Goal: Information Seeking & Learning: Learn about a topic

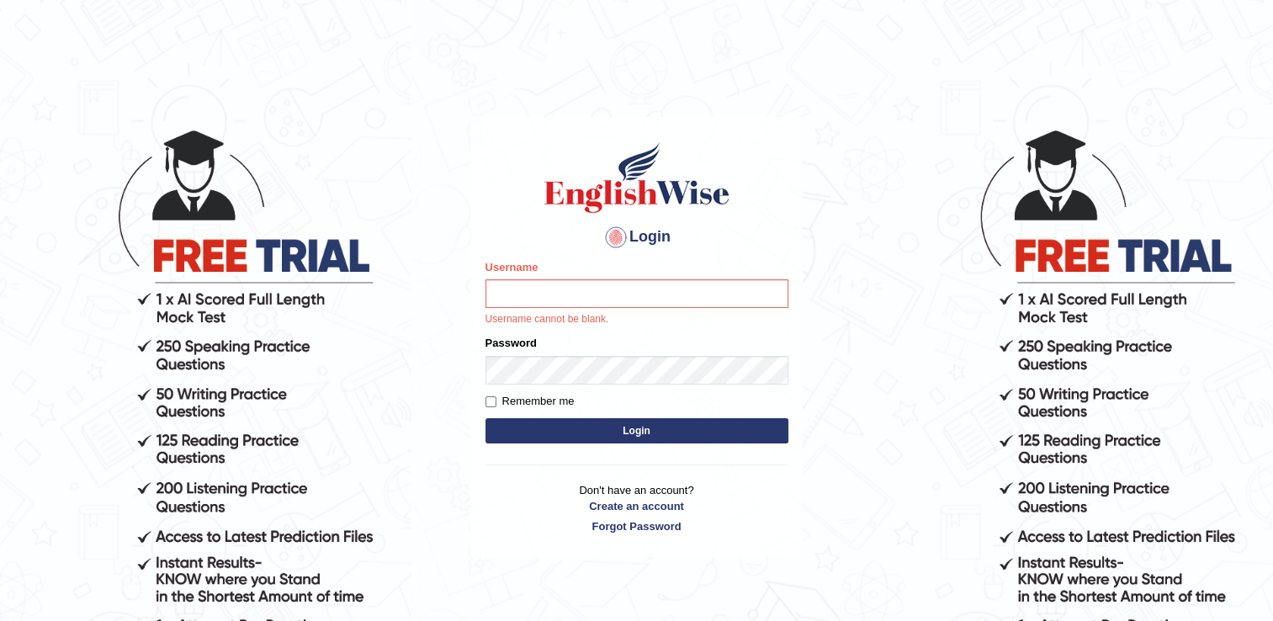
click at [548, 294] on input "Username" at bounding box center [636, 293] width 303 height 29
type input "Hkaur133"
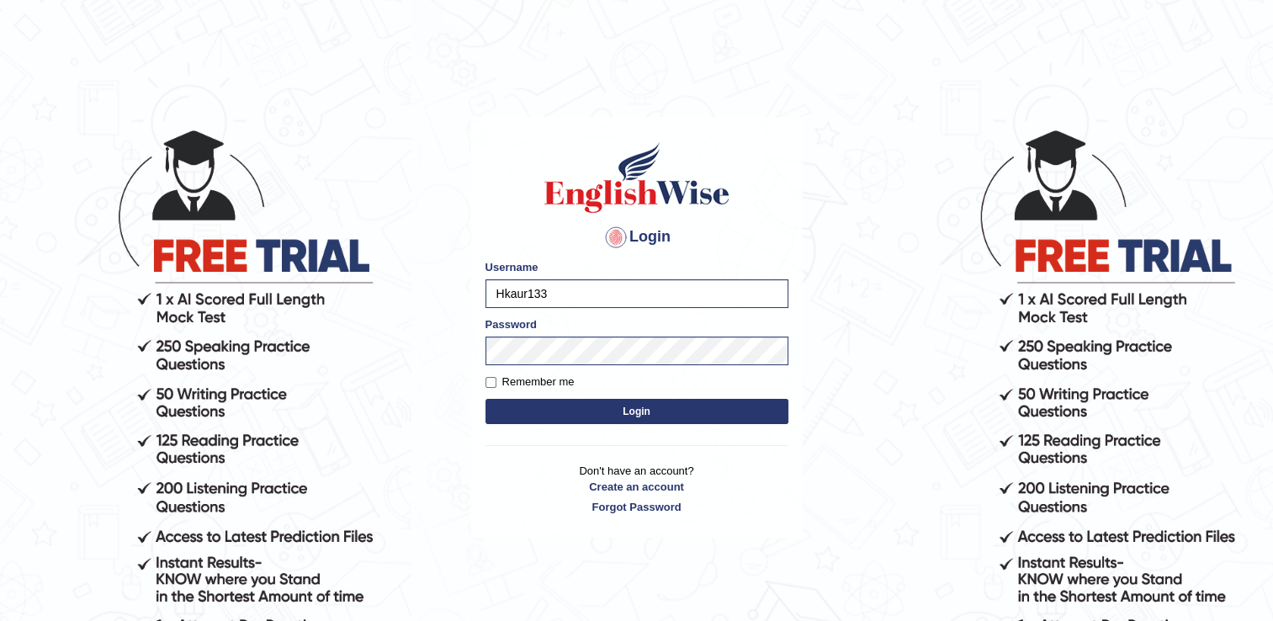
click at [557, 416] on button "Login" at bounding box center [636, 411] width 303 height 25
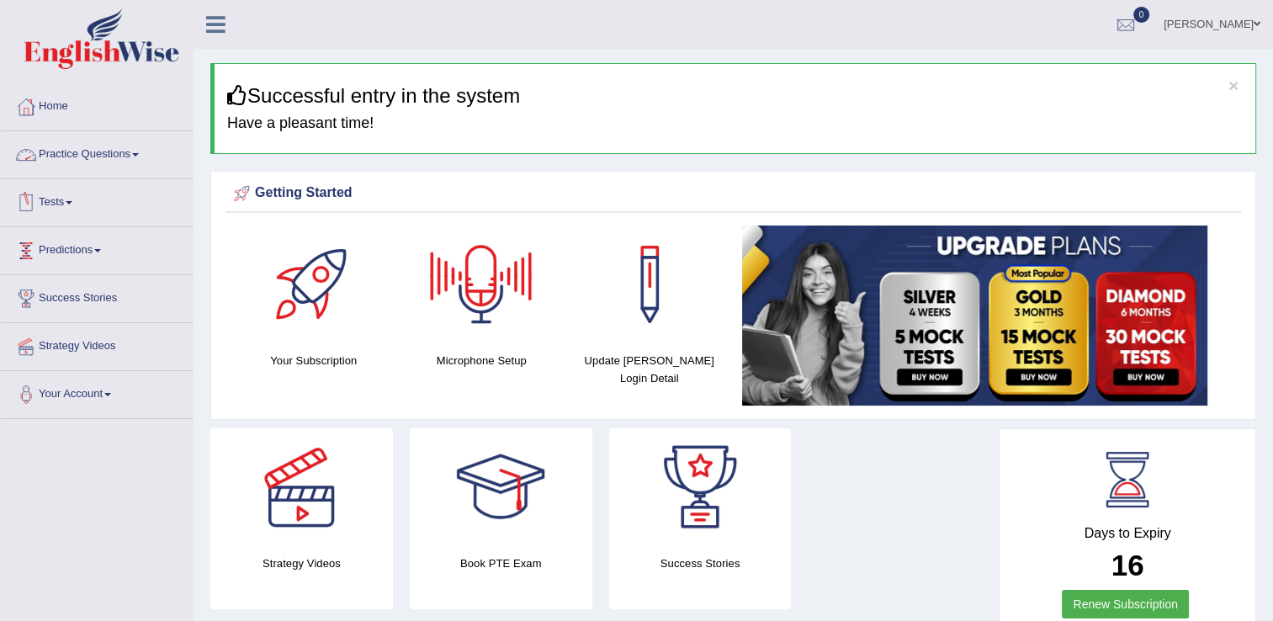
click at [119, 162] on link "Practice Questions" at bounding box center [97, 152] width 192 height 42
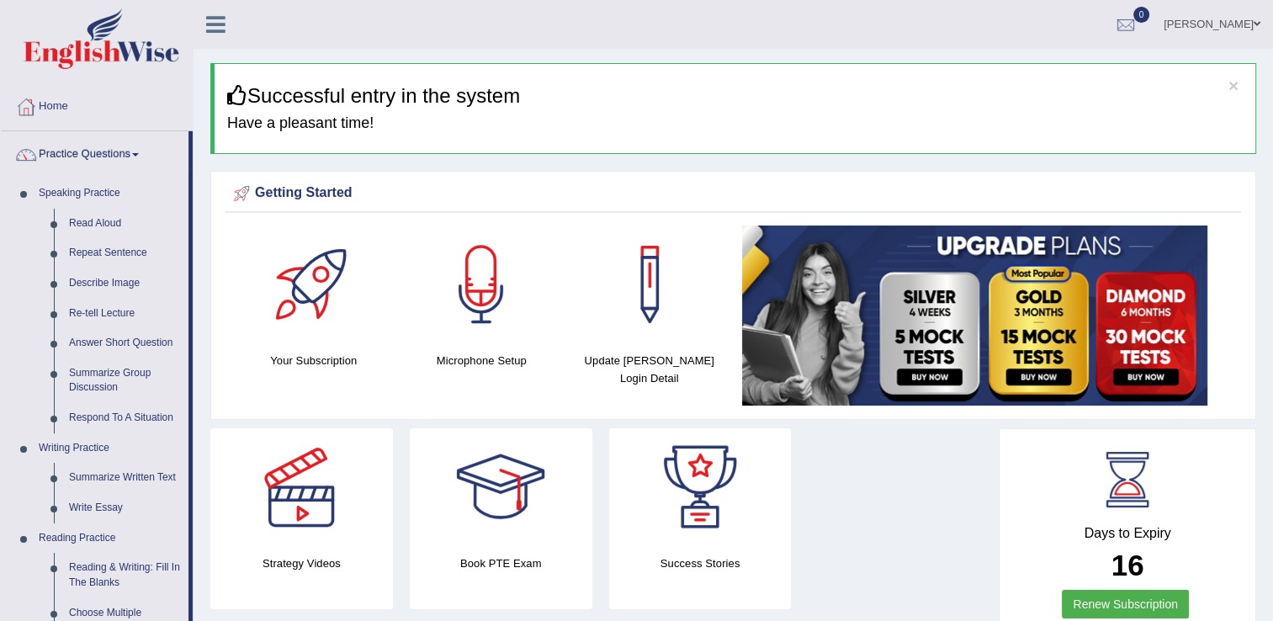
drag, startPoint x: 192, startPoint y: 202, endPoint x: 324, endPoint y: 328, distance: 182.7
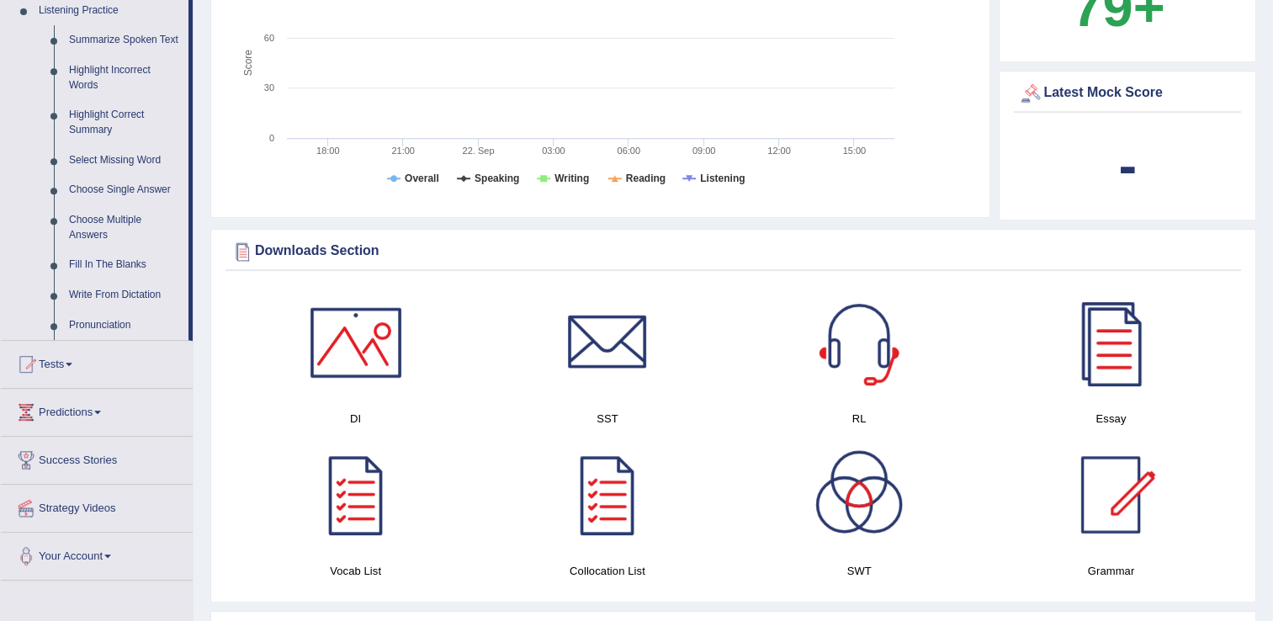
scroll to position [644, 0]
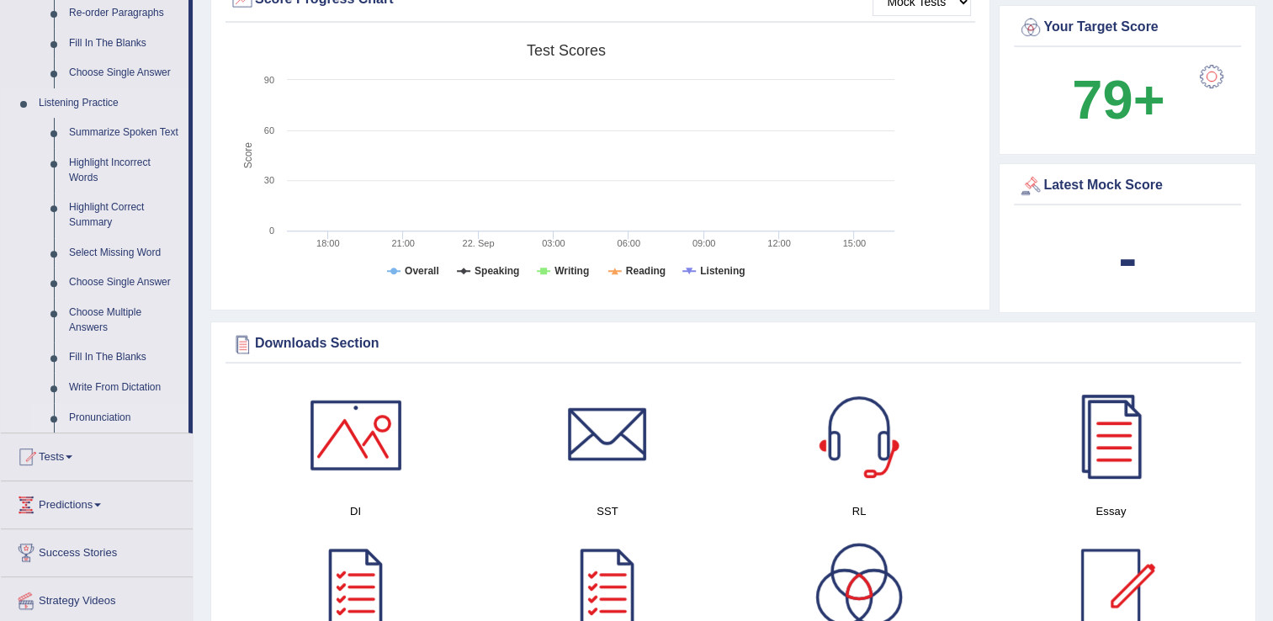
click at [112, 416] on link "Pronunciation" at bounding box center [124, 418] width 127 height 30
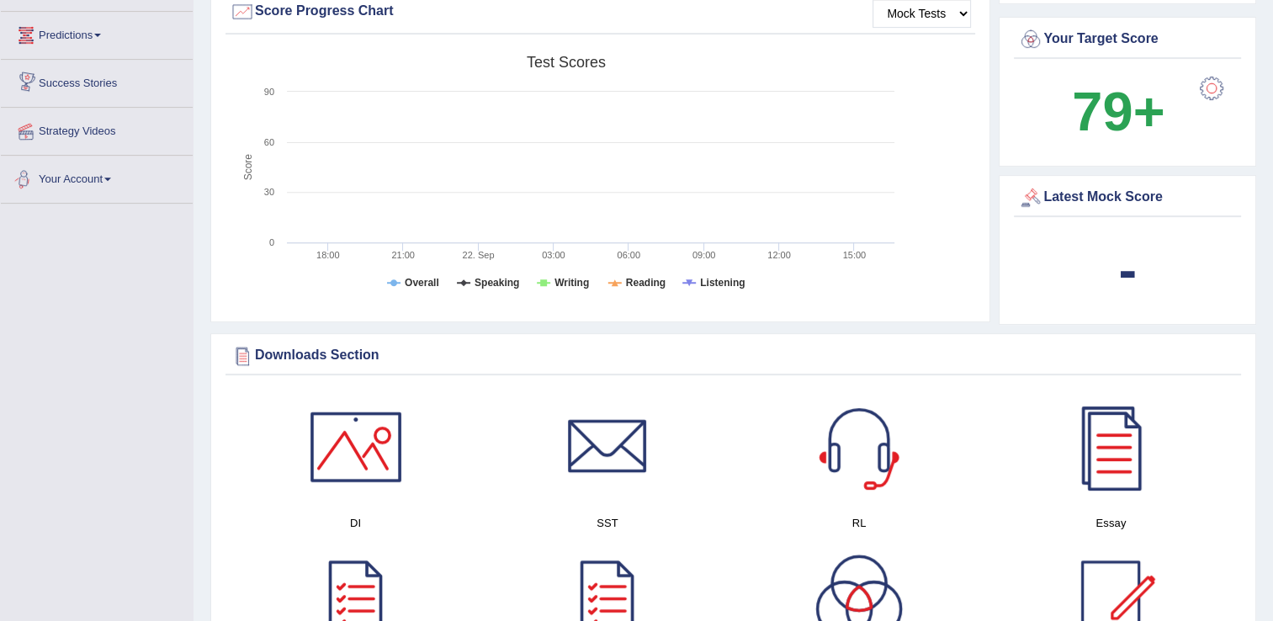
scroll to position [1089, 0]
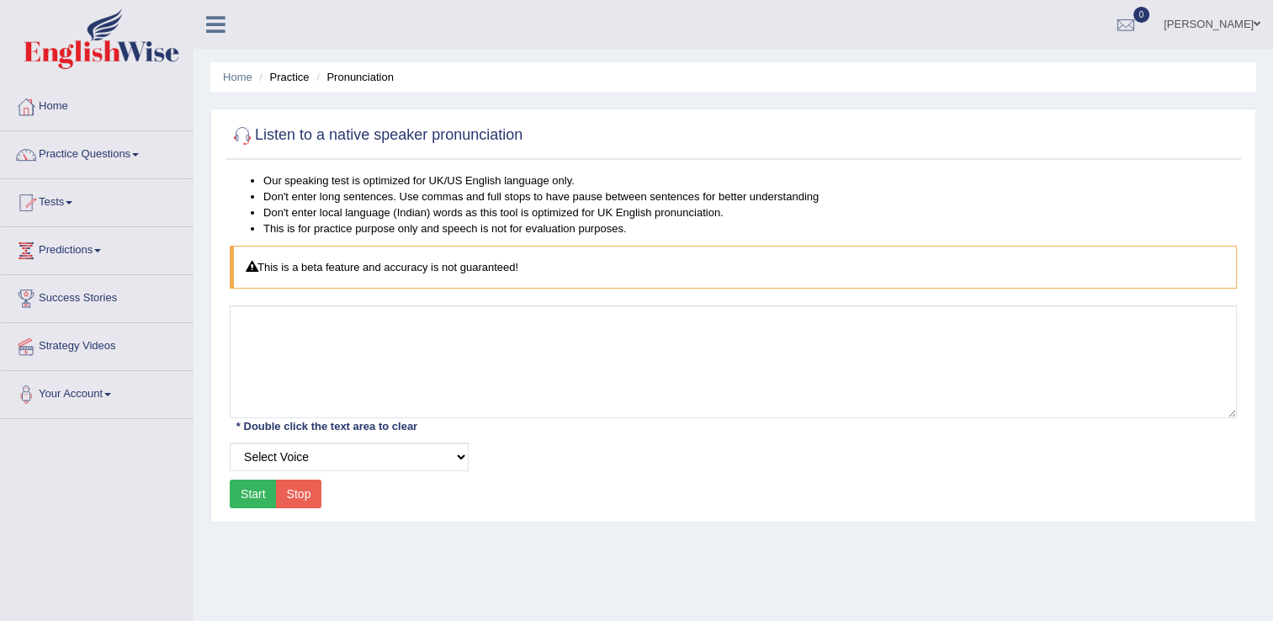
click at [138, 153] on span at bounding box center [135, 154] width 7 height 3
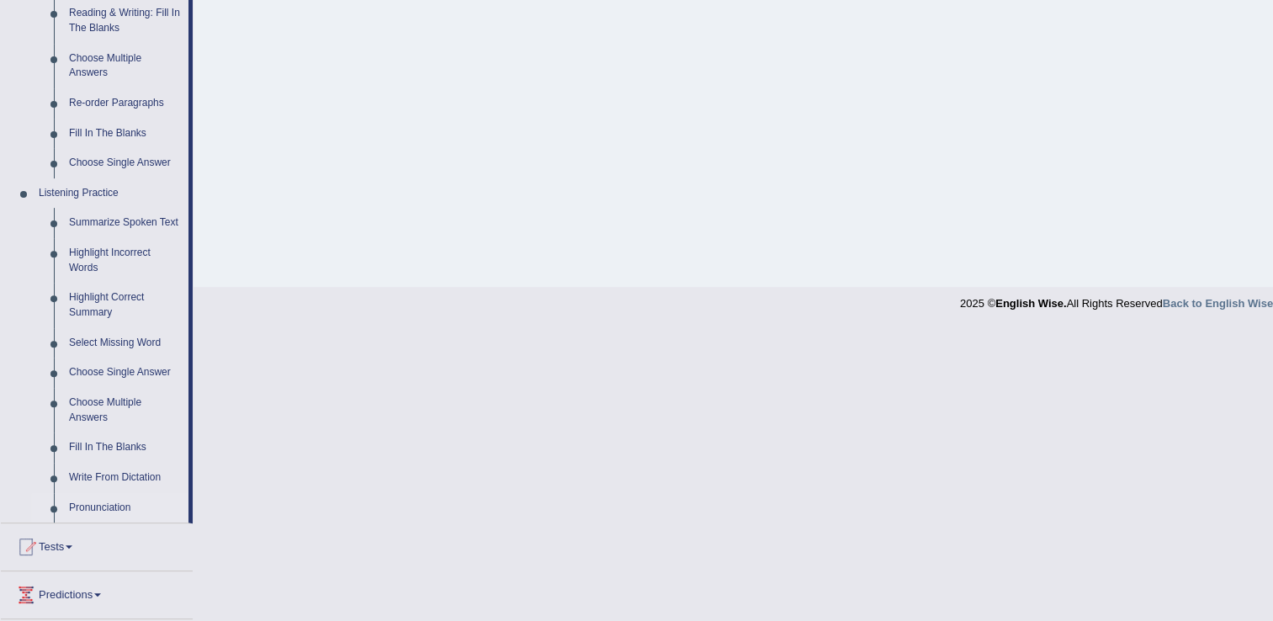
scroll to position [548, 0]
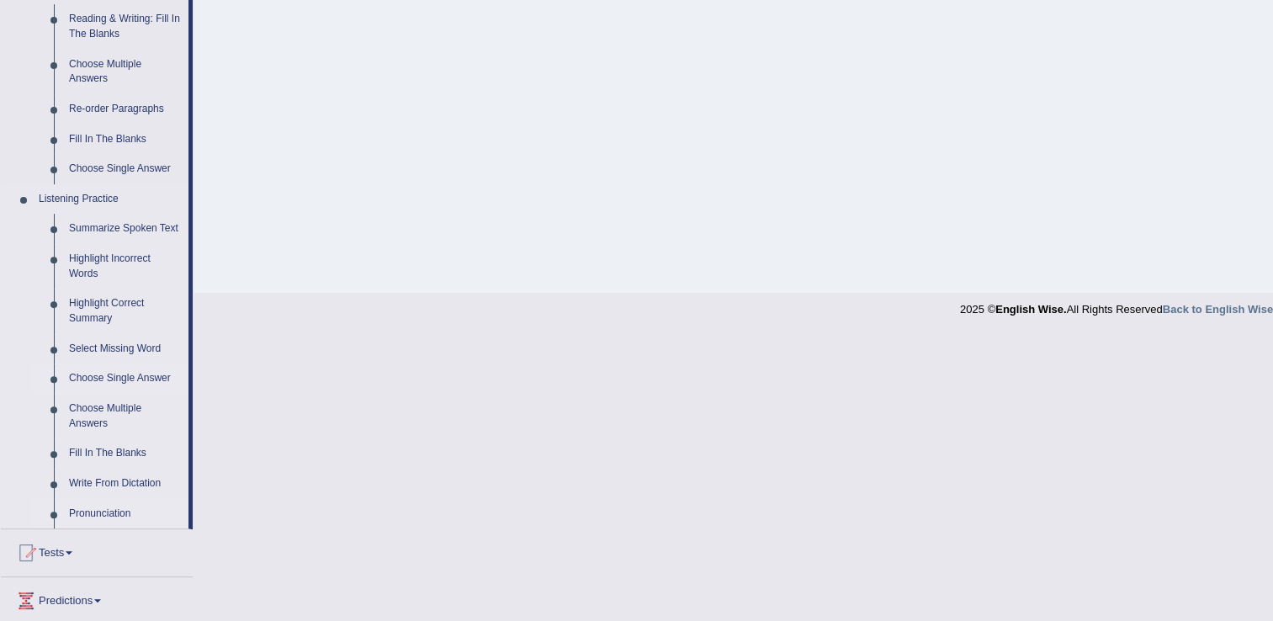
click at [100, 372] on link "Choose Single Answer" at bounding box center [124, 378] width 127 height 30
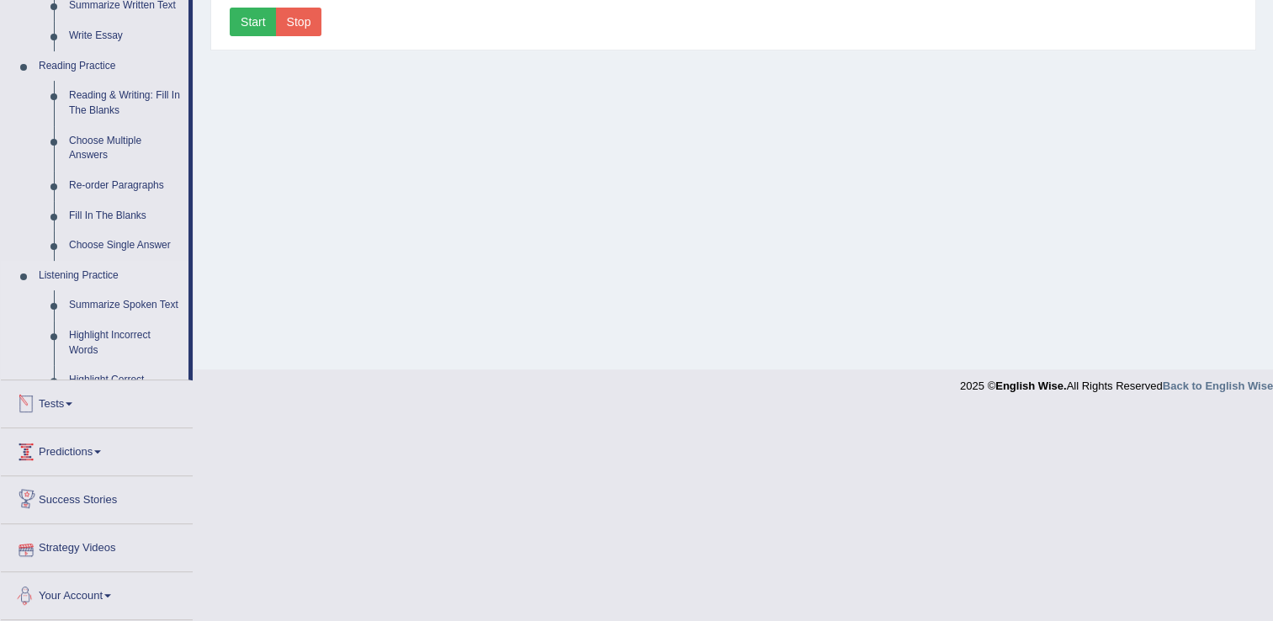
scroll to position [444, 0]
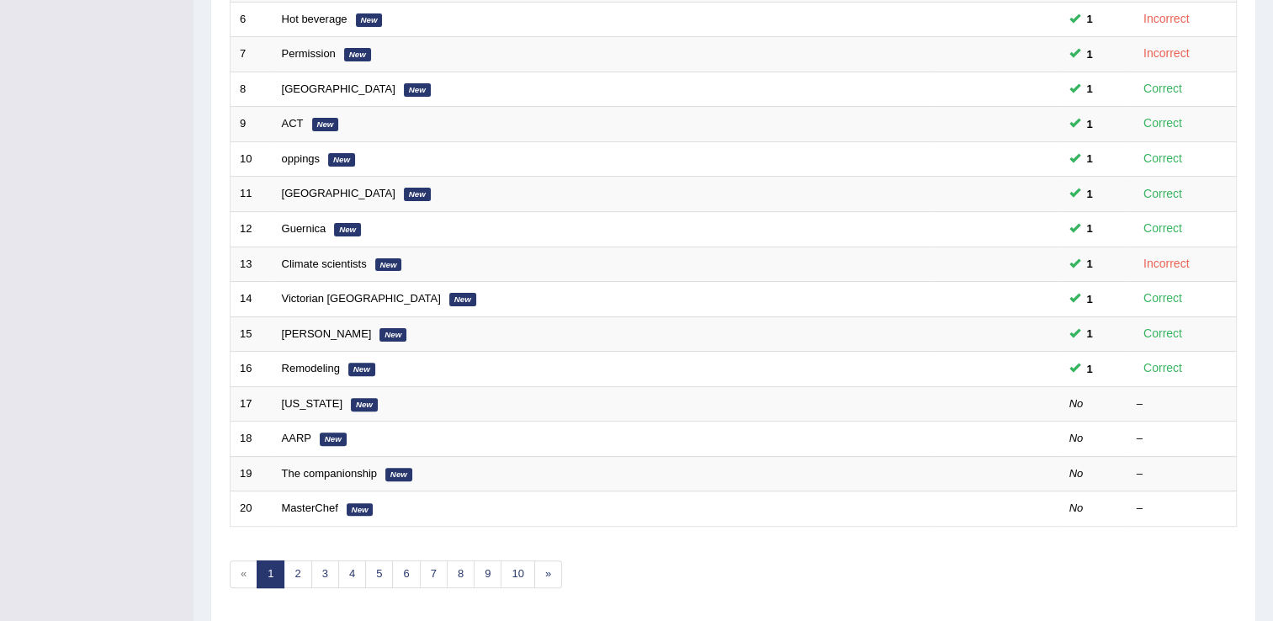
scroll to position [440, 0]
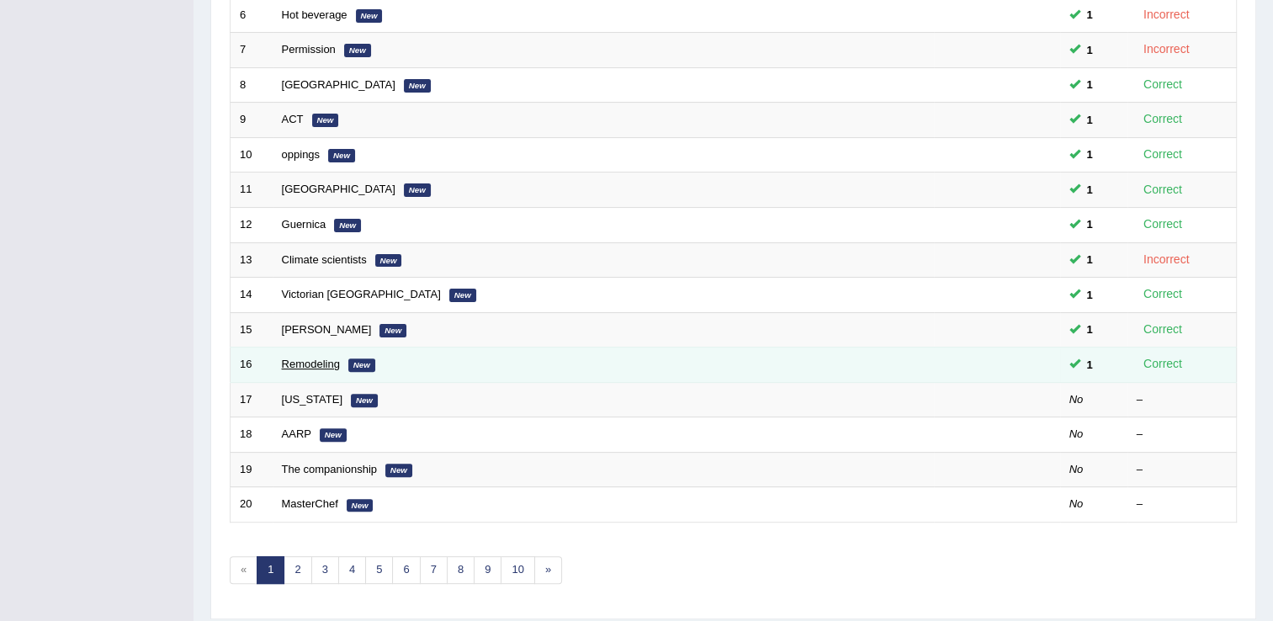
click at [308, 358] on link "Remodeling" at bounding box center [311, 364] width 58 height 13
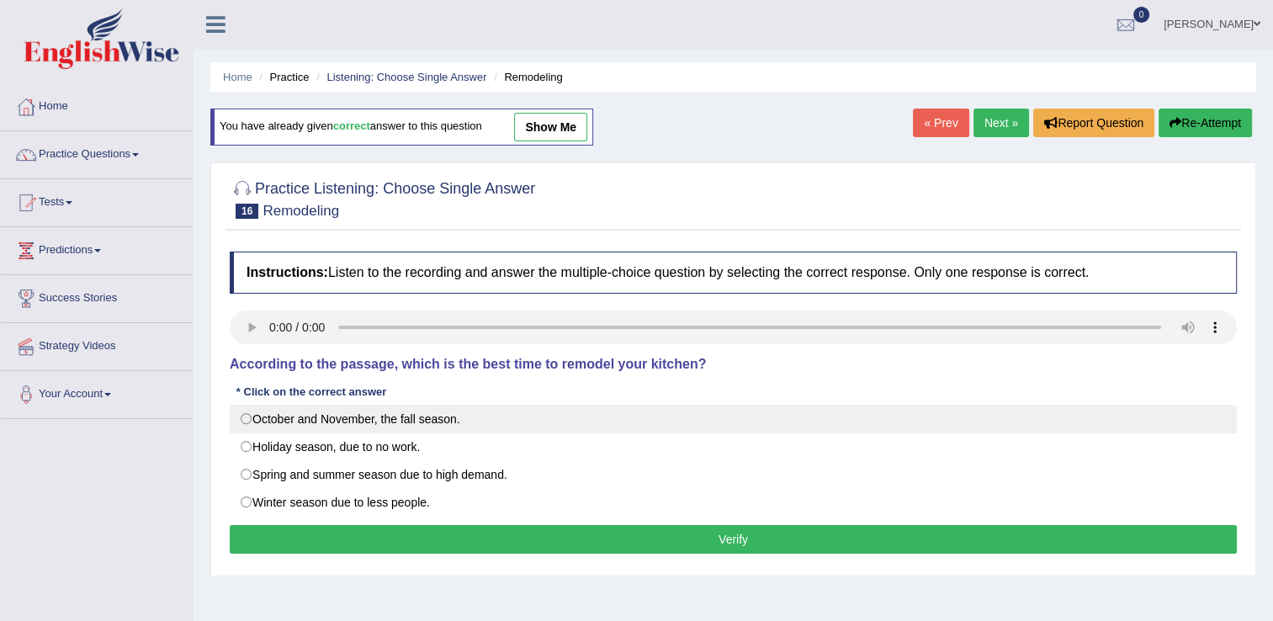
click at [246, 417] on label "October and November, the fall season." at bounding box center [733, 419] width 1007 height 29
radio input "true"
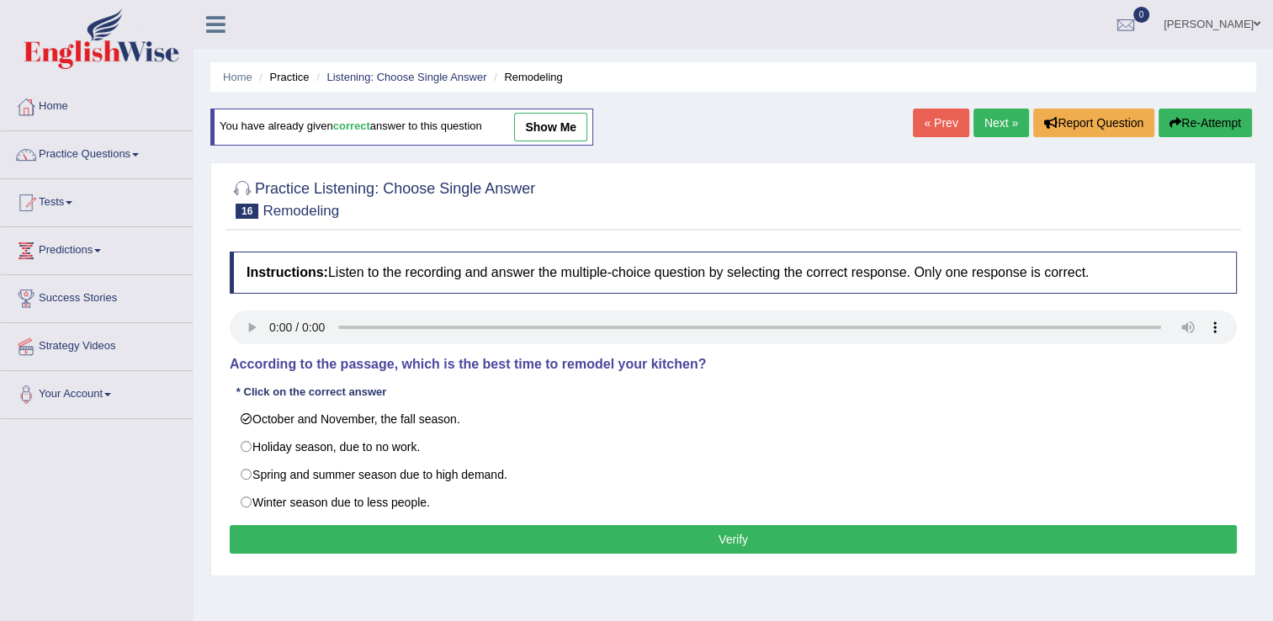
click at [300, 531] on button "Verify" at bounding box center [733, 539] width 1007 height 29
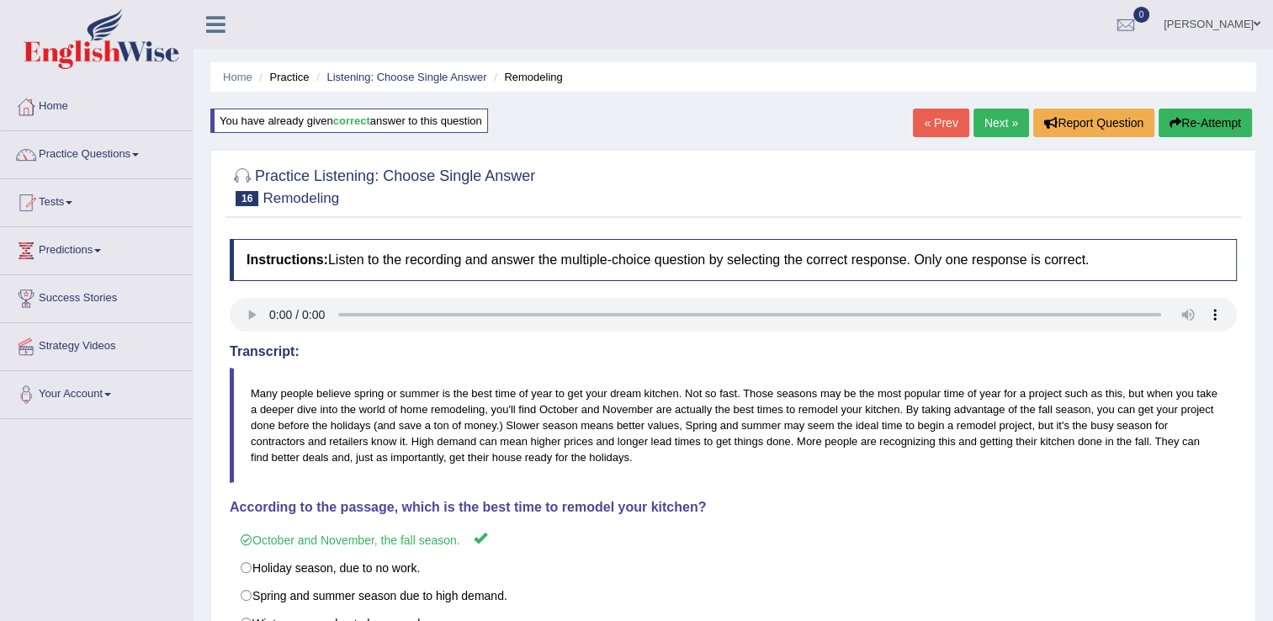
click at [1000, 116] on link "Next »" at bounding box center [1001, 123] width 56 height 29
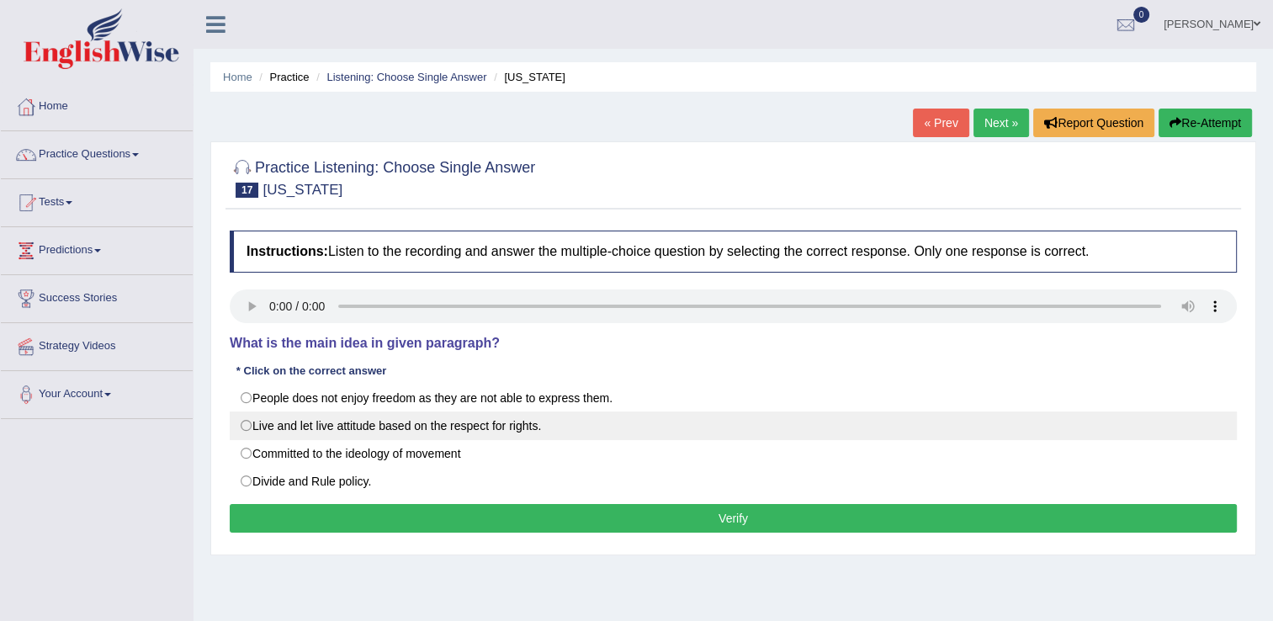
click at [246, 424] on label "Live and let live attitude based on the respect for rights." at bounding box center [733, 425] width 1007 height 29
radio input "true"
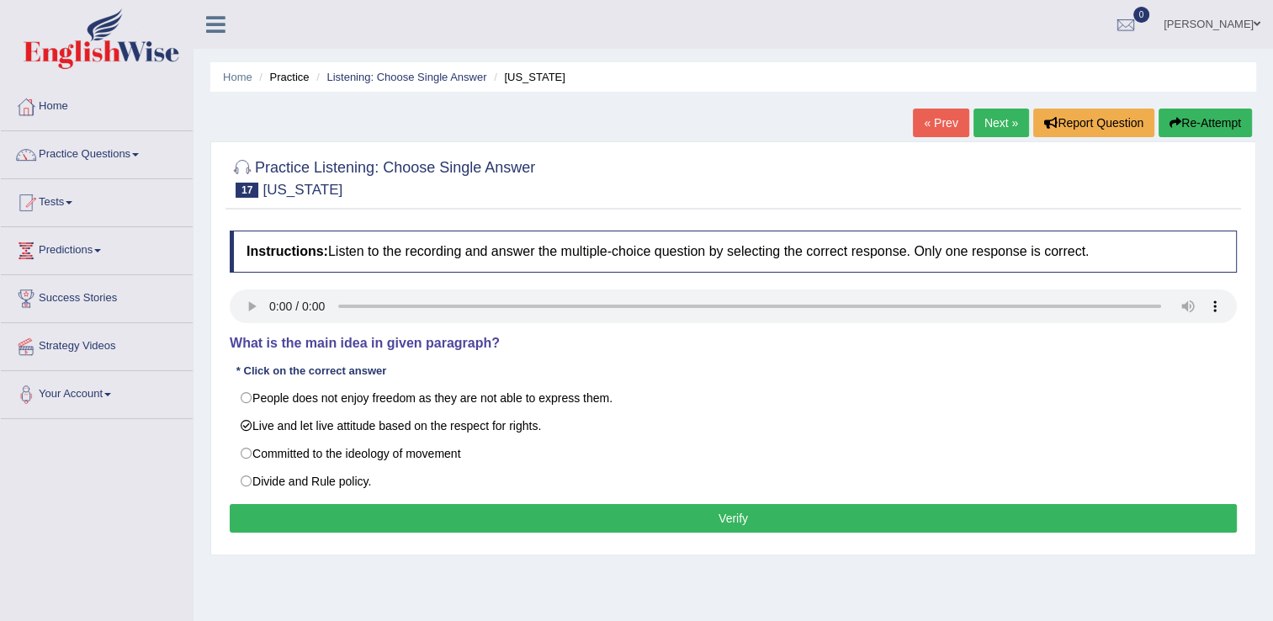
click at [310, 517] on button "Verify" at bounding box center [733, 518] width 1007 height 29
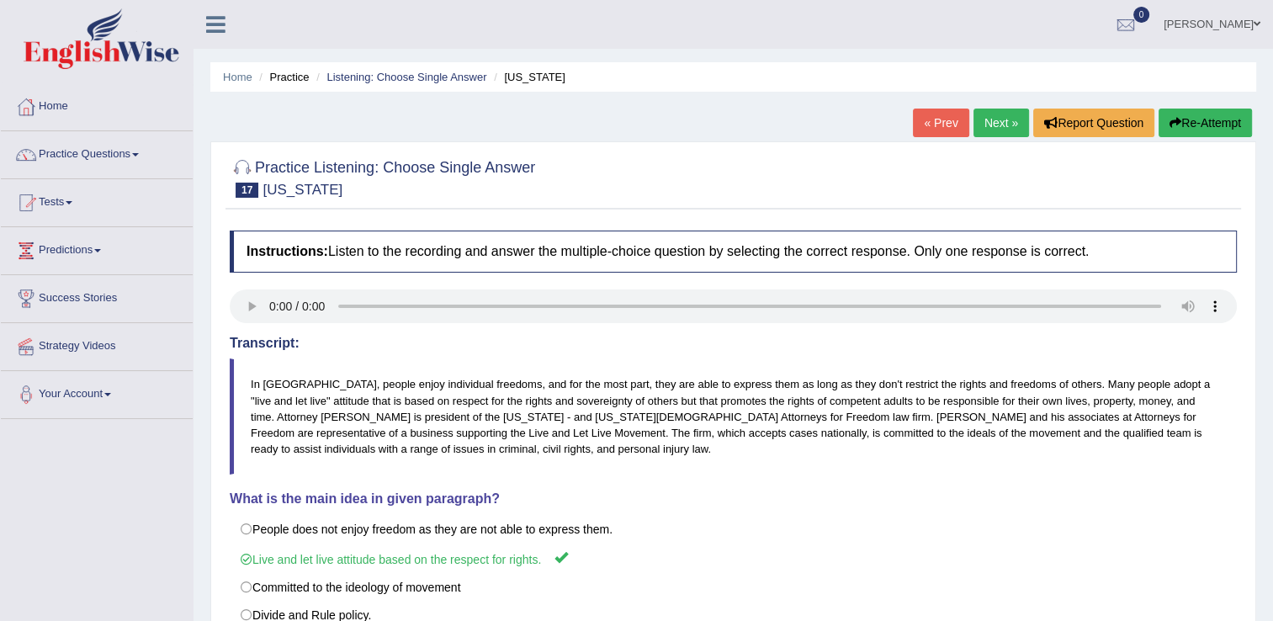
click at [1005, 128] on link "Next »" at bounding box center [1001, 123] width 56 height 29
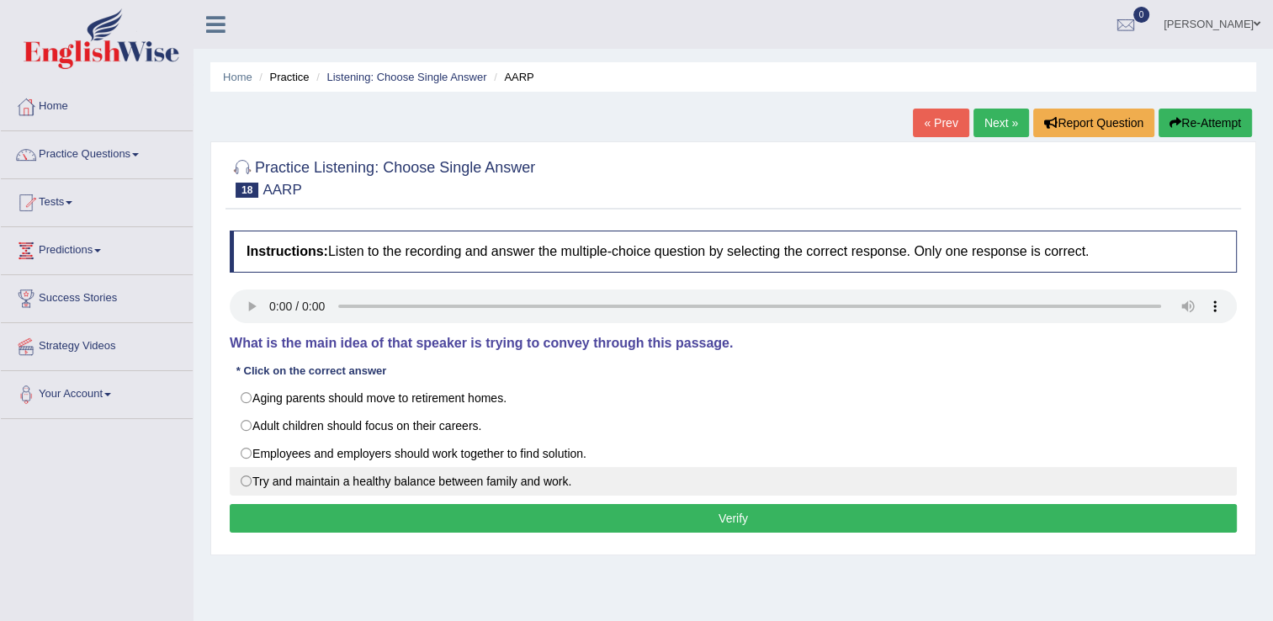
click at [253, 483] on label "Try and maintain a healthy balance between family and work." at bounding box center [733, 481] width 1007 height 29
radio input "true"
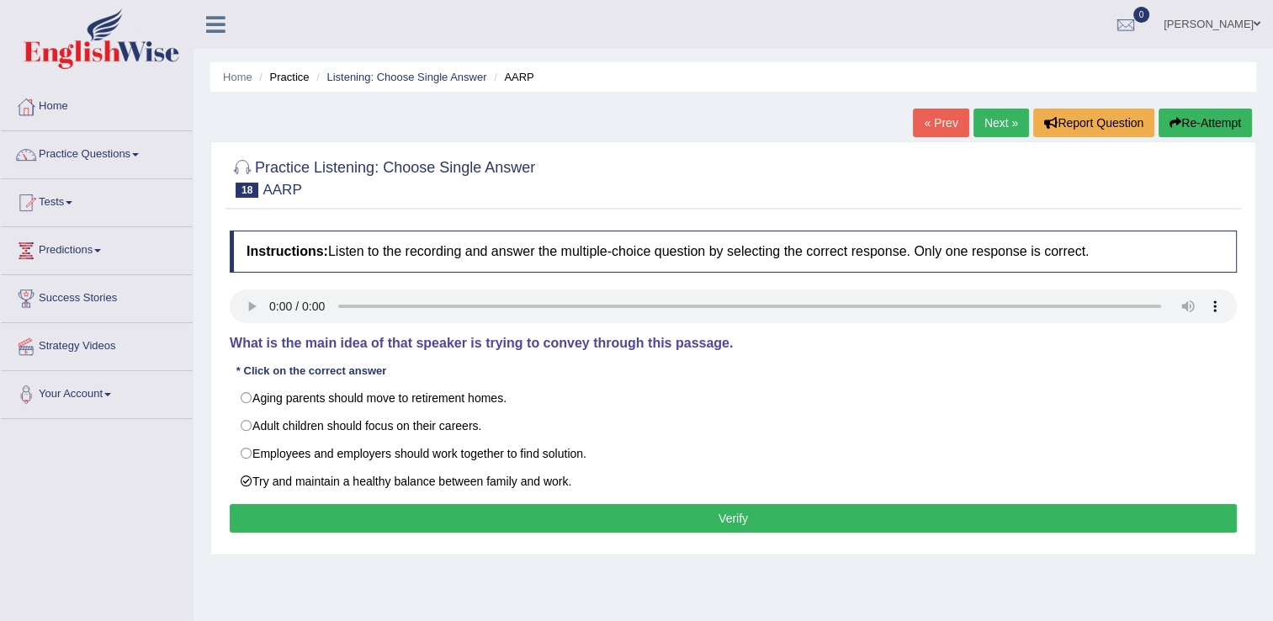
click at [444, 528] on button "Verify" at bounding box center [733, 518] width 1007 height 29
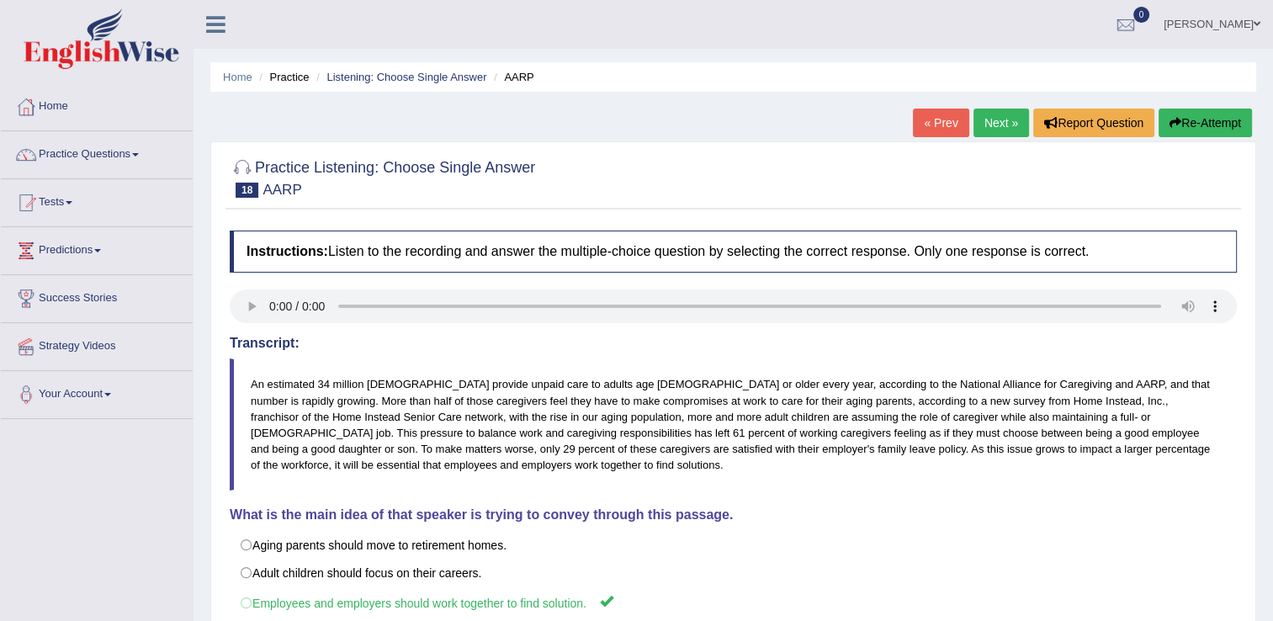
click at [1002, 123] on link "Next »" at bounding box center [1001, 123] width 56 height 29
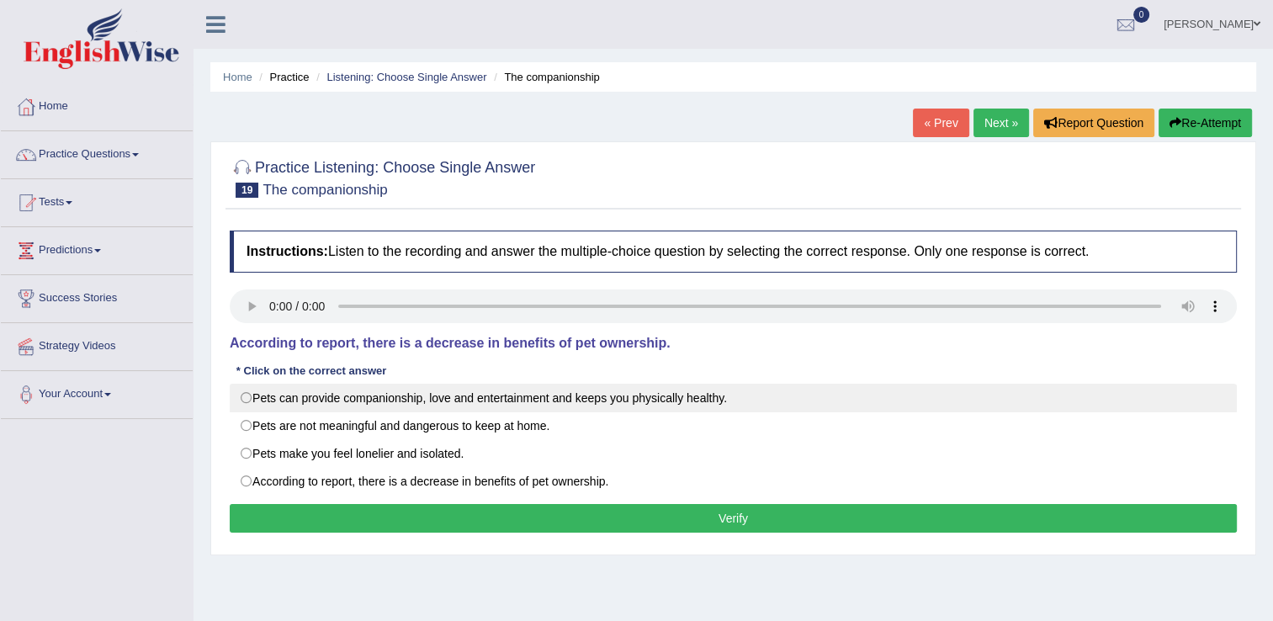
click at [316, 403] on label "Pets can provide companionship, love and entertainment and keeps you physically…" at bounding box center [733, 398] width 1007 height 29
radio input "true"
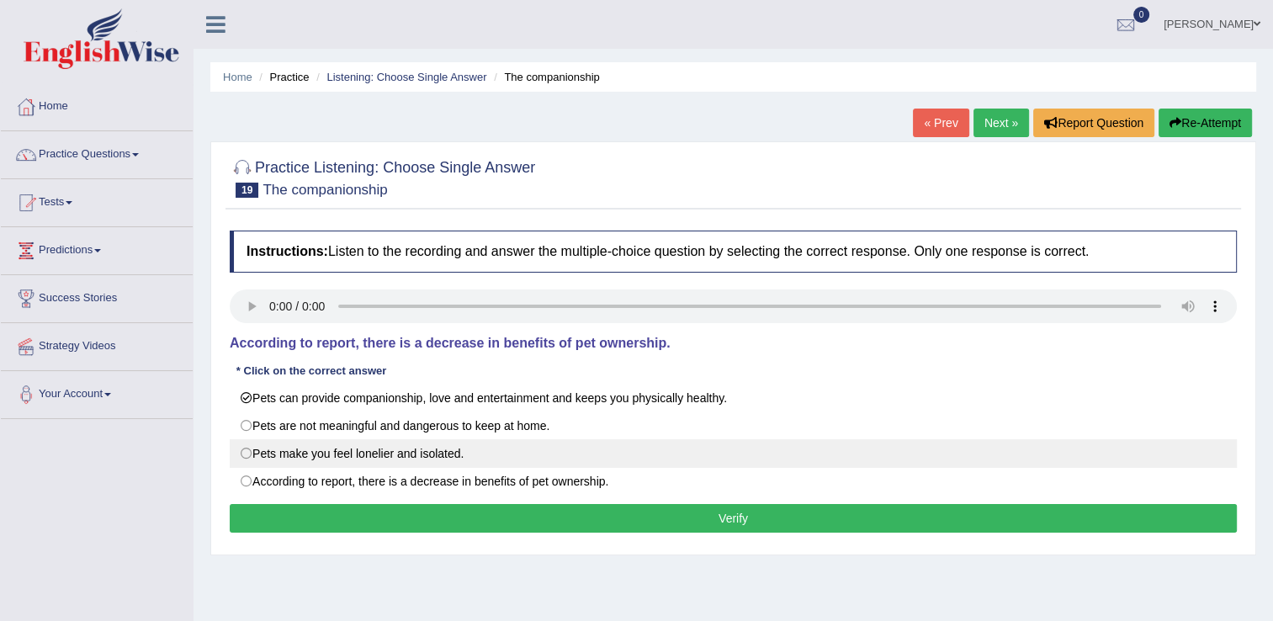
click at [254, 453] on label "Pets make you feel lonelier and isolated." at bounding box center [733, 453] width 1007 height 29
radio input "true"
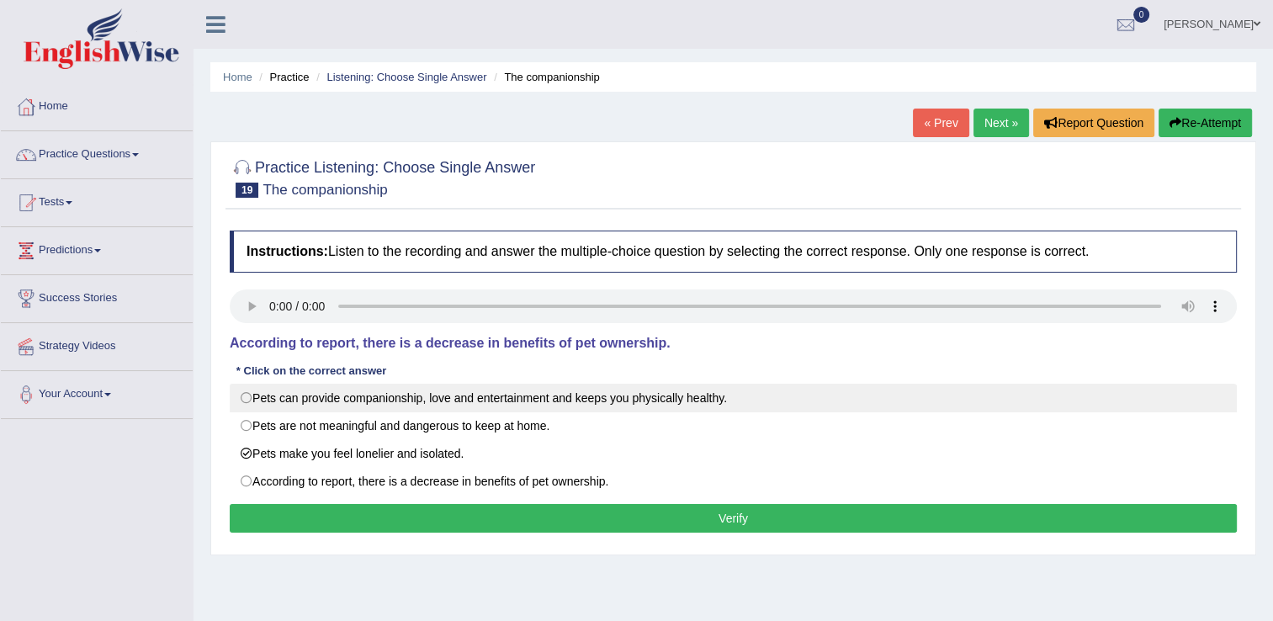
click at [249, 400] on label "Pets can provide companionship, love and entertainment and keeps you physically…" at bounding box center [733, 398] width 1007 height 29
radio input "true"
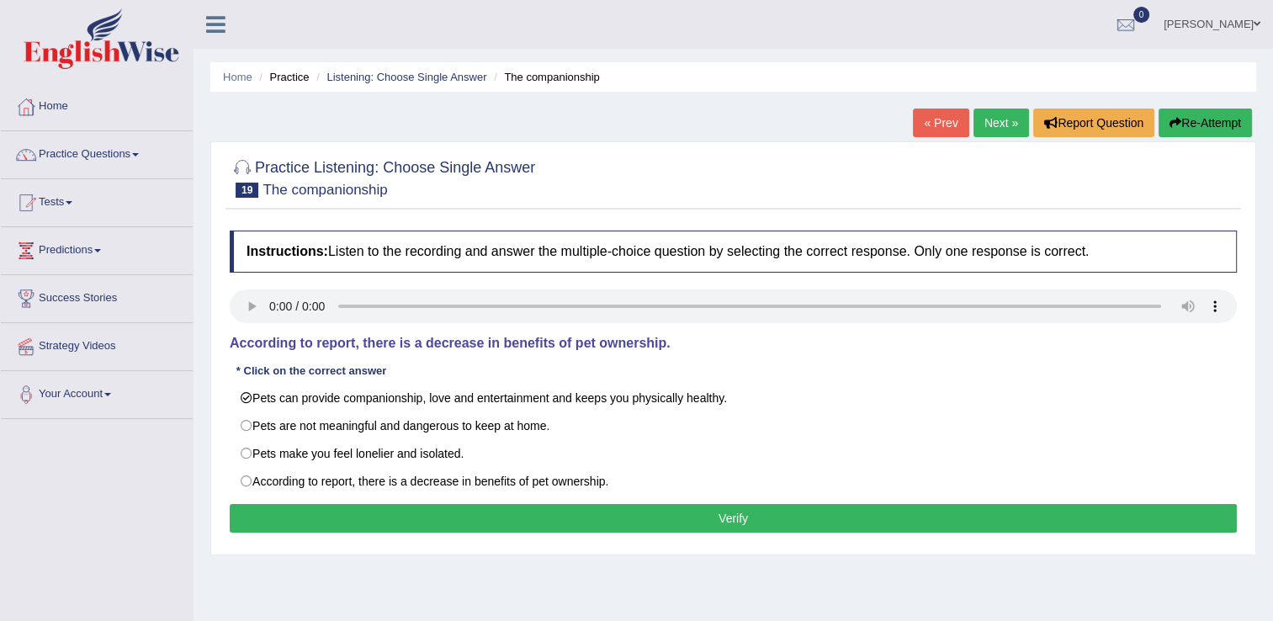
click at [459, 511] on button "Verify" at bounding box center [733, 518] width 1007 height 29
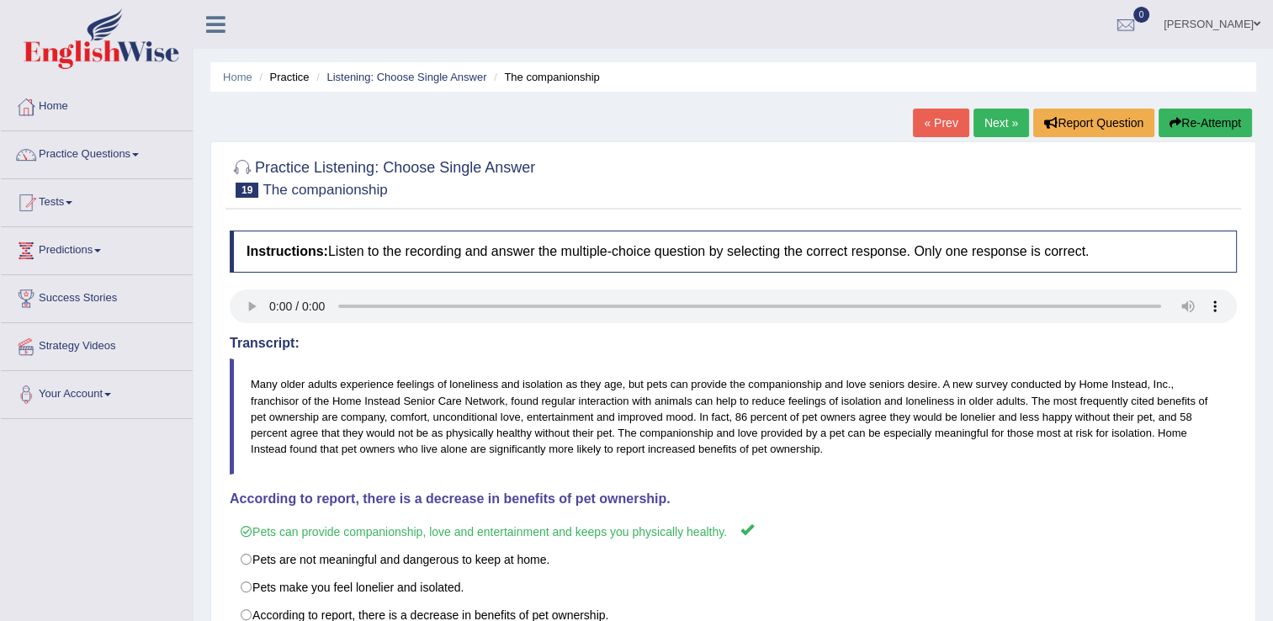
click at [1007, 130] on link "Next »" at bounding box center [1001, 123] width 56 height 29
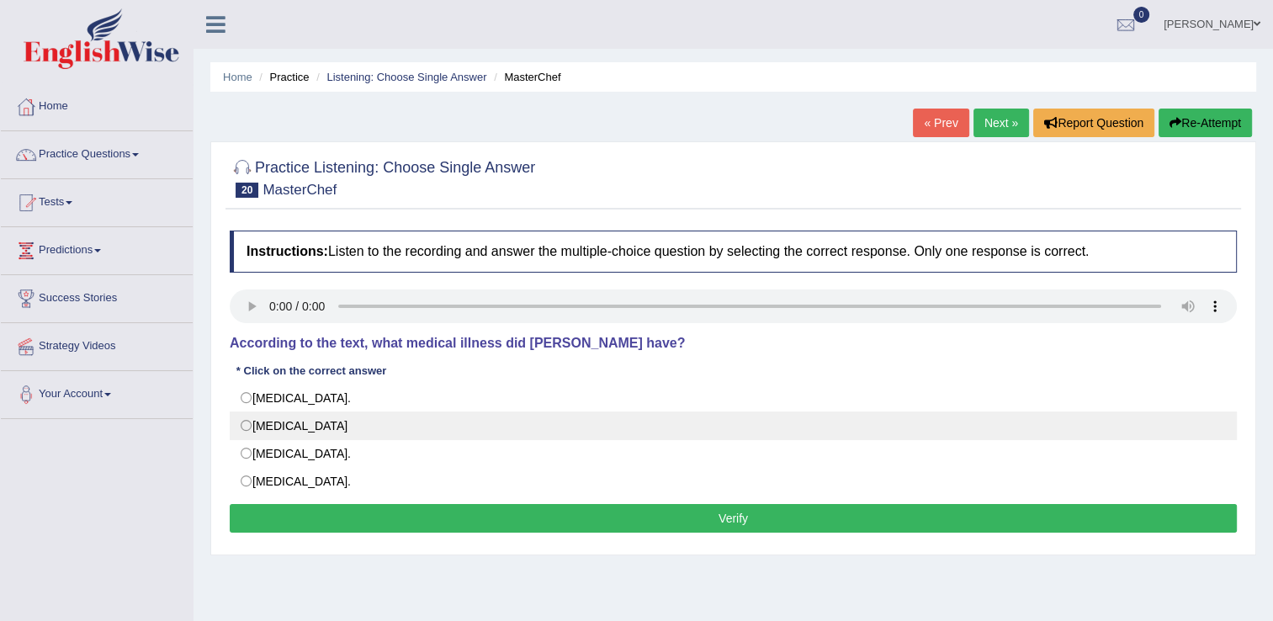
click at [250, 425] on label "[MEDICAL_DATA]" at bounding box center [733, 425] width 1007 height 29
radio input "true"
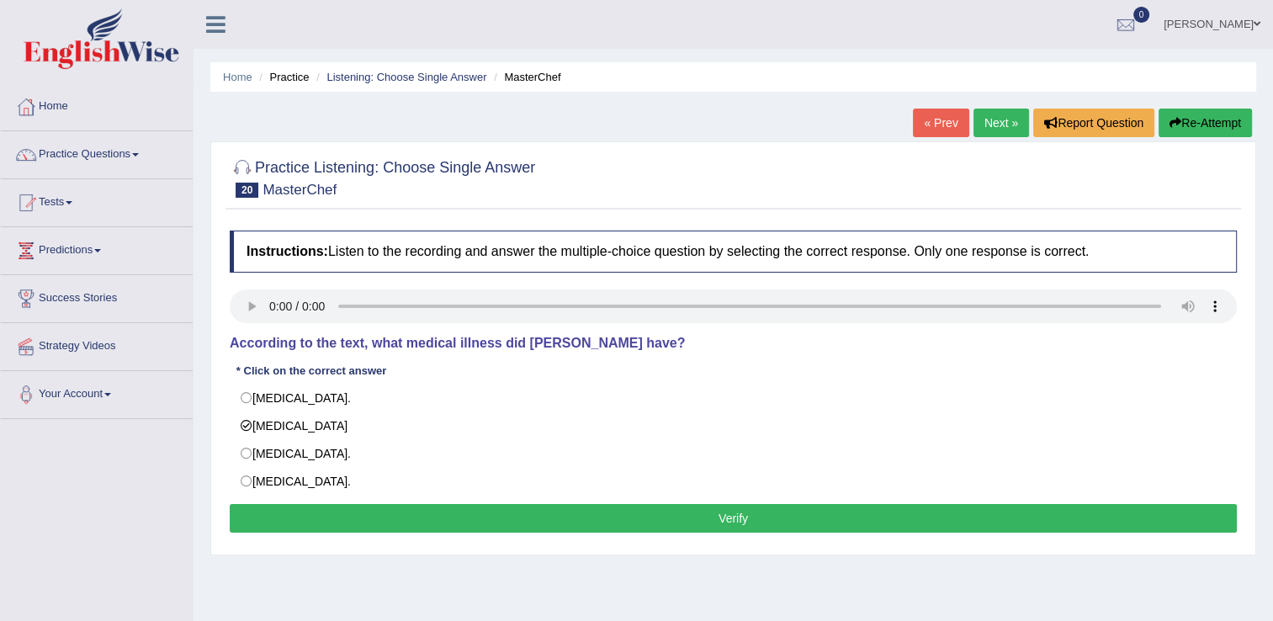
click at [286, 513] on button "Verify" at bounding box center [733, 518] width 1007 height 29
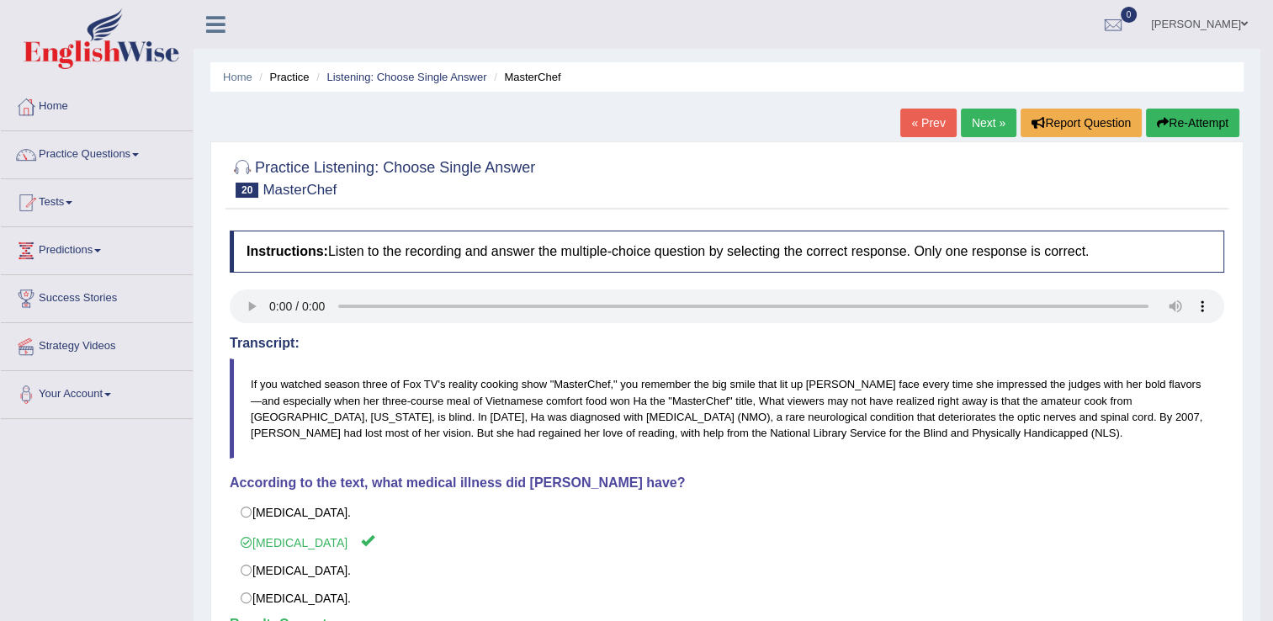
click at [993, 122] on link "Next »" at bounding box center [989, 123] width 56 height 29
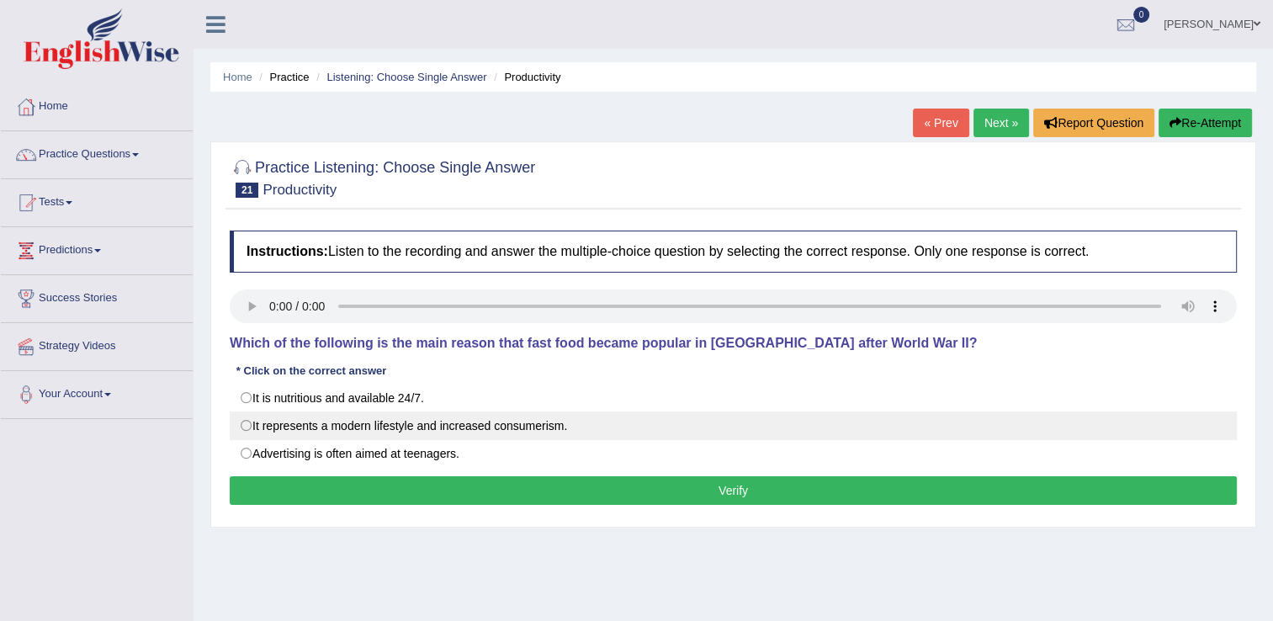
click at [246, 432] on label "It represents a modern lifestyle and increased consumerism." at bounding box center [733, 425] width 1007 height 29
radio input "true"
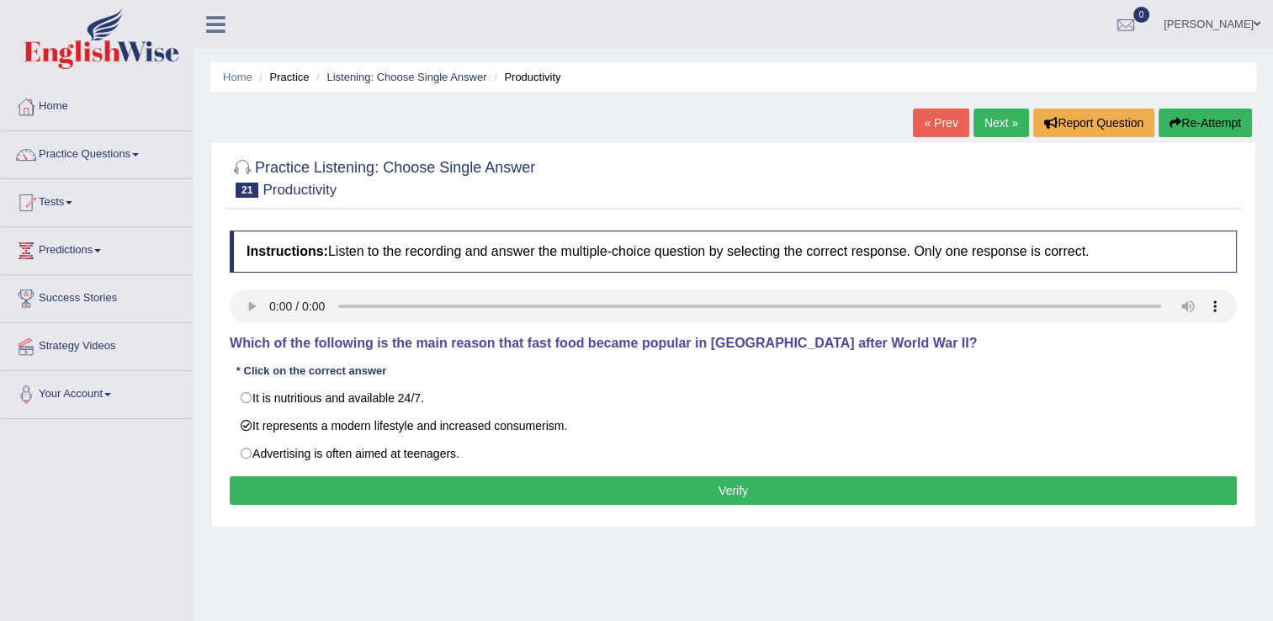
click at [377, 496] on button "Verify" at bounding box center [733, 490] width 1007 height 29
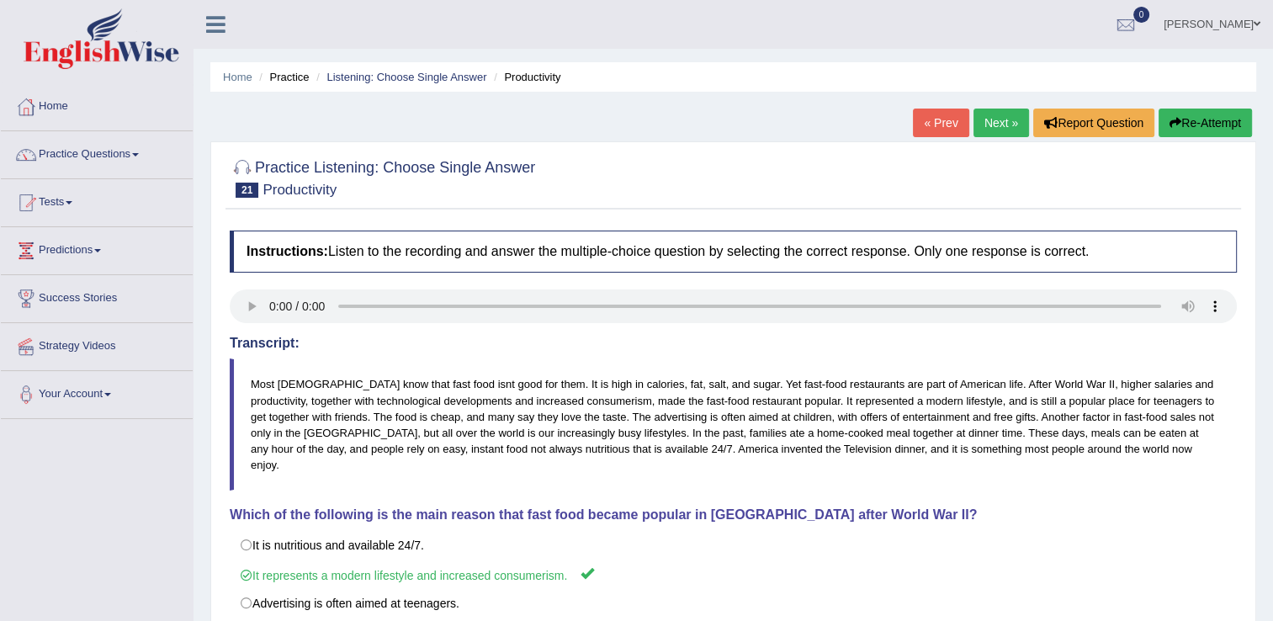
click at [1002, 128] on link "Next »" at bounding box center [1001, 123] width 56 height 29
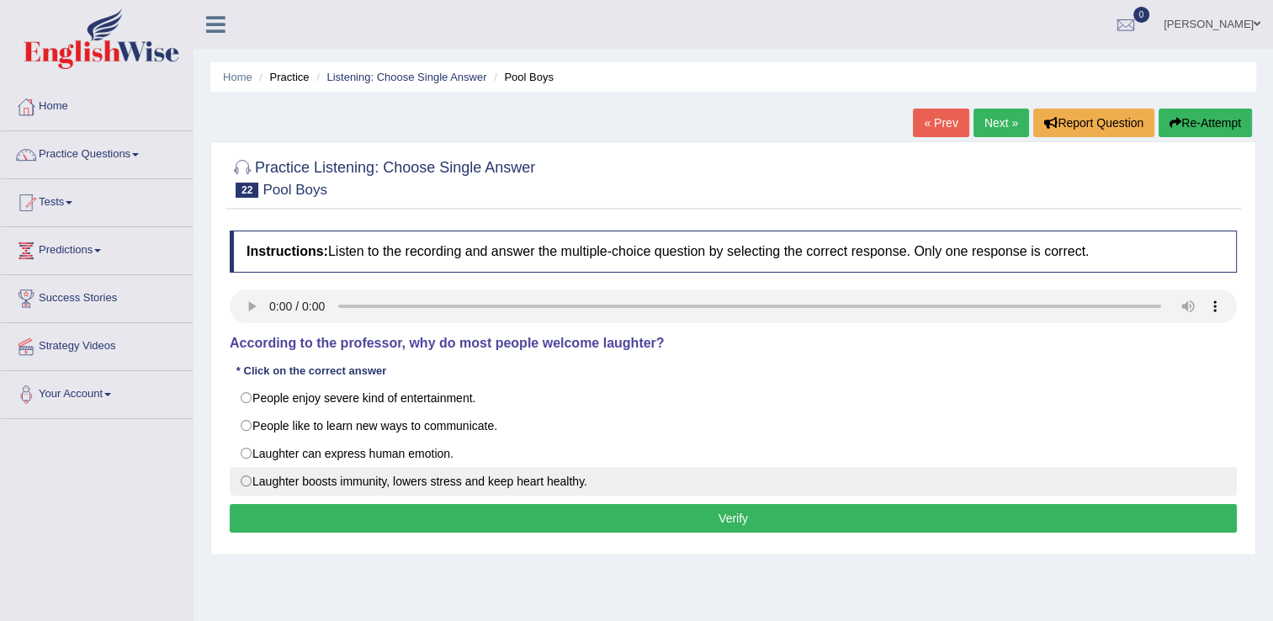
click at [250, 480] on label "Laughter boosts immunity, lowers stress and keep heart healthy." at bounding box center [733, 481] width 1007 height 29
radio input "true"
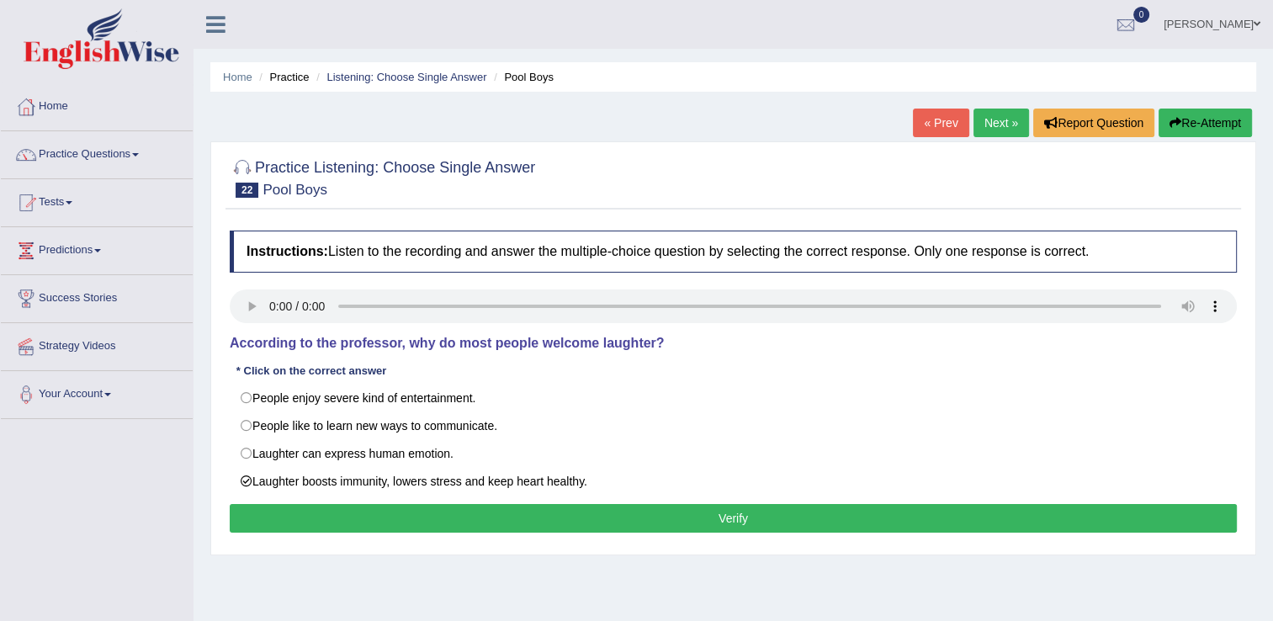
click at [458, 517] on button "Verify" at bounding box center [733, 518] width 1007 height 29
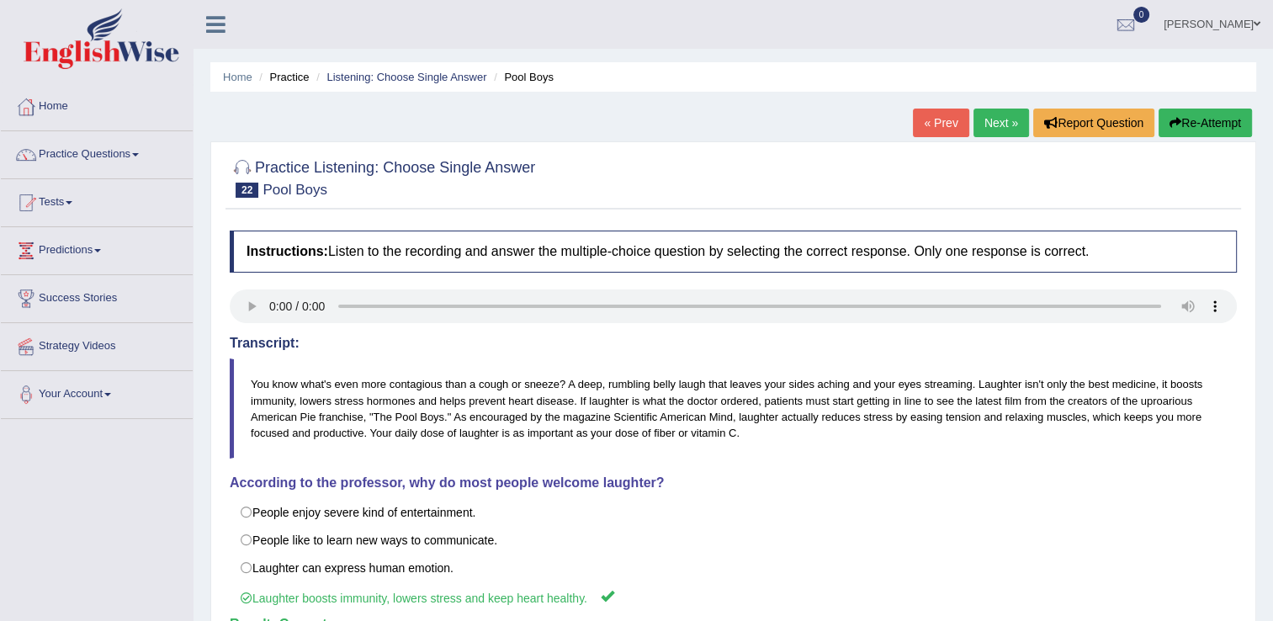
click at [983, 130] on link "Next »" at bounding box center [1001, 123] width 56 height 29
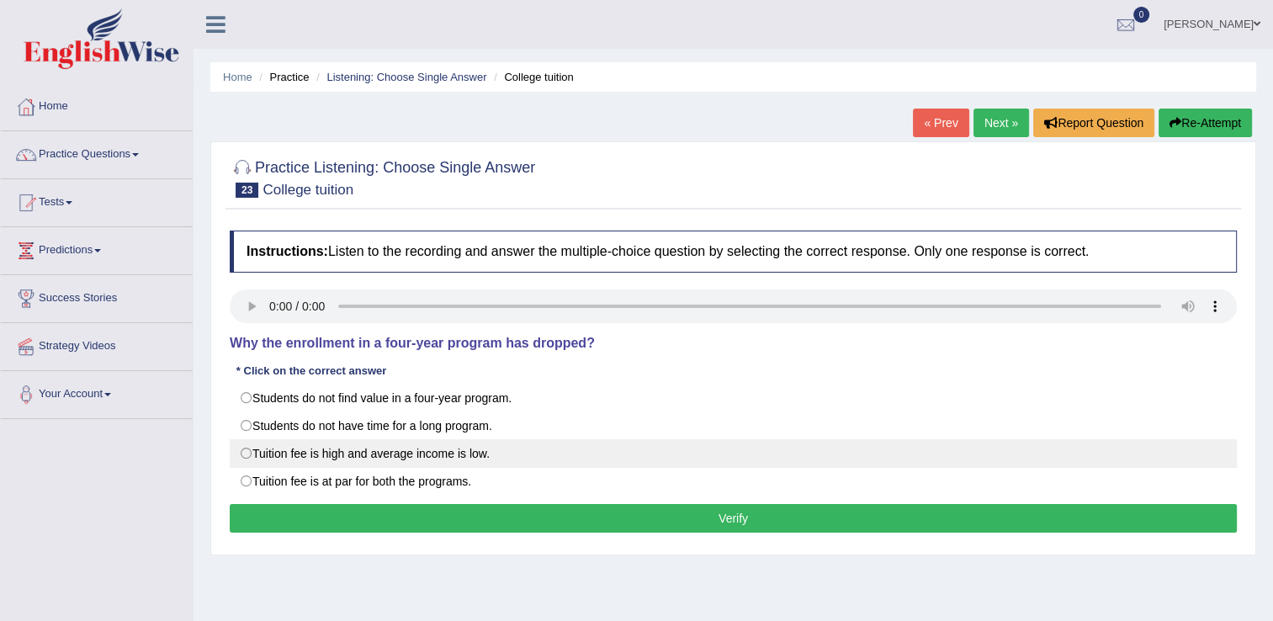
click at [282, 461] on label "Tuition fee is high and average income is low." at bounding box center [733, 453] width 1007 height 29
radio input "true"
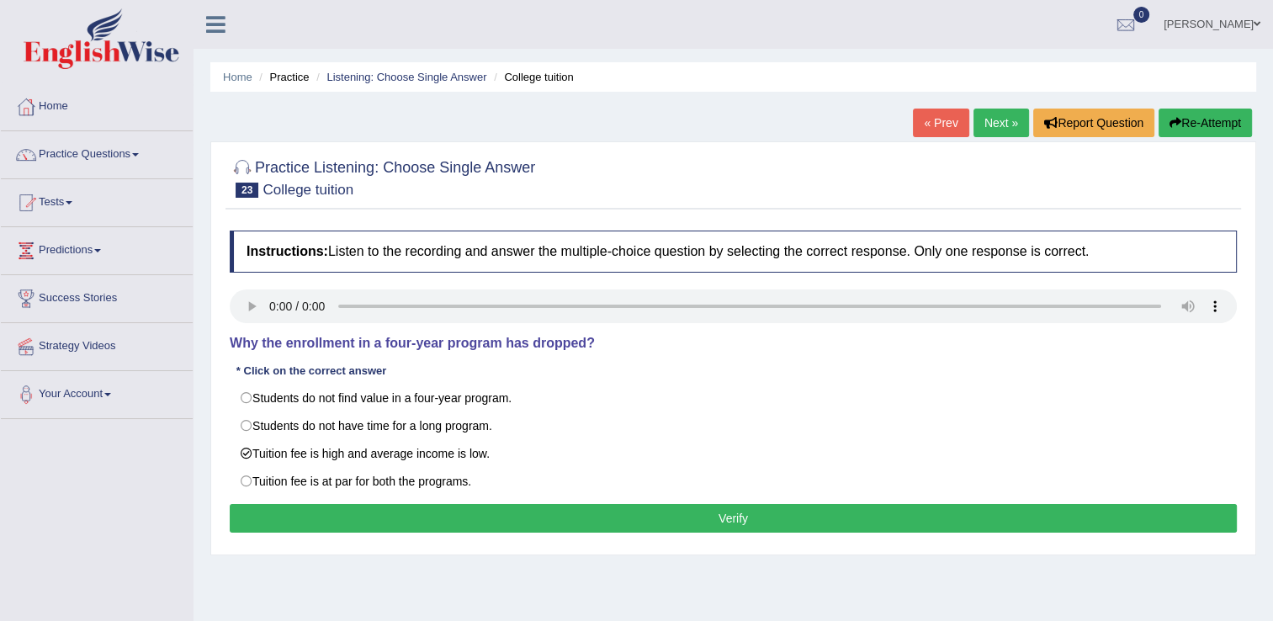
click at [417, 524] on button "Verify" at bounding box center [733, 518] width 1007 height 29
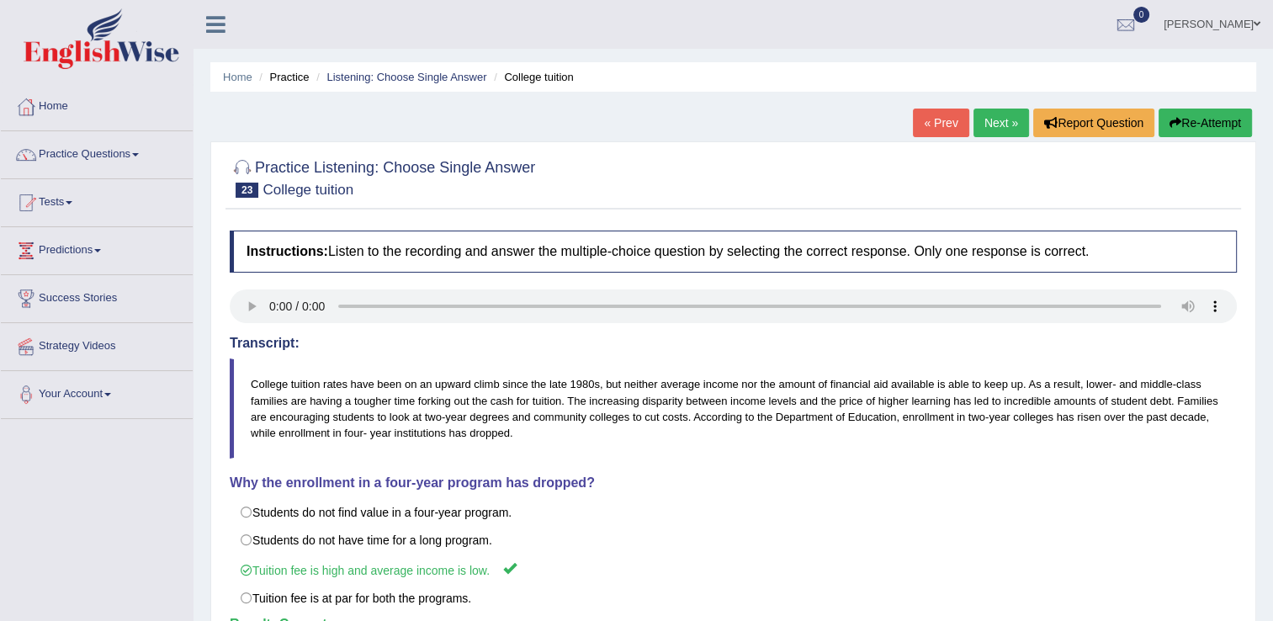
click at [1008, 114] on link "Next »" at bounding box center [1001, 123] width 56 height 29
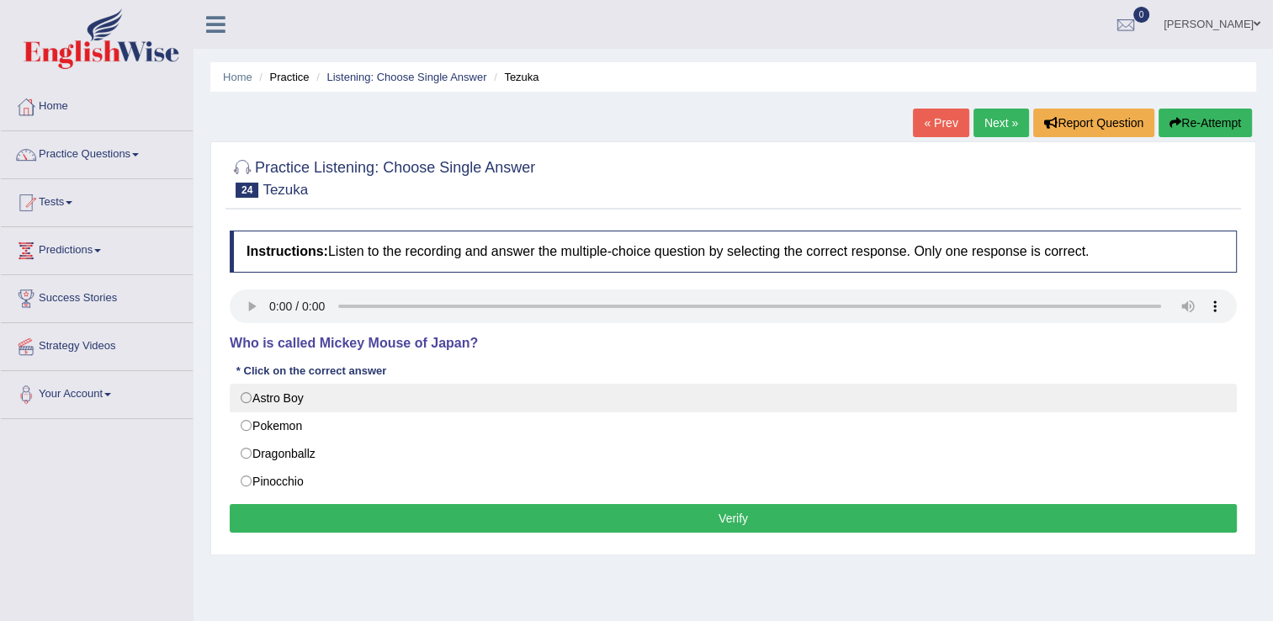
click at [247, 398] on label "Astro Boy" at bounding box center [733, 398] width 1007 height 29
radio input "true"
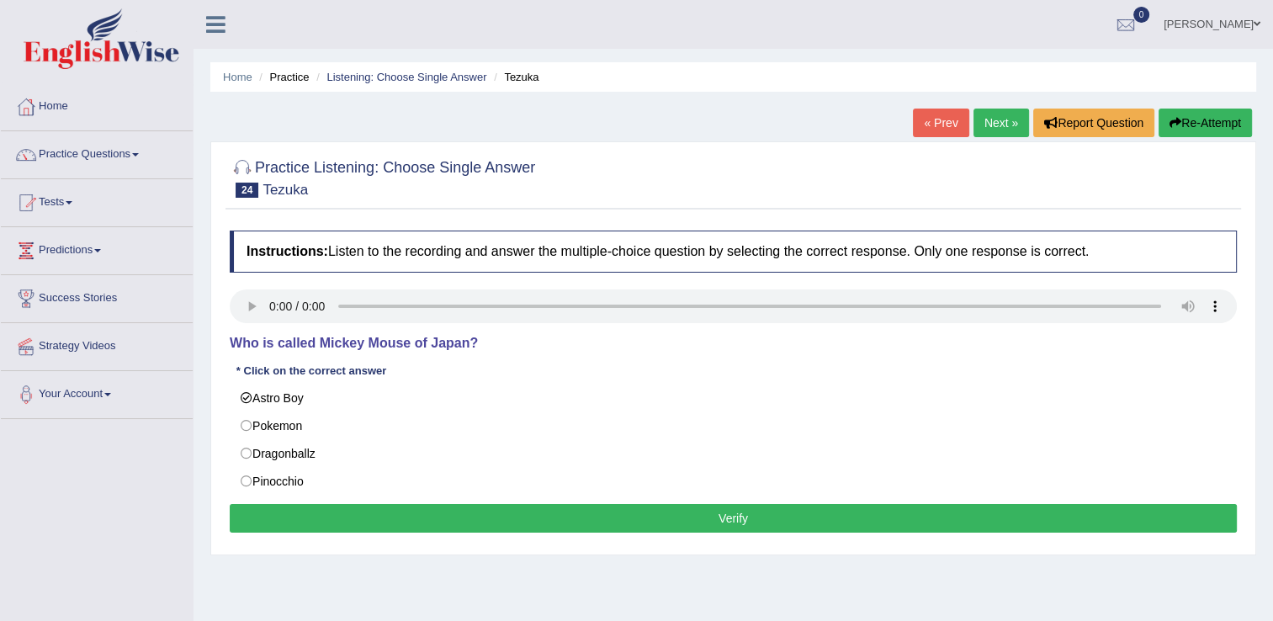
click at [363, 510] on button "Verify" at bounding box center [733, 518] width 1007 height 29
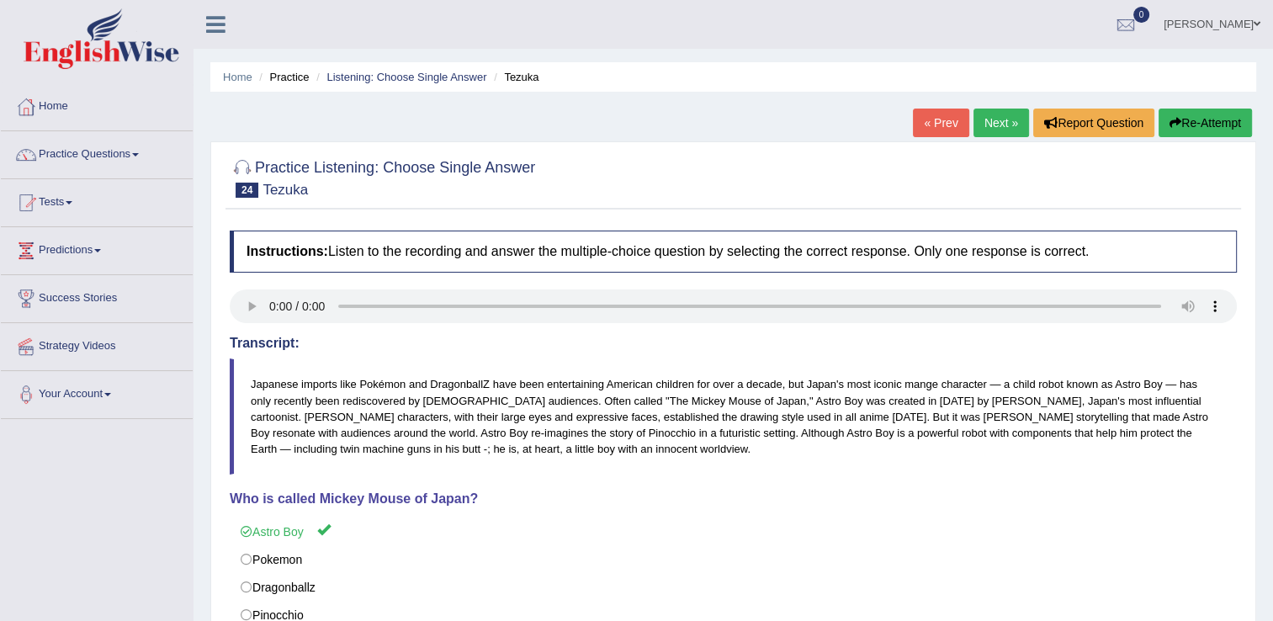
click at [1009, 127] on link "Next »" at bounding box center [1001, 123] width 56 height 29
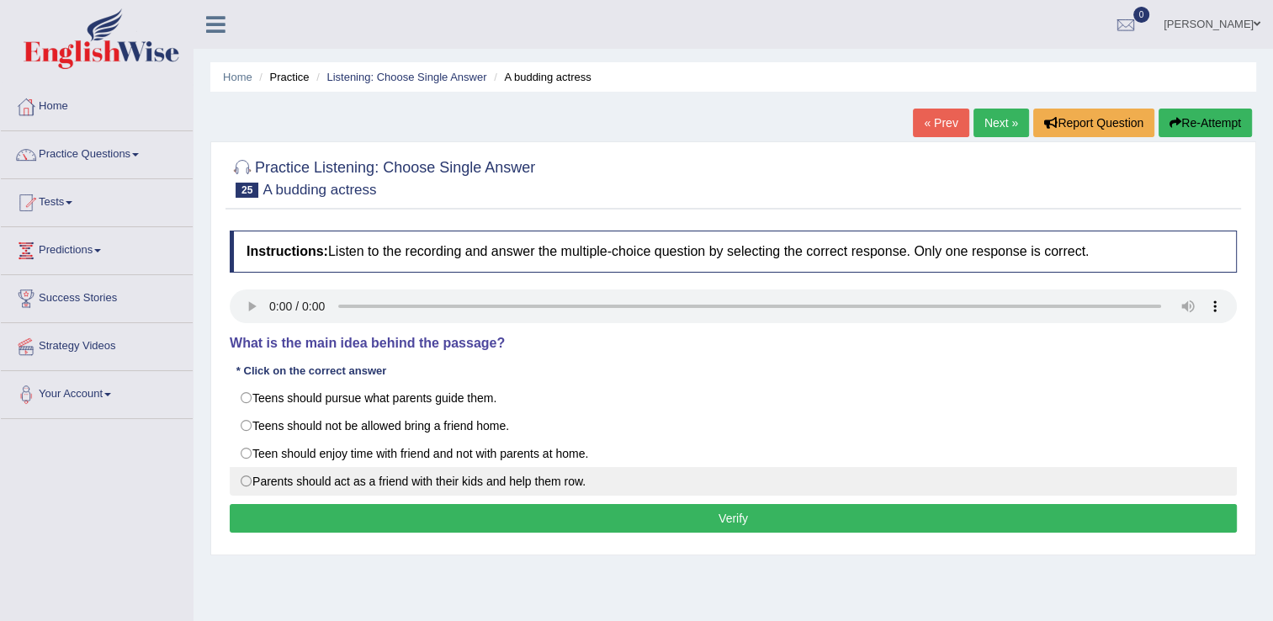
click at [384, 488] on label "Parents should act as a friend with their kids and help them row." at bounding box center [733, 481] width 1007 height 29
radio input "true"
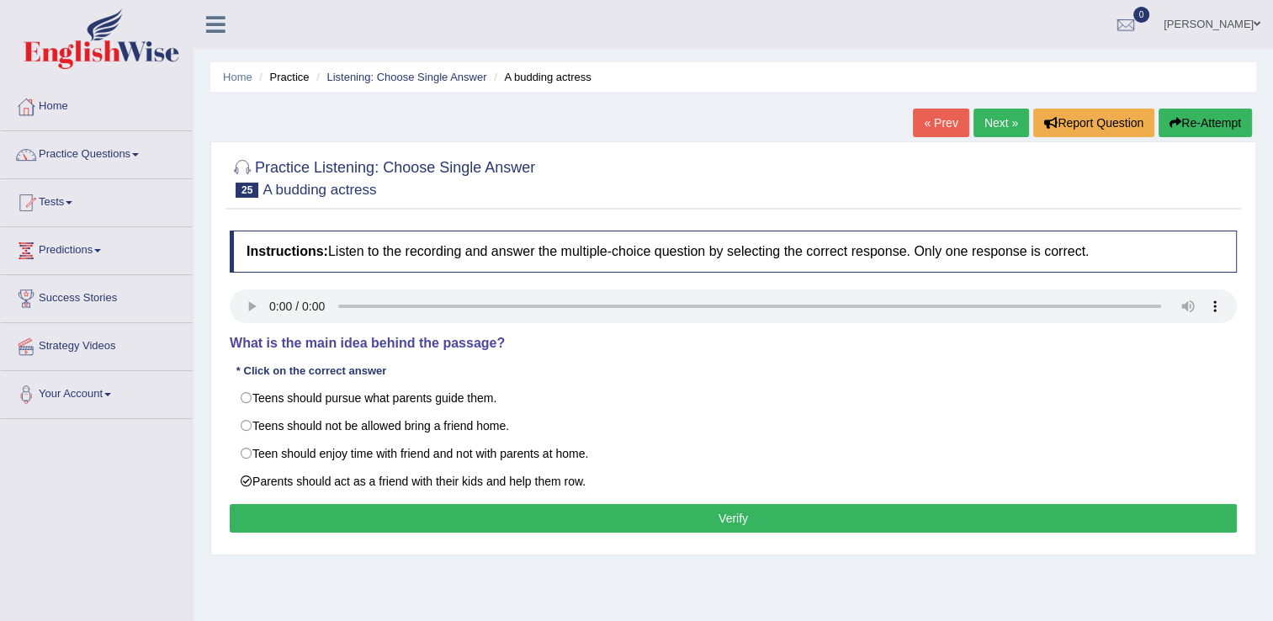
click at [445, 522] on button "Verify" at bounding box center [733, 518] width 1007 height 29
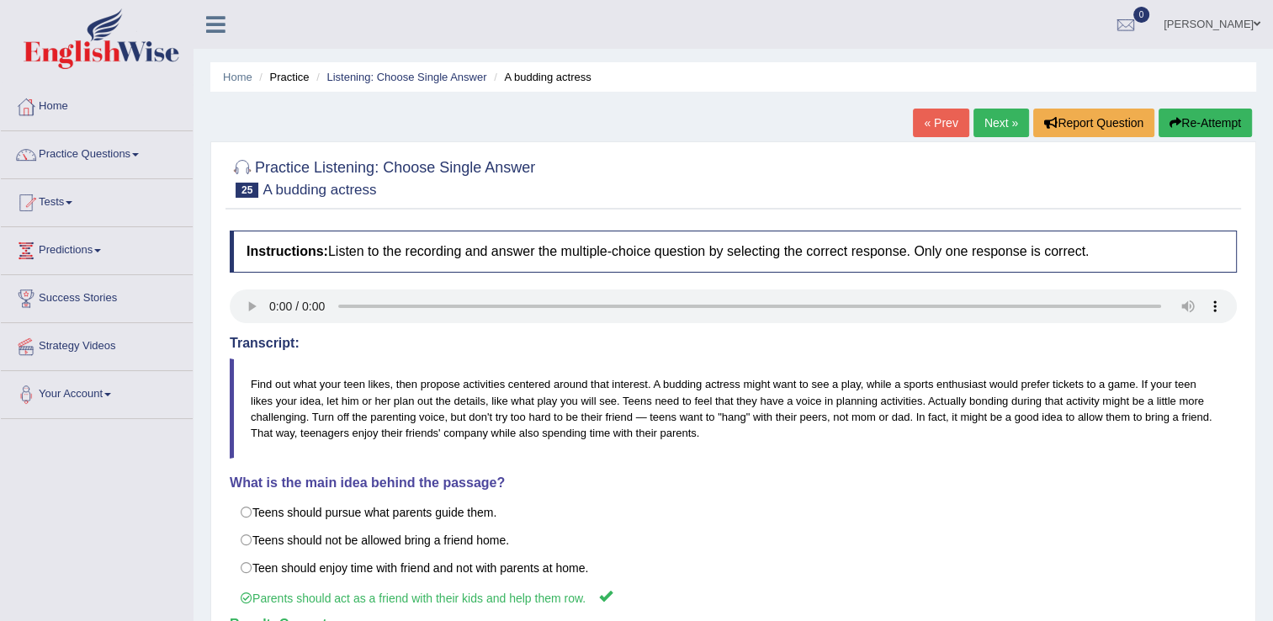
click at [999, 115] on link "Next »" at bounding box center [1001, 123] width 56 height 29
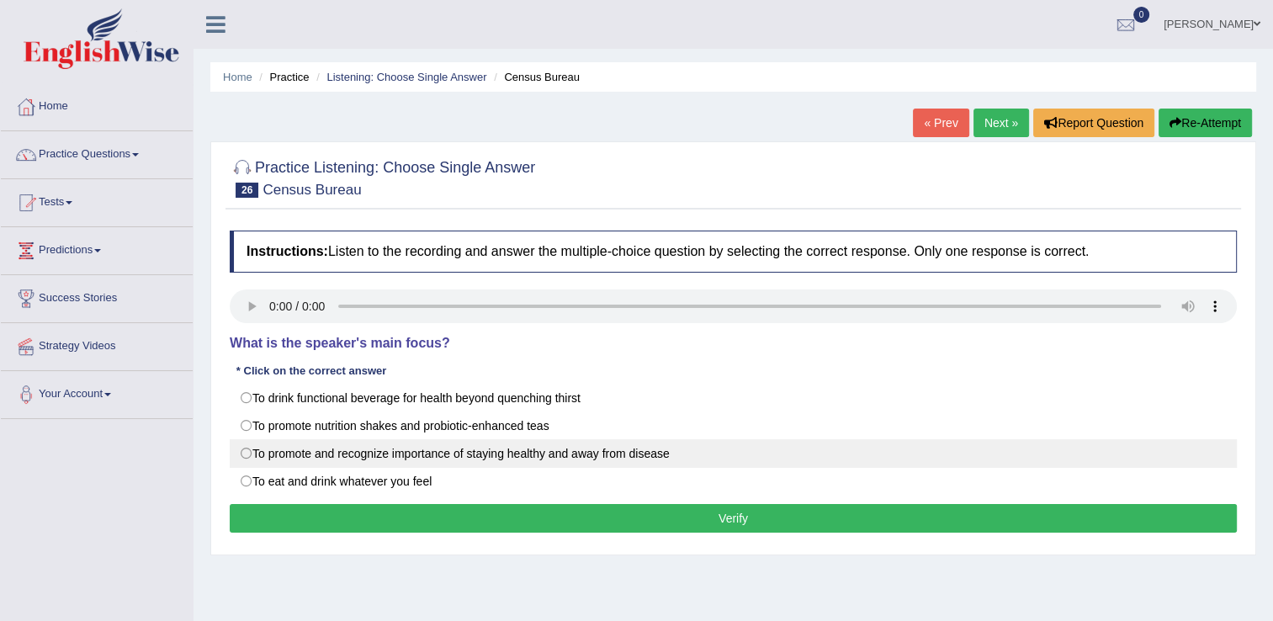
click at [246, 453] on label "To promote and recognize importance of staying healthy and away from disease" at bounding box center [733, 453] width 1007 height 29
radio input "true"
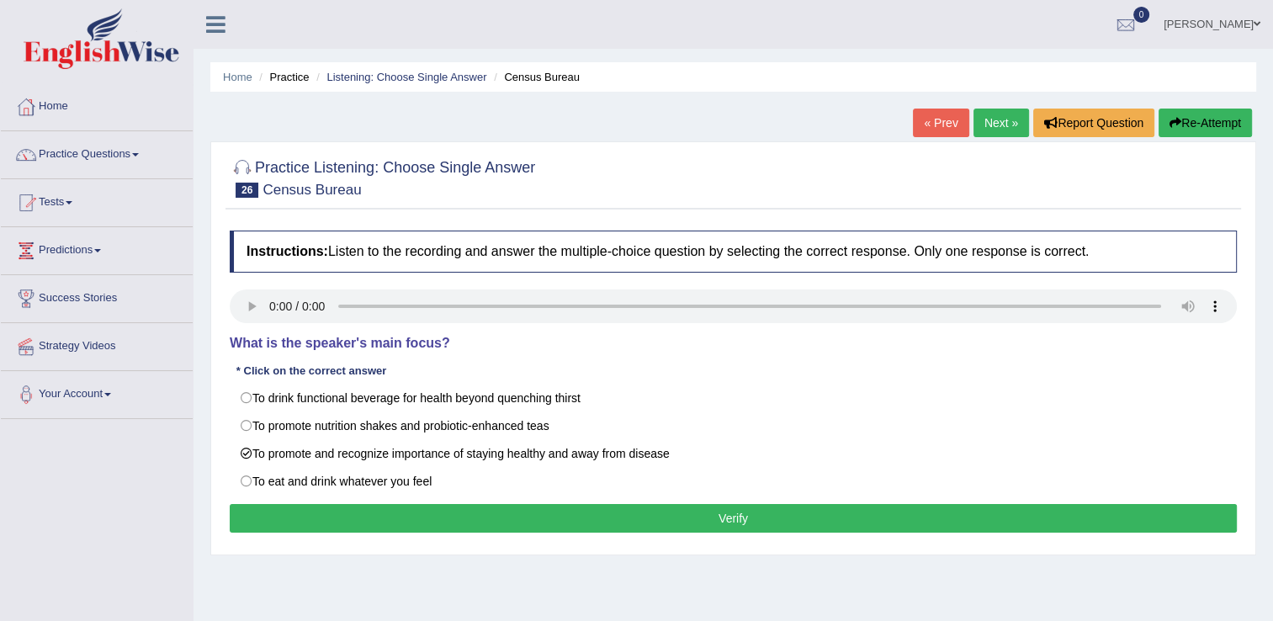
click at [437, 517] on button "Verify" at bounding box center [733, 518] width 1007 height 29
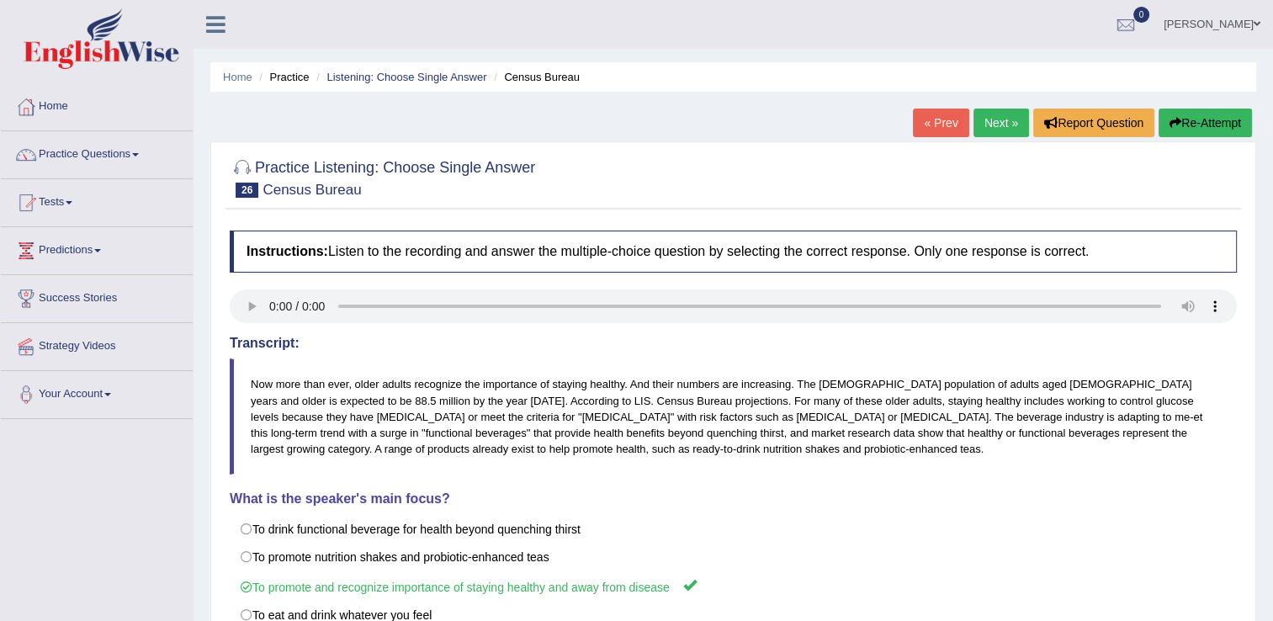
click at [1021, 130] on link "Next »" at bounding box center [1001, 123] width 56 height 29
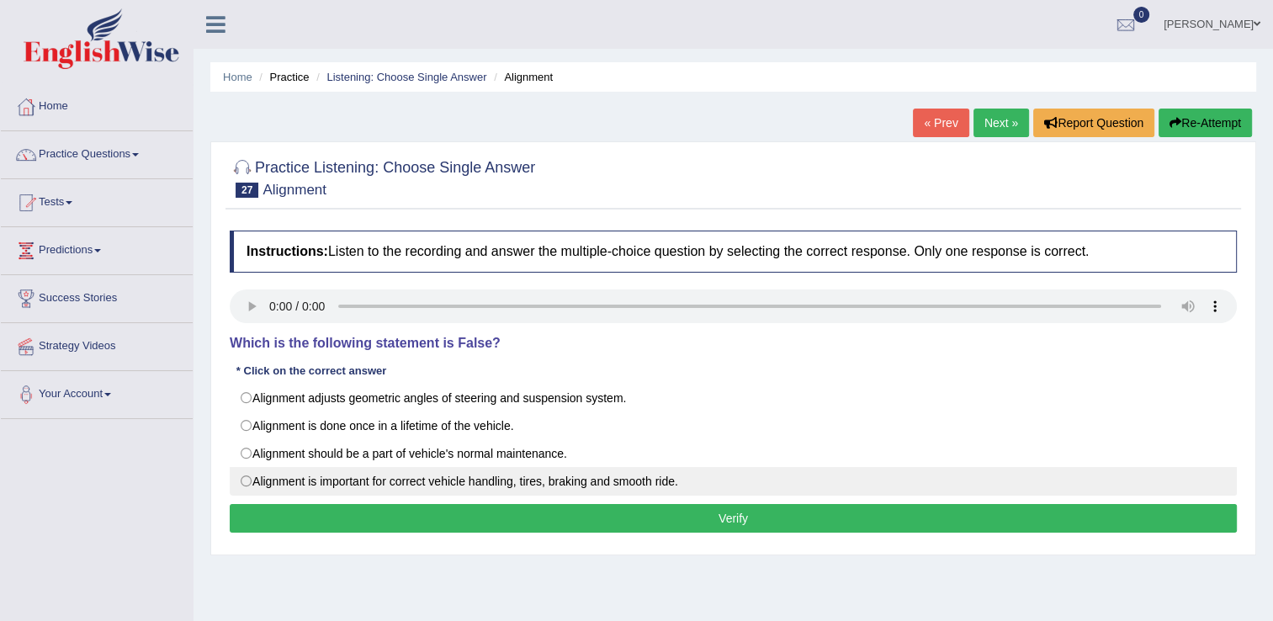
click at [252, 485] on label "Alignment is important for correct vehicle handling, tires, braking and smooth …" at bounding box center [733, 481] width 1007 height 29
radio input "true"
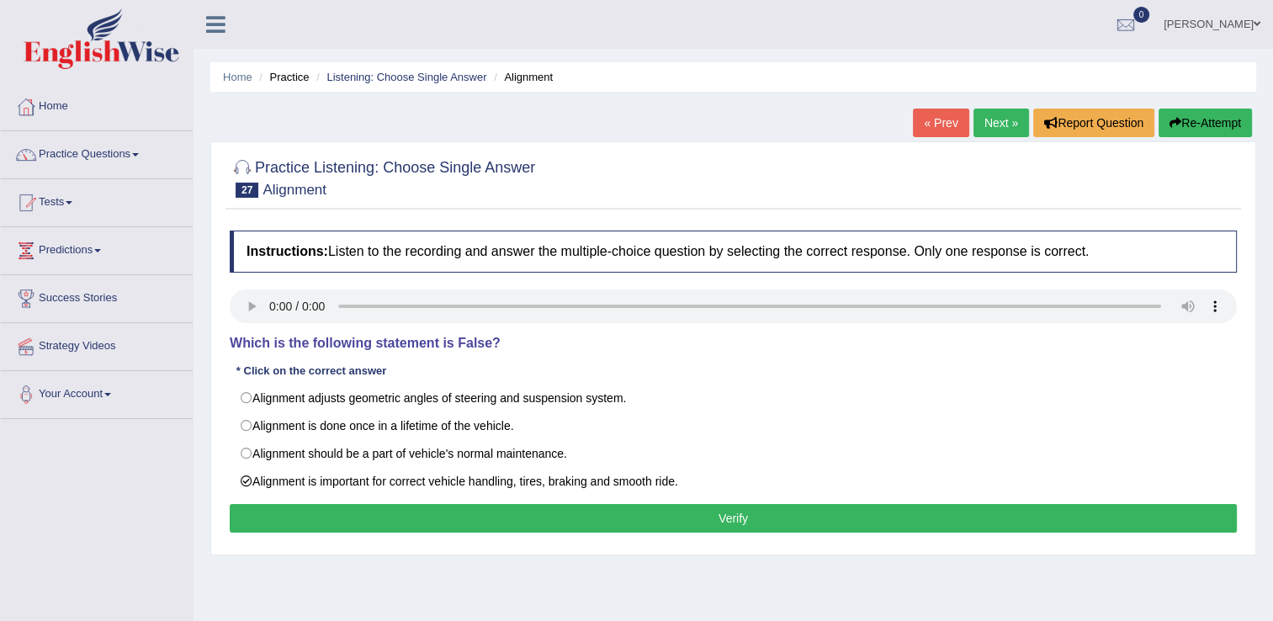
click at [463, 518] on button "Verify" at bounding box center [733, 518] width 1007 height 29
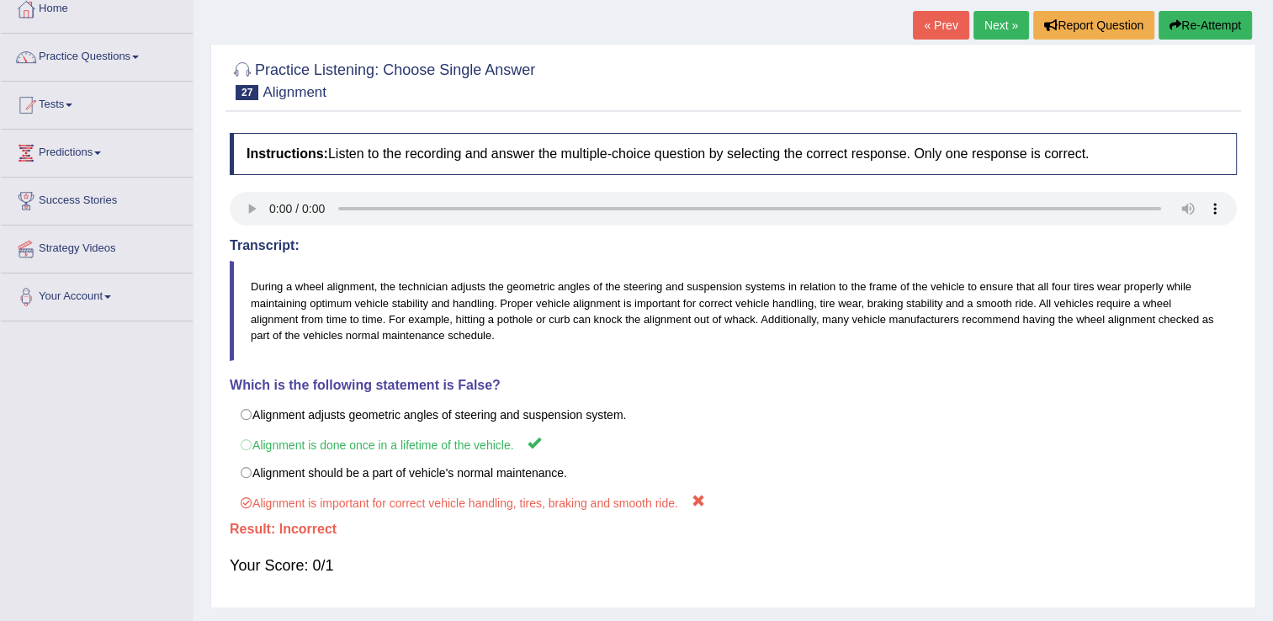
scroll to position [103, 0]
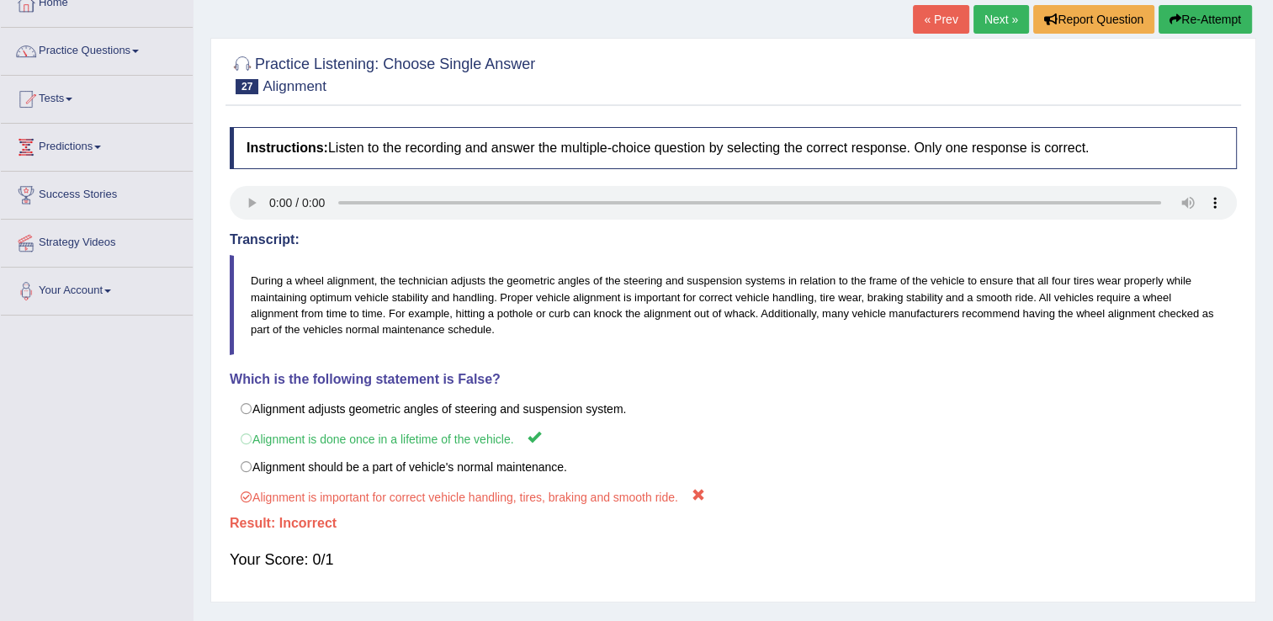
click at [989, 15] on link "Next »" at bounding box center [1001, 19] width 56 height 29
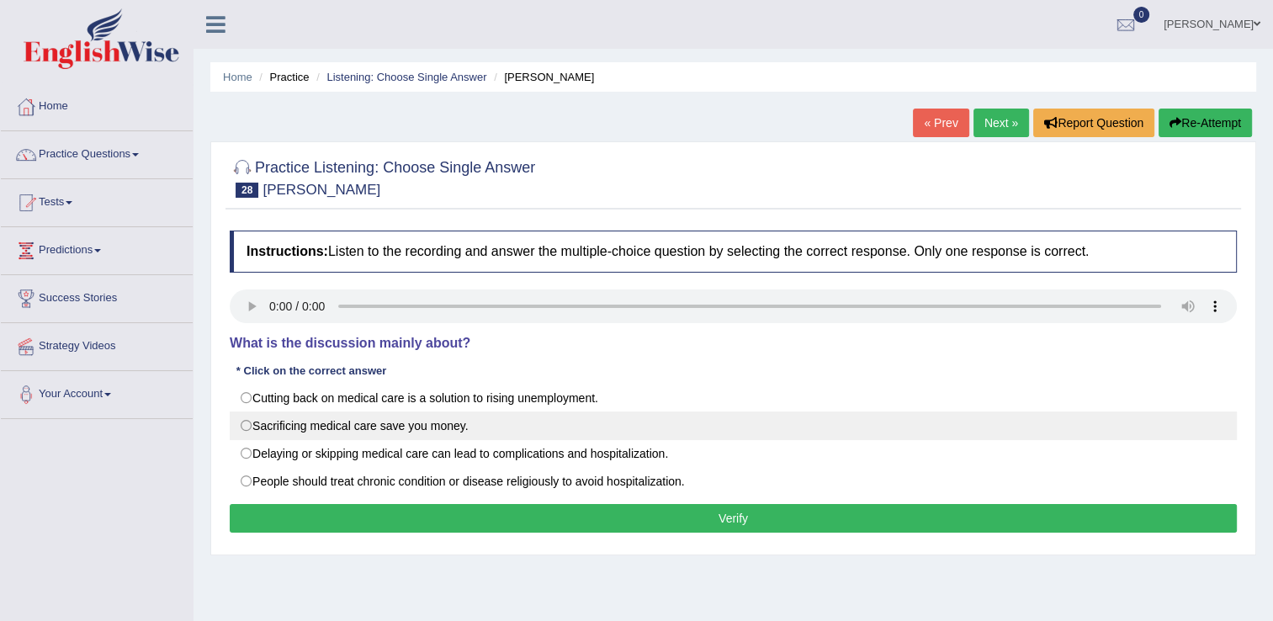
click at [265, 432] on label "Sacrificing medical care save you money." at bounding box center [733, 425] width 1007 height 29
radio input "true"
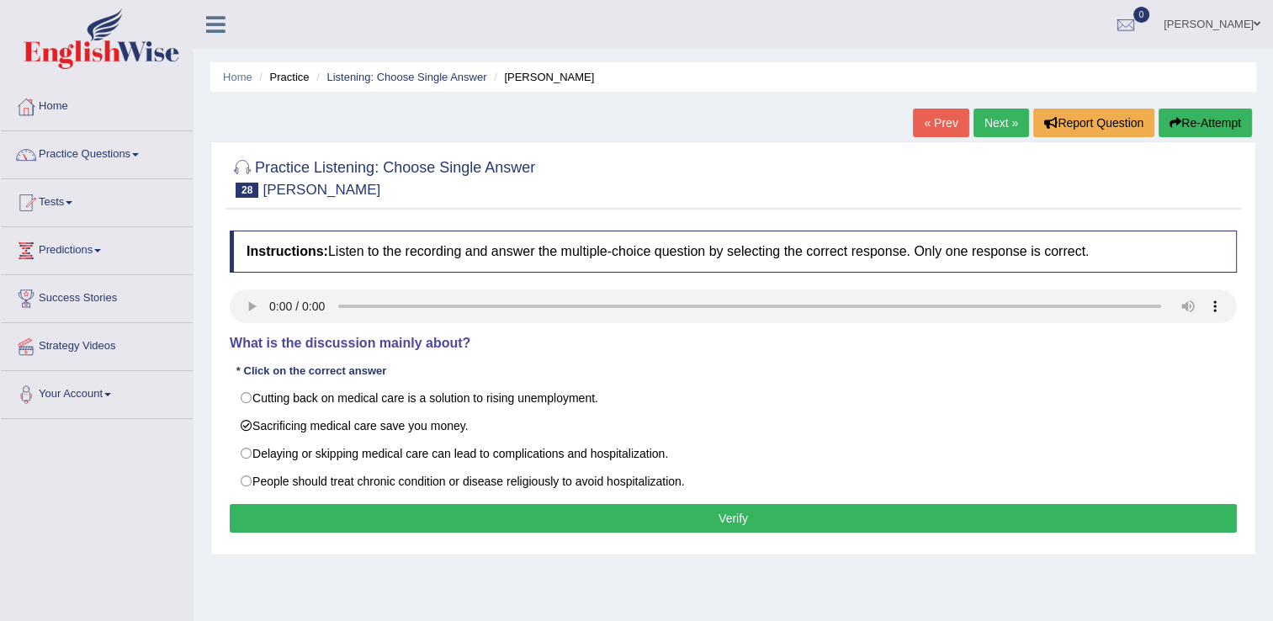
click at [292, 510] on button "Verify" at bounding box center [733, 518] width 1007 height 29
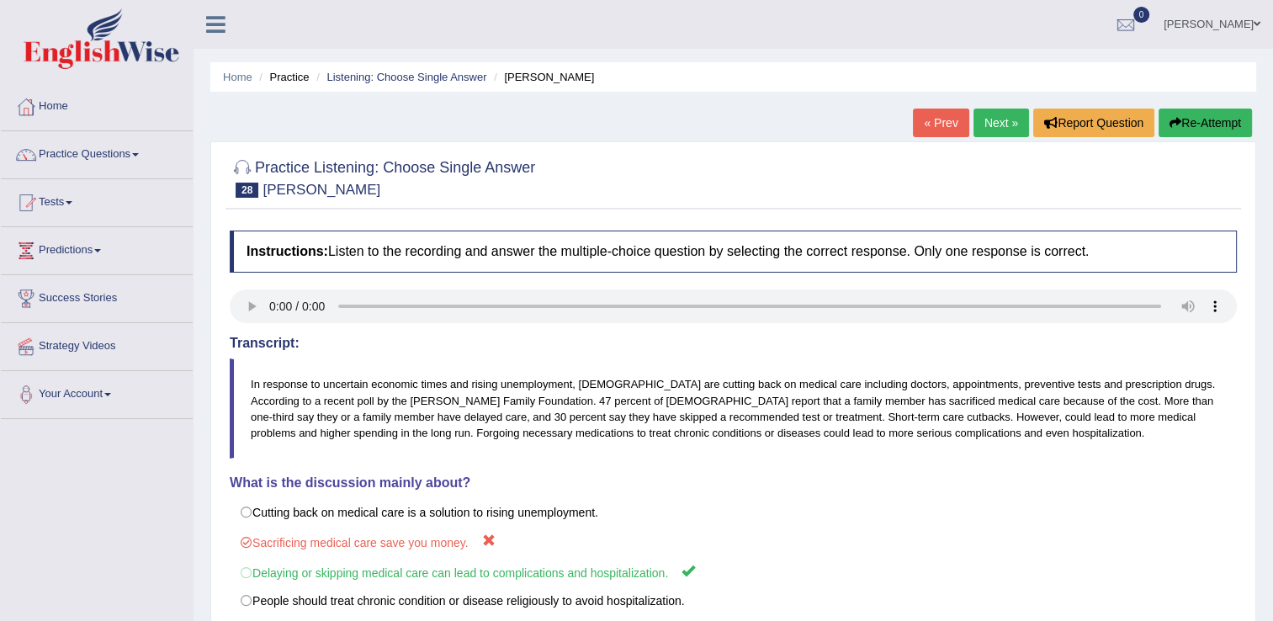
click at [999, 109] on link "Next »" at bounding box center [1001, 123] width 56 height 29
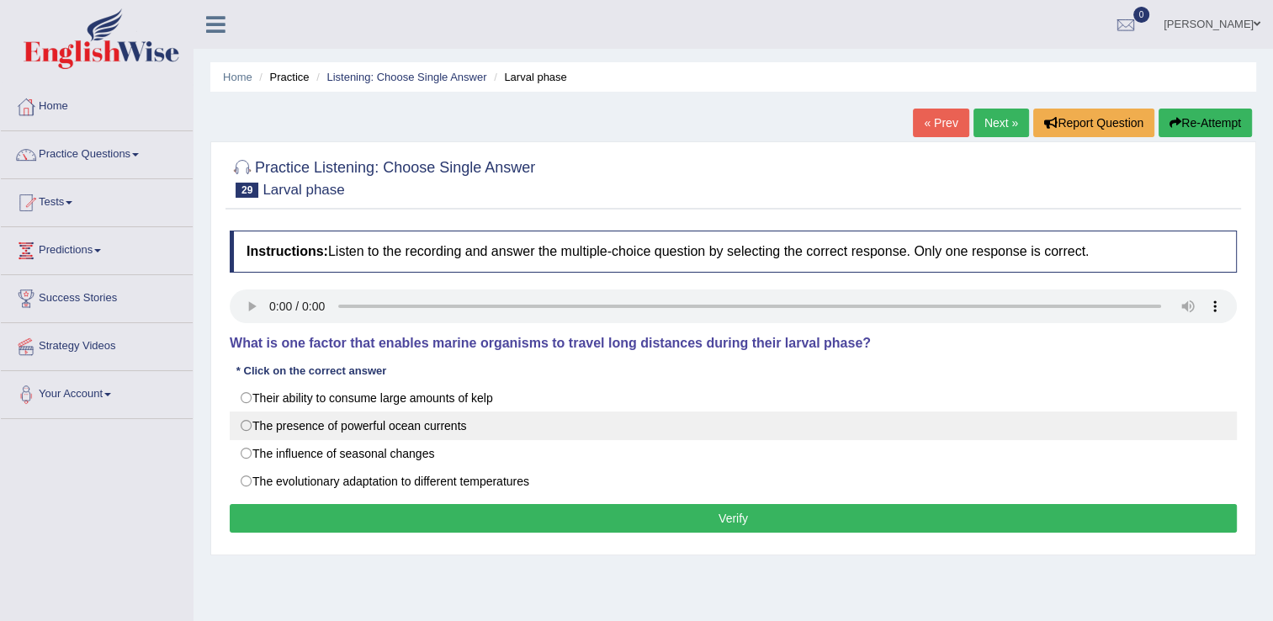
click at [257, 430] on label "The presence of powerful ocean currents" at bounding box center [733, 425] width 1007 height 29
radio input "true"
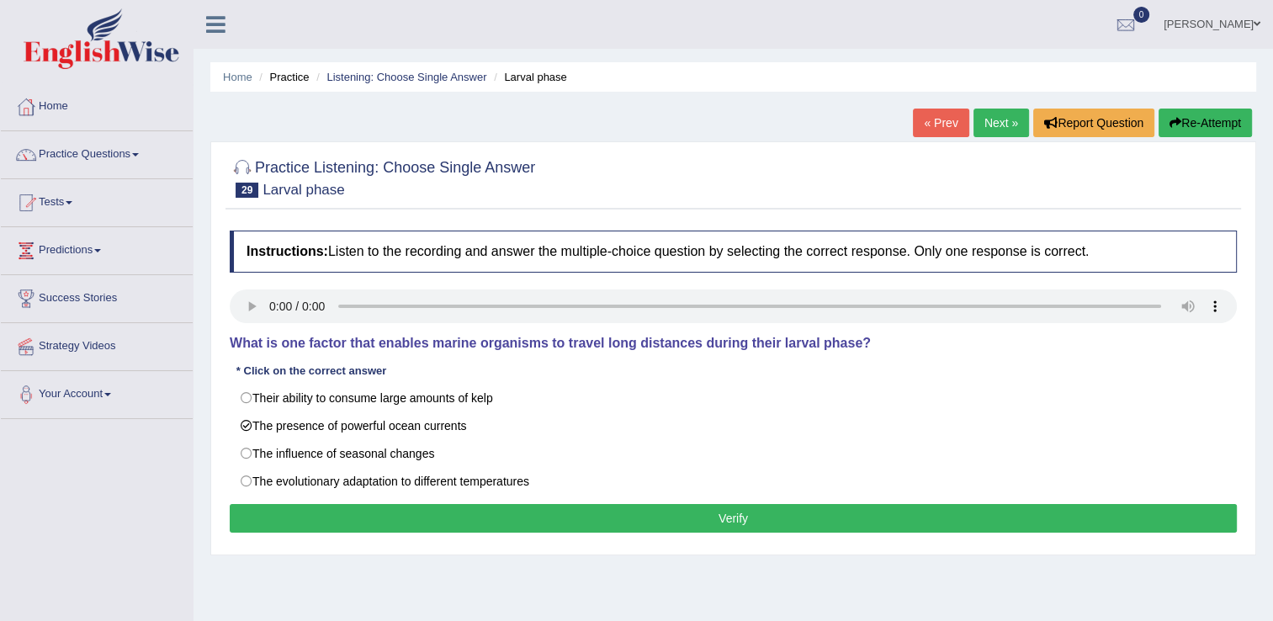
click at [323, 516] on button "Verify" at bounding box center [733, 518] width 1007 height 29
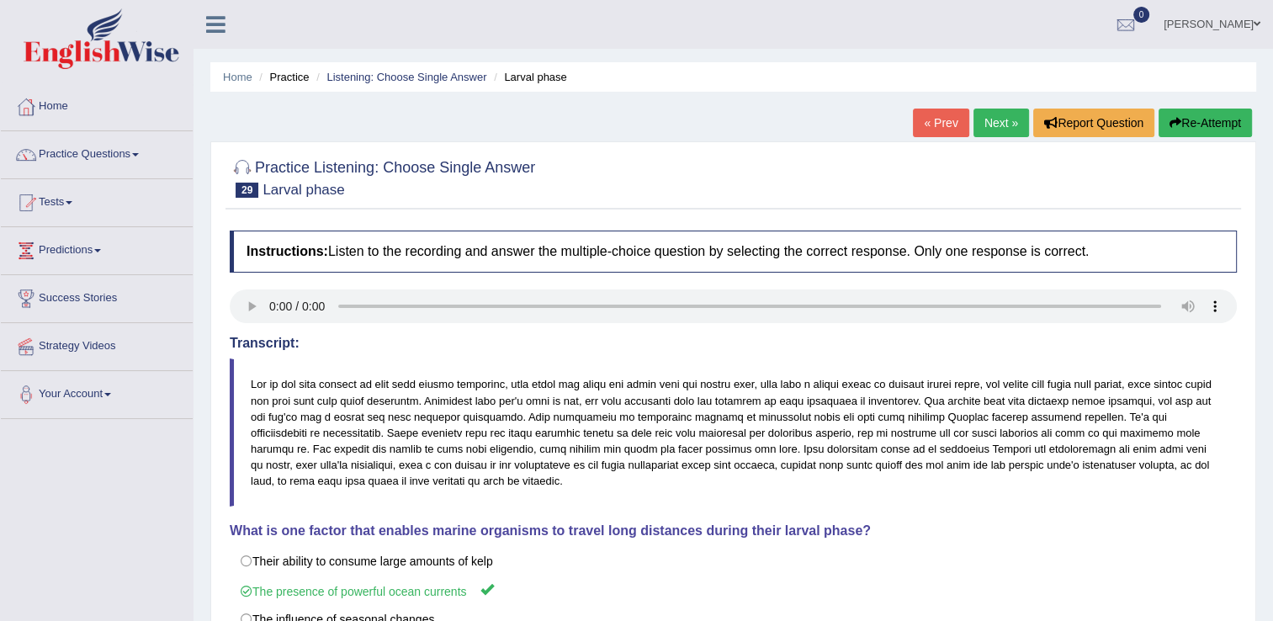
click at [999, 129] on link "Next »" at bounding box center [1001, 123] width 56 height 29
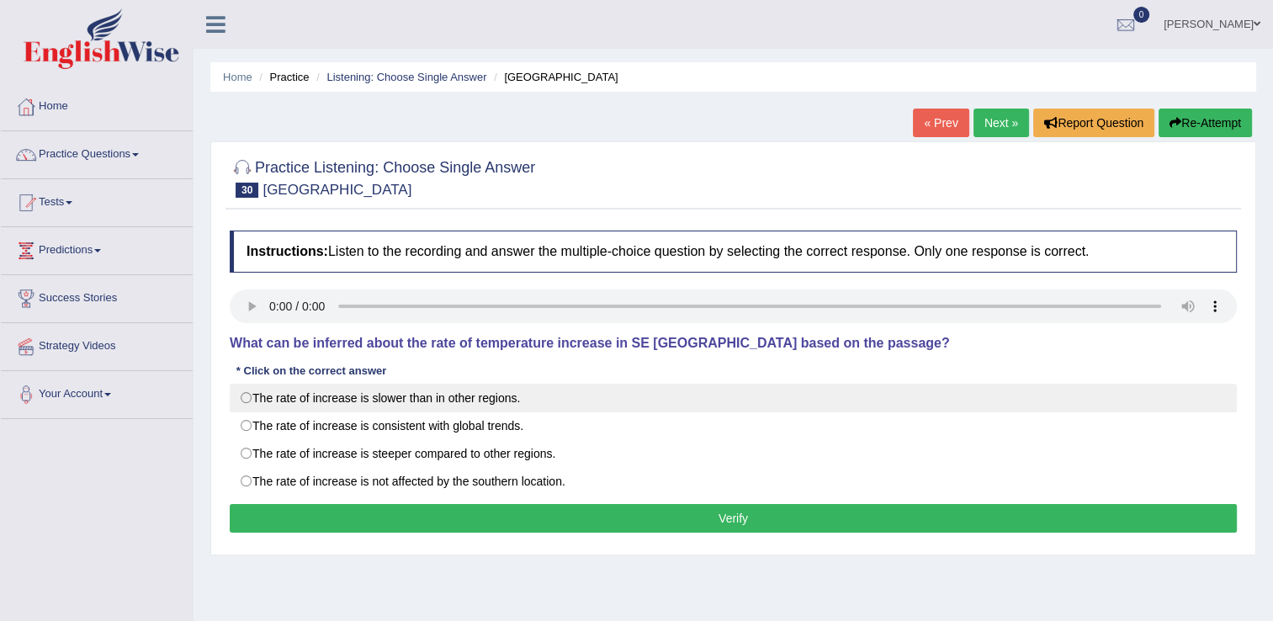
click at [248, 411] on label "The rate of increase is slower than in other regions." at bounding box center [733, 398] width 1007 height 29
radio input "true"
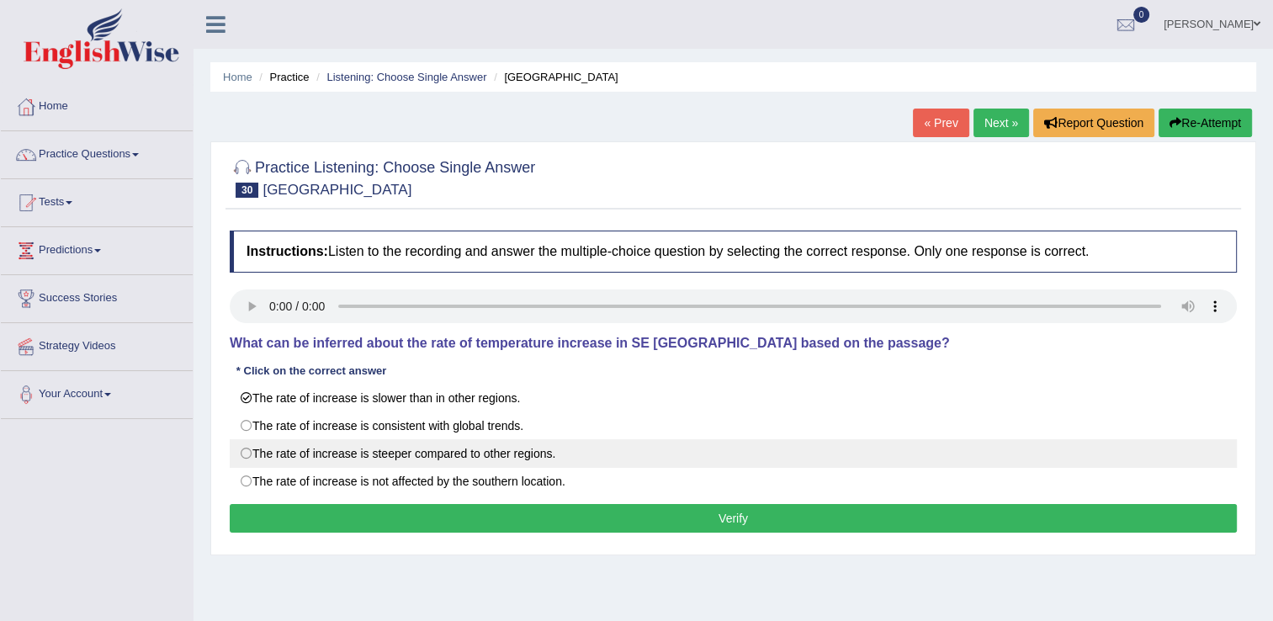
click at [257, 453] on label "The rate of increase is steeper compared to other regions." at bounding box center [733, 453] width 1007 height 29
radio input "true"
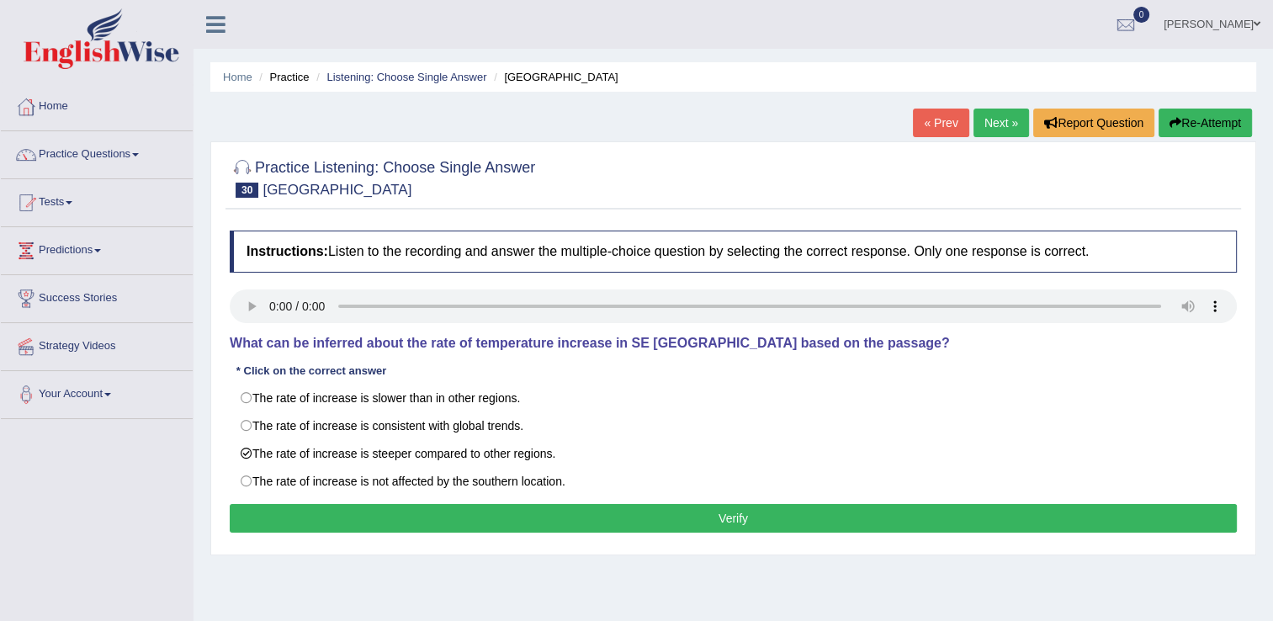
click at [323, 519] on button "Verify" at bounding box center [733, 518] width 1007 height 29
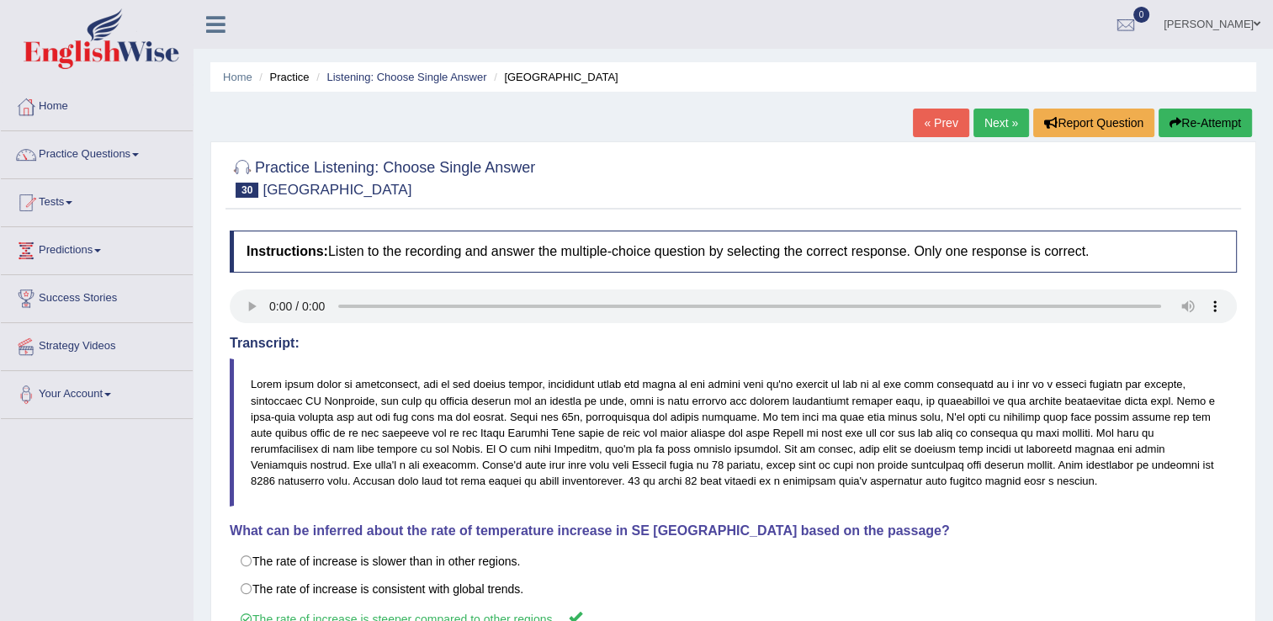
click at [984, 123] on link "Next »" at bounding box center [1001, 123] width 56 height 29
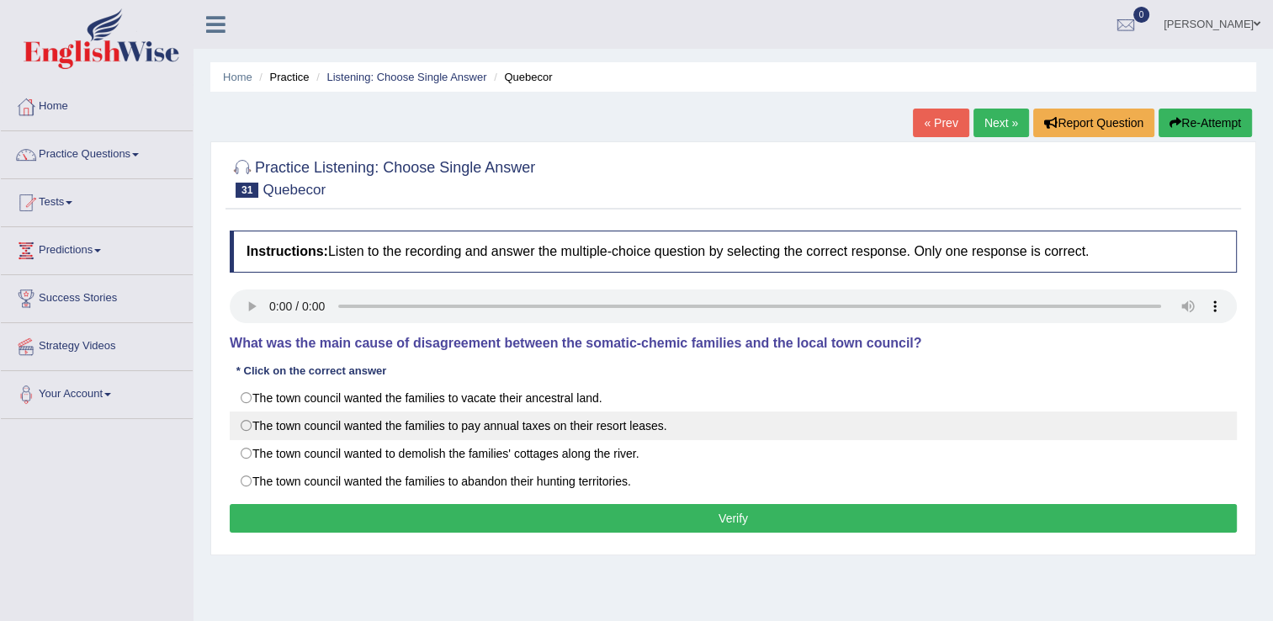
click at [252, 429] on label "The town council wanted the families to pay annual taxes on their resort leases." at bounding box center [733, 425] width 1007 height 29
radio input "true"
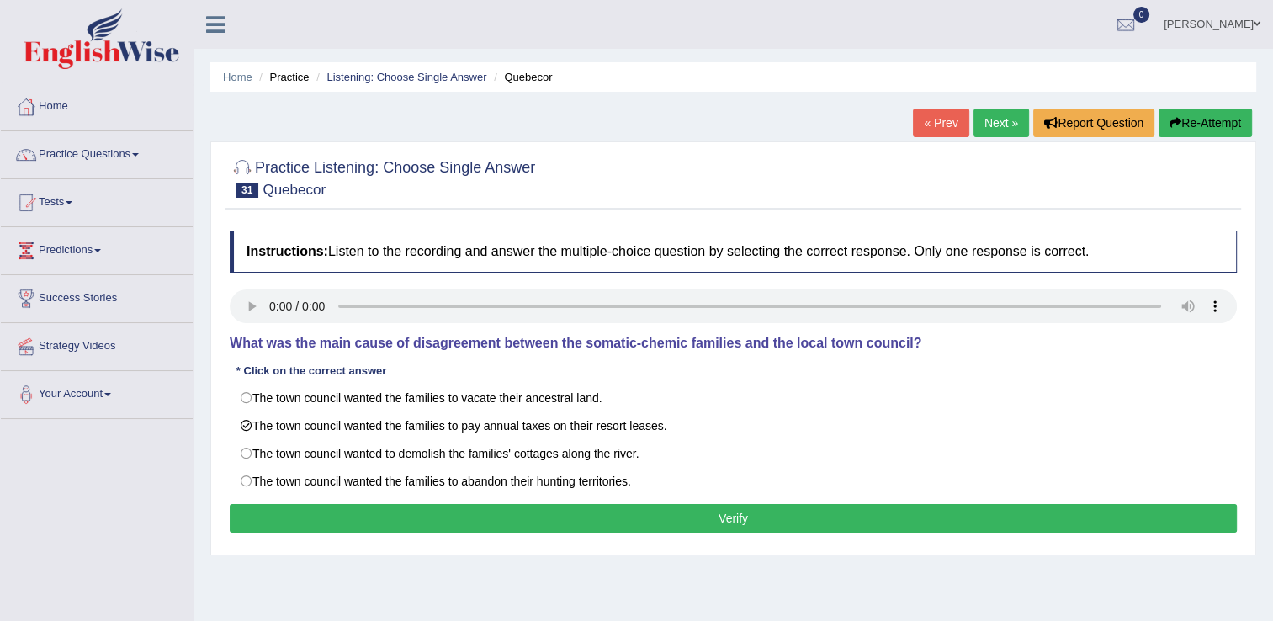
click at [370, 508] on button "Verify" at bounding box center [733, 518] width 1007 height 29
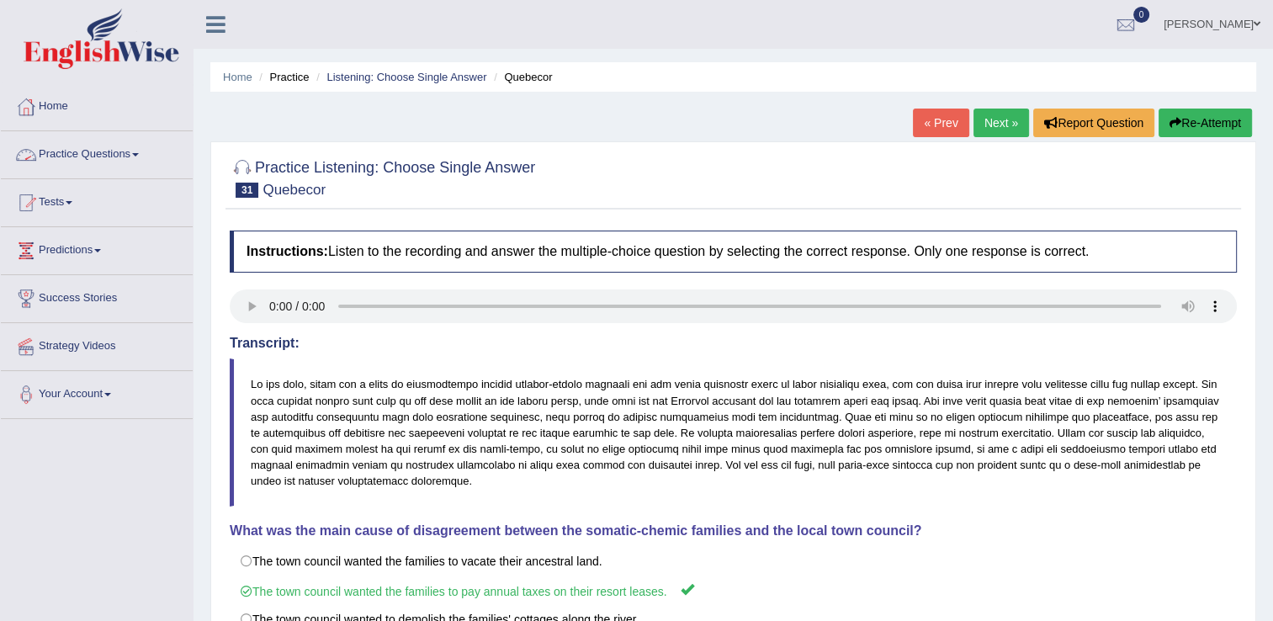
click at [130, 148] on link "Practice Questions" at bounding box center [97, 152] width 192 height 42
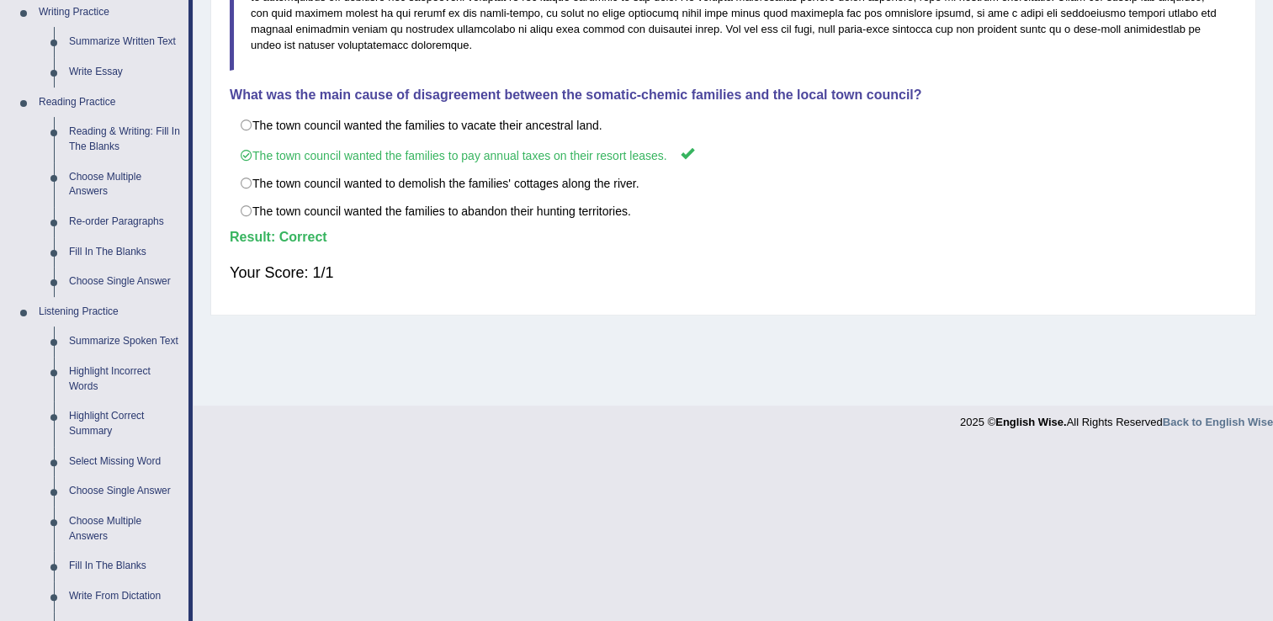
scroll to position [437, 0]
click at [87, 536] on link "Choose Multiple Answers" at bounding box center [124, 527] width 127 height 45
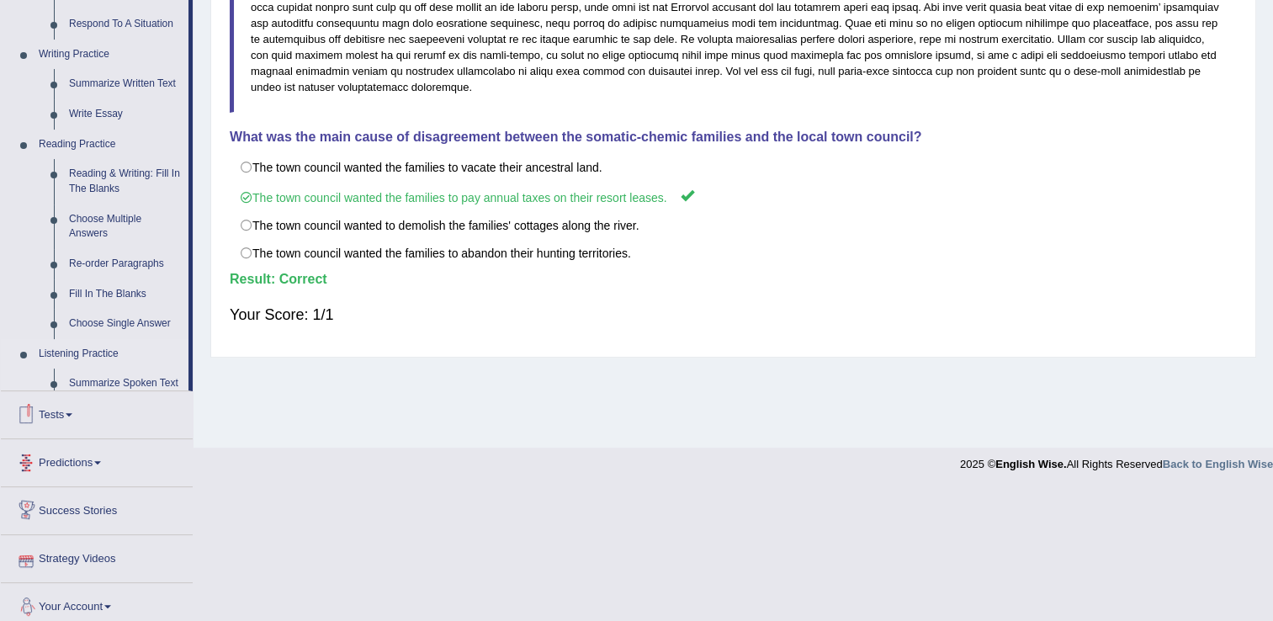
scroll to position [382, 0]
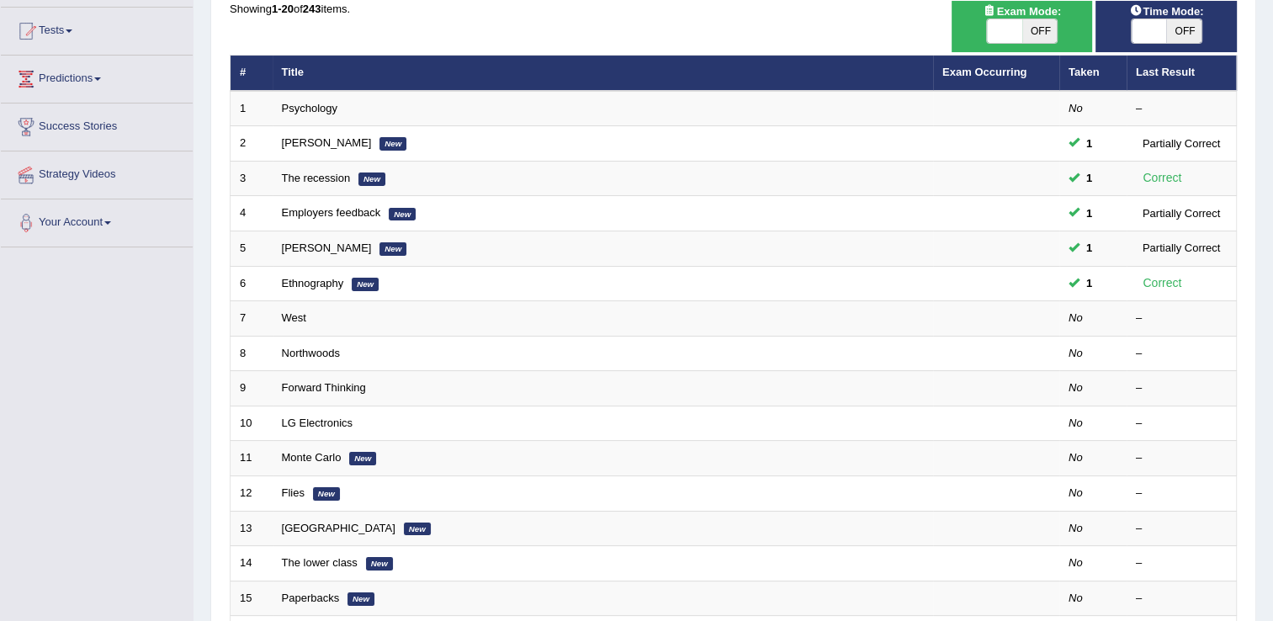
scroll to position [167, 0]
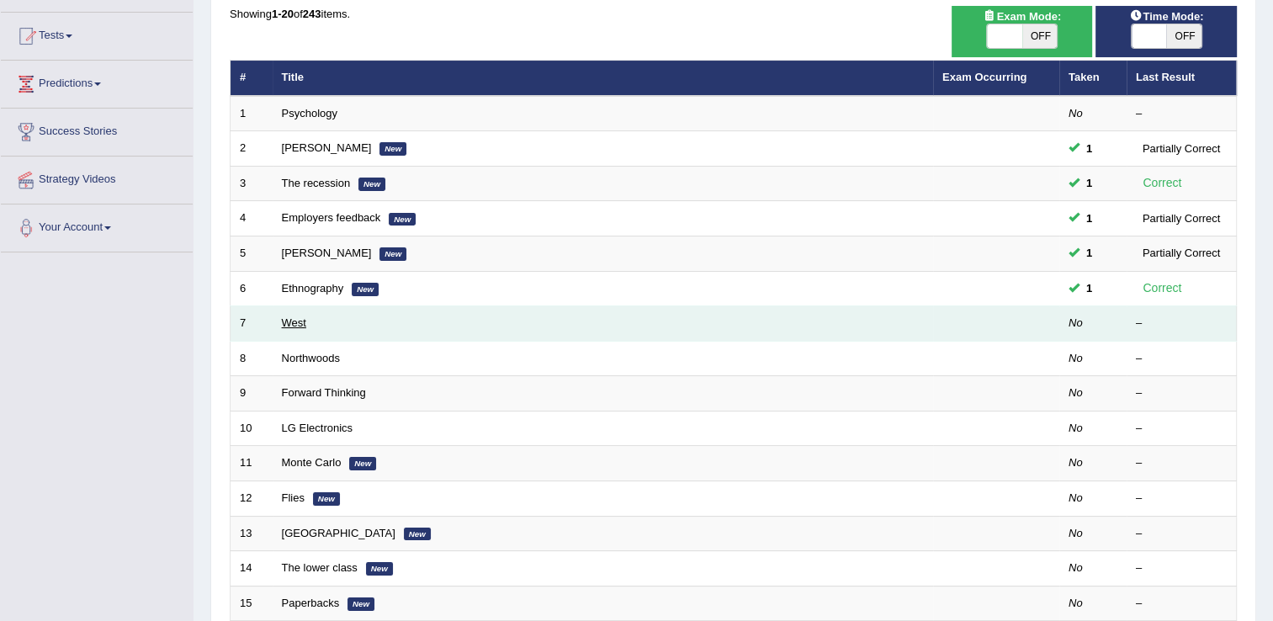
click at [301, 321] on link "West" at bounding box center [294, 322] width 24 height 13
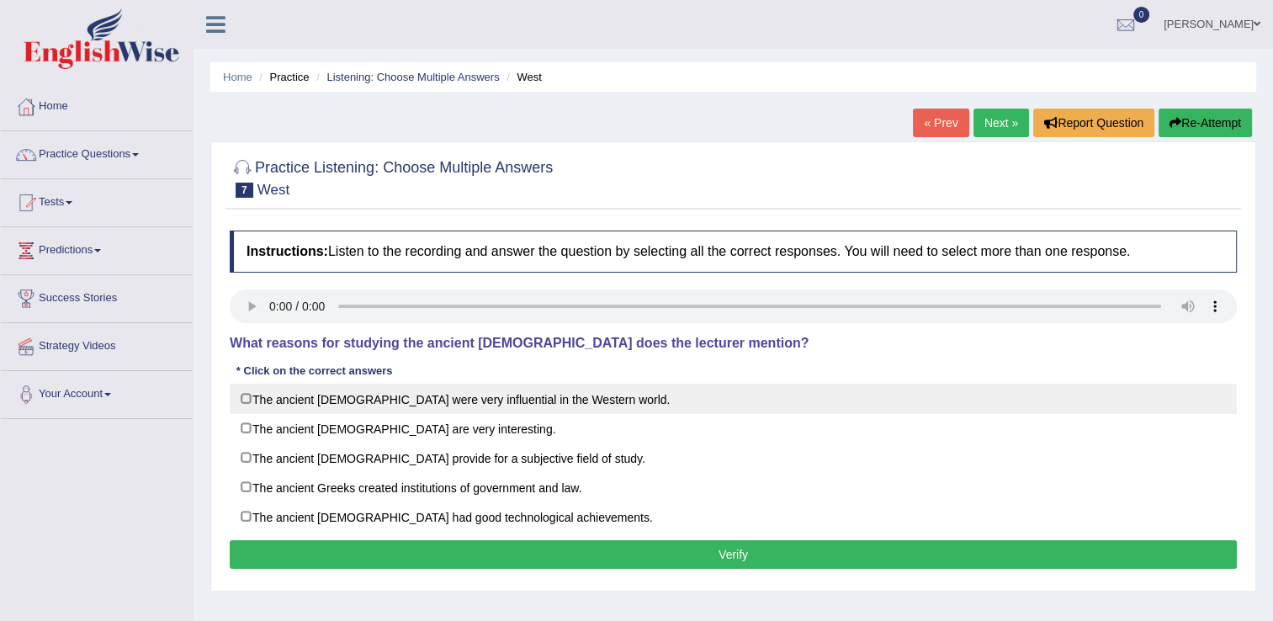
click at [256, 405] on label "The ancient Greeks were very influential in the Western world." at bounding box center [733, 399] width 1007 height 30
checkbox input "true"
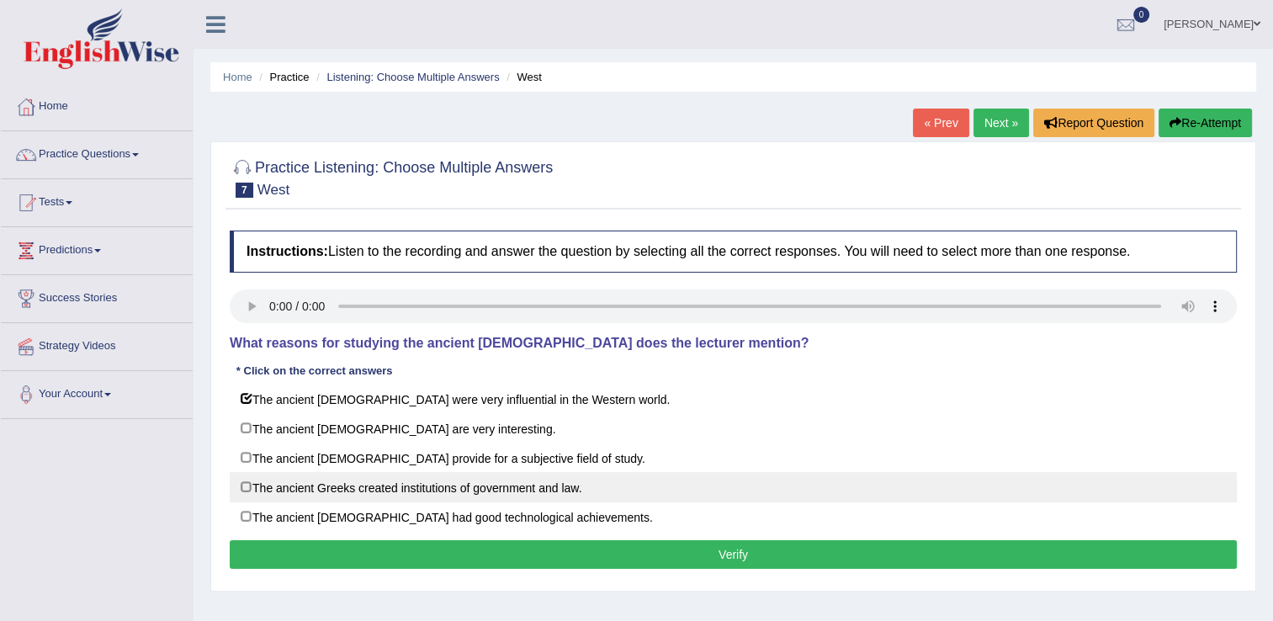
click at [248, 481] on label "The ancient Greeks created institutions of government and law." at bounding box center [733, 487] width 1007 height 30
checkbox input "true"
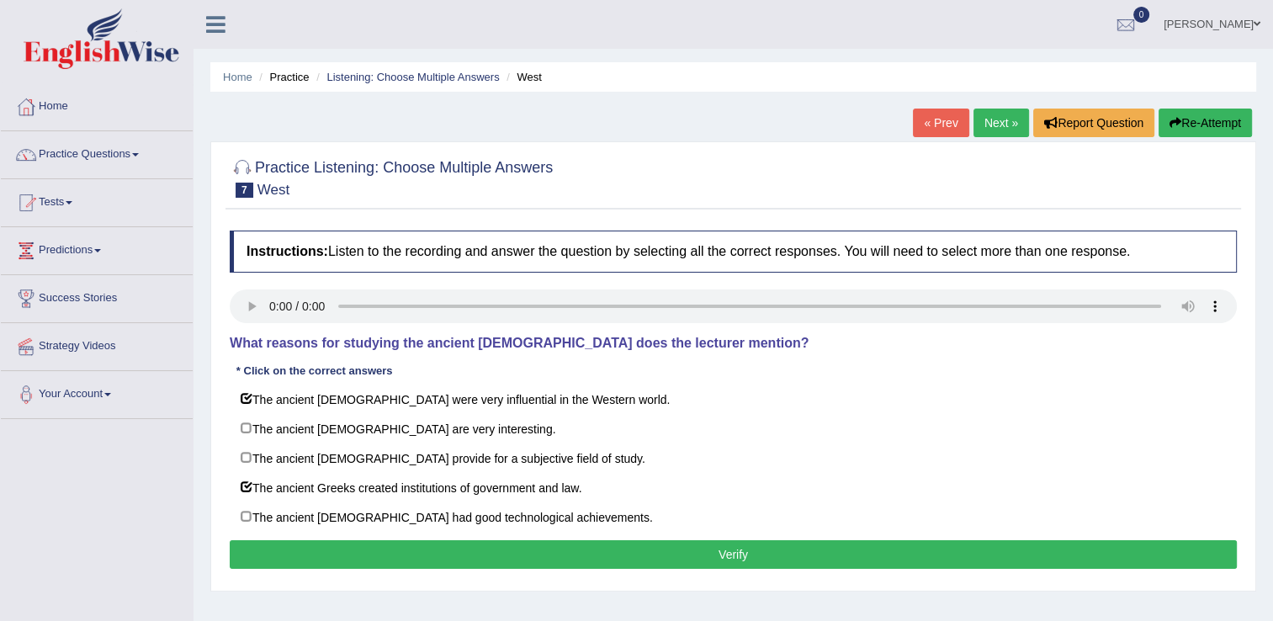
click at [376, 551] on button "Verify" at bounding box center [733, 554] width 1007 height 29
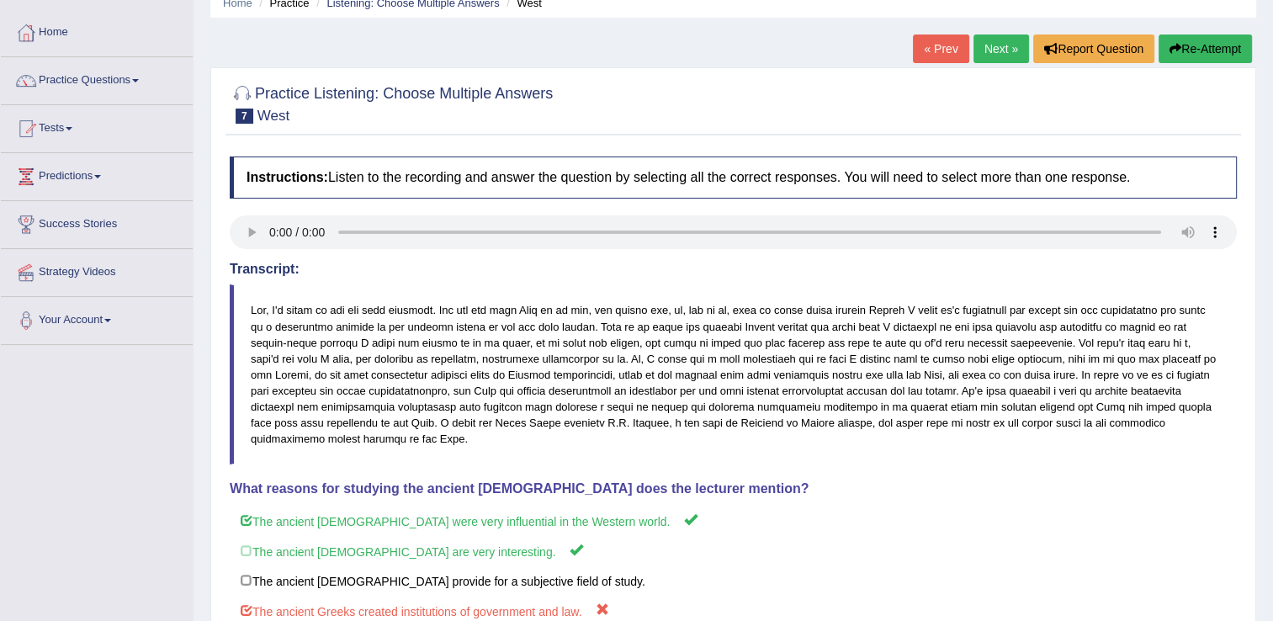
scroll to position [13, 0]
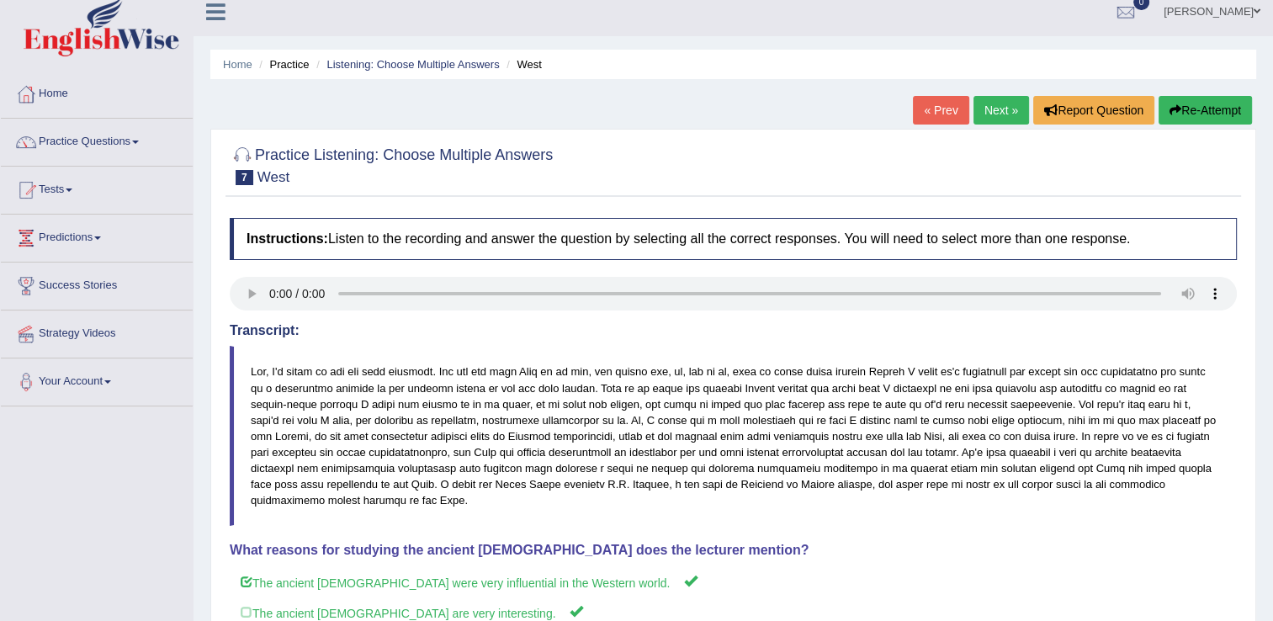
click at [1009, 109] on link "Next »" at bounding box center [1001, 110] width 56 height 29
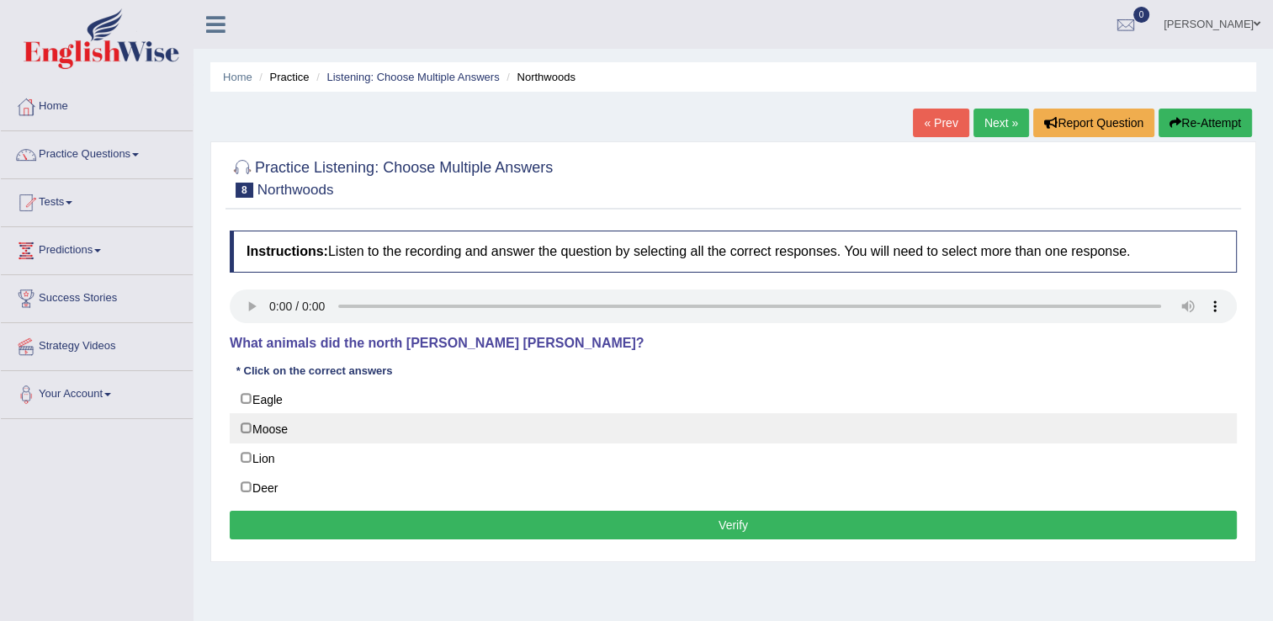
click at [240, 436] on label "Moose" at bounding box center [733, 428] width 1007 height 30
checkbox input "true"
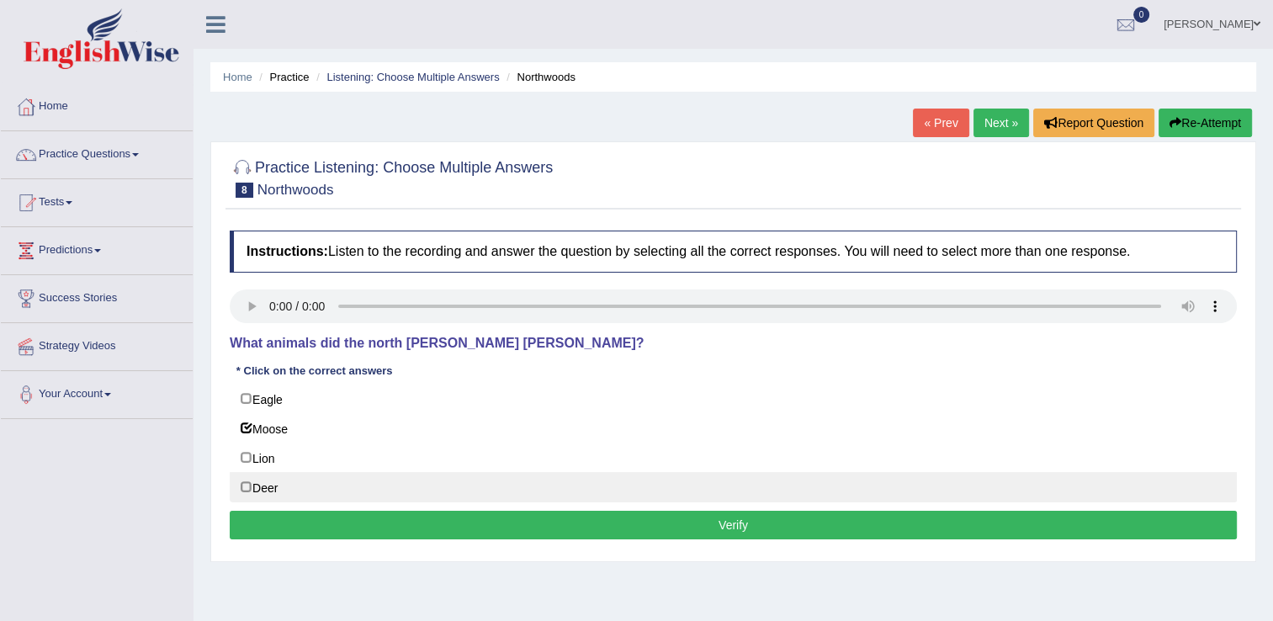
click at [242, 488] on label "Deer" at bounding box center [733, 487] width 1007 height 30
checkbox input "true"
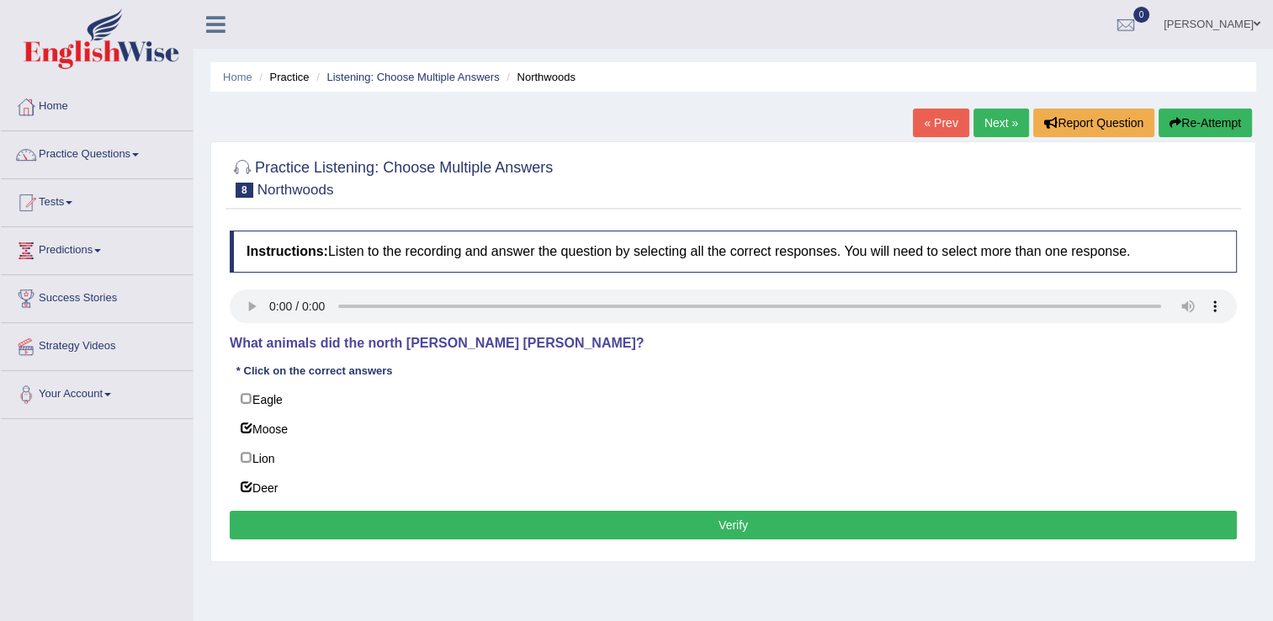
click at [310, 523] on button "Verify" at bounding box center [733, 525] width 1007 height 29
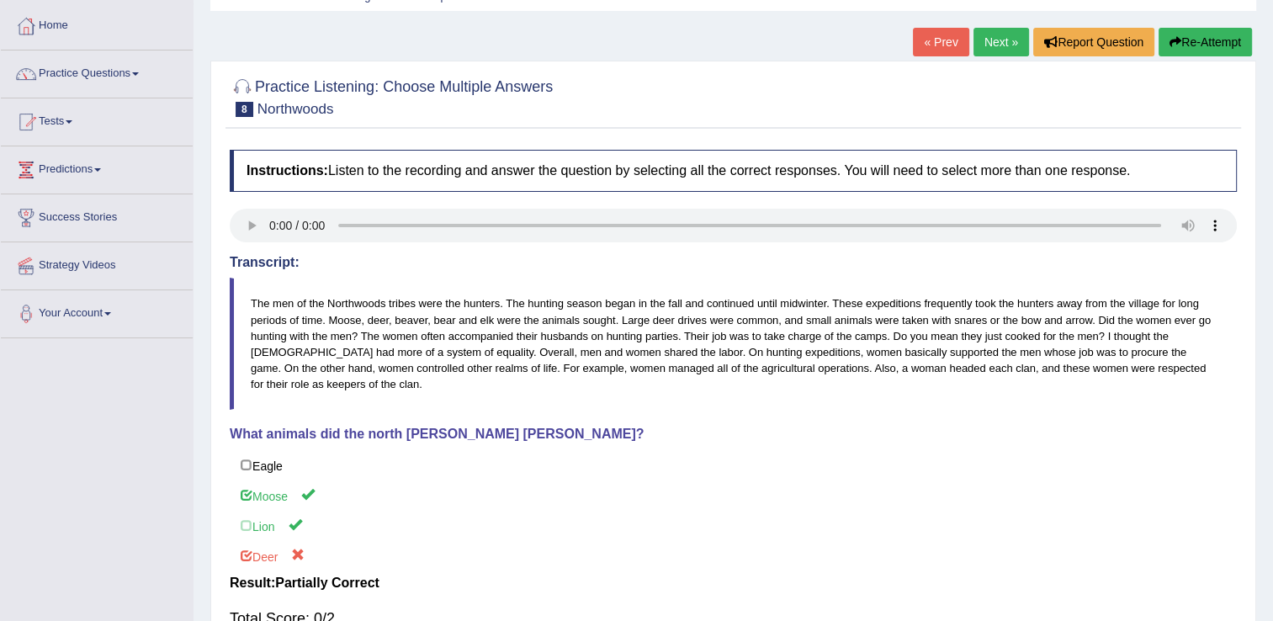
scroll to position [64, 0]
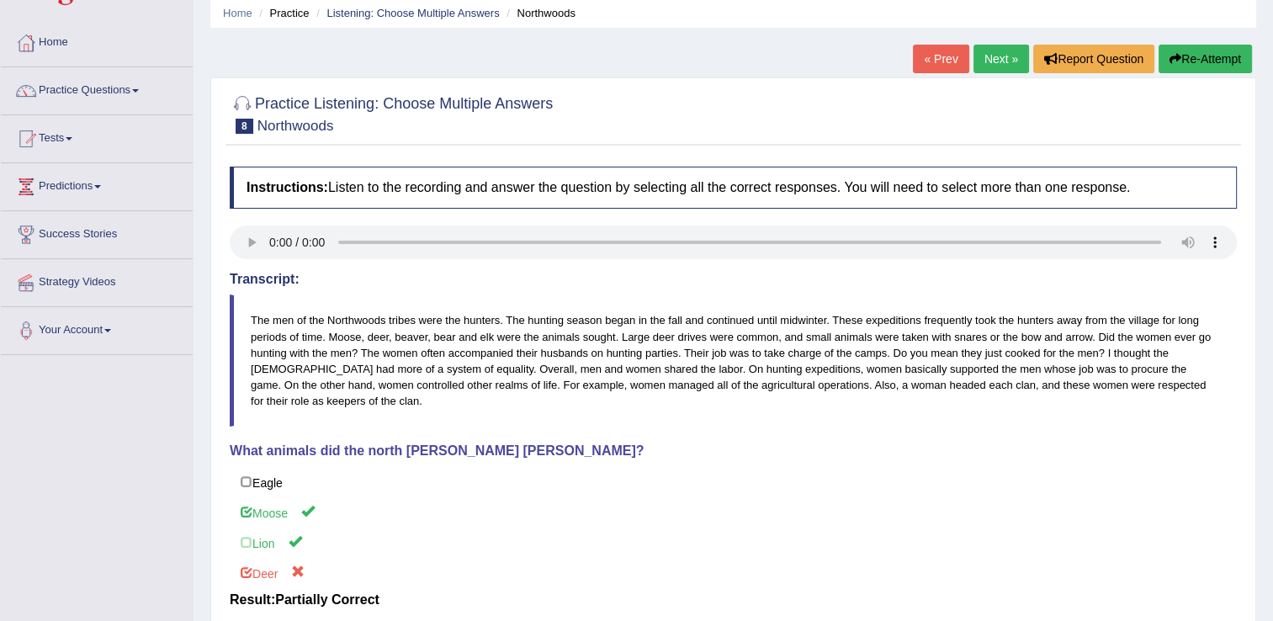
click at [986, 63] on link "Next »" at bounding box center [1001, 59] width 56 height 29
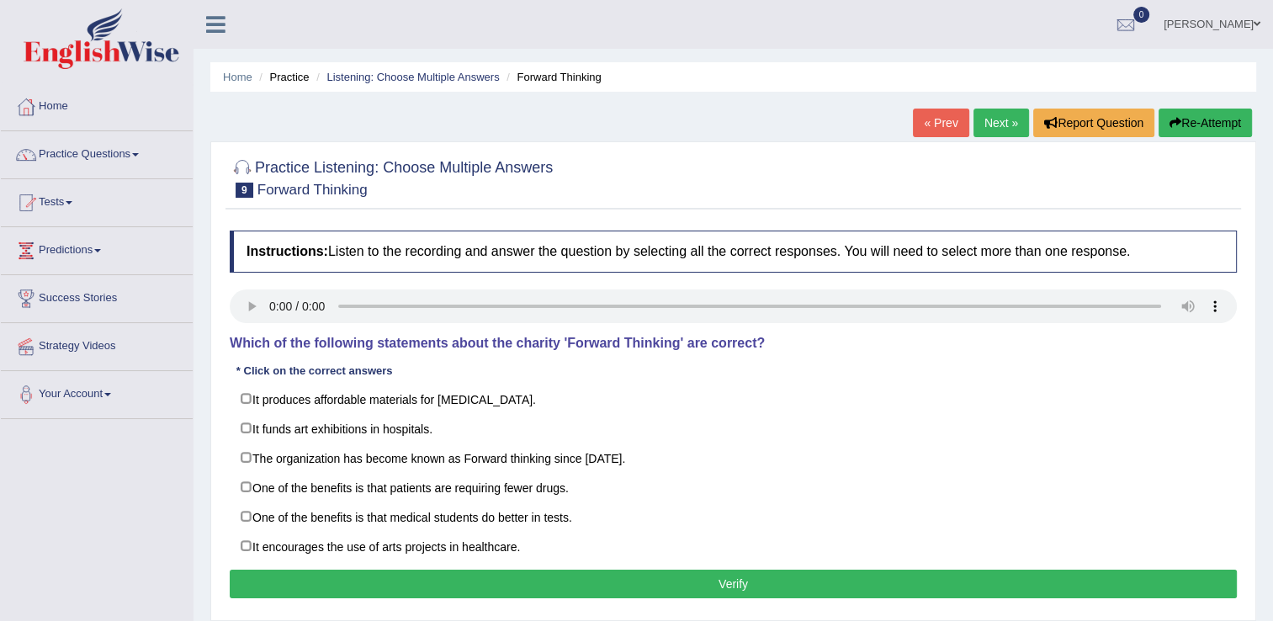
drag, startPoint x: 252, startPoint y: 347, endPoint x: 495, endPoint y: 346, distance: 243.1
click at [495, 346] on h4 "Which of the following statements about the charity 'Forward Thinking' are corr…" at bounding box center [733, 343] width 1007 height 15
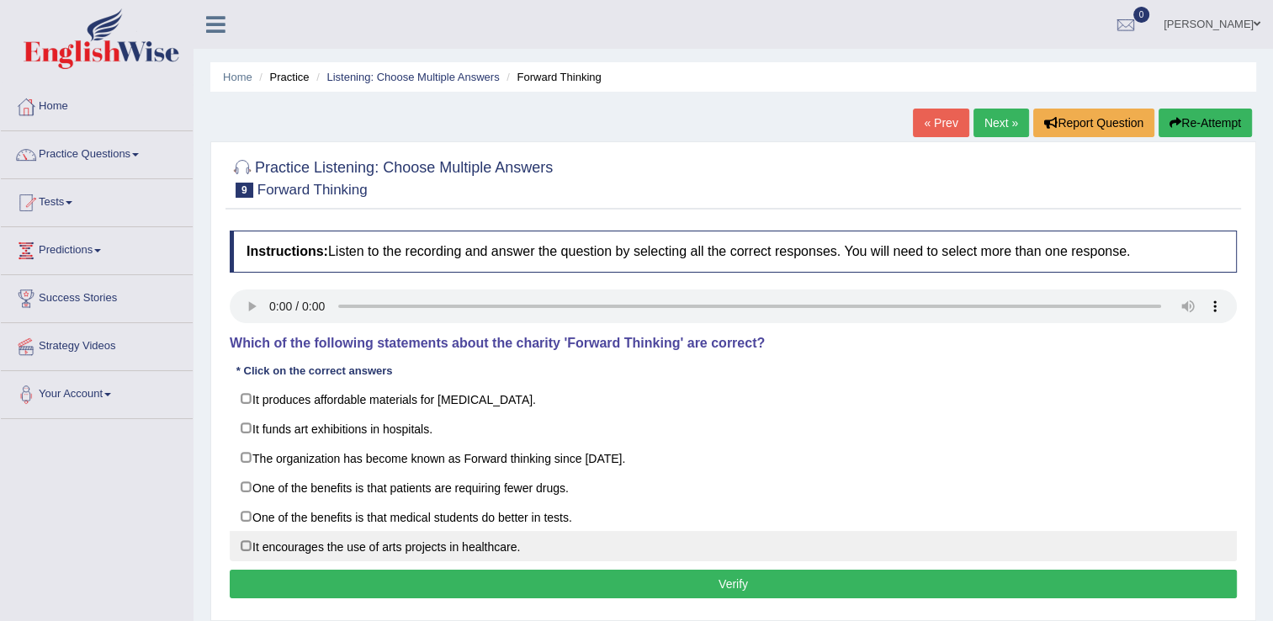
click at [239, 544] on label "It encourages the use of arts projects in healthcare." at bounding box center [733, 546] width 1007 height 30
checkbox input "true"
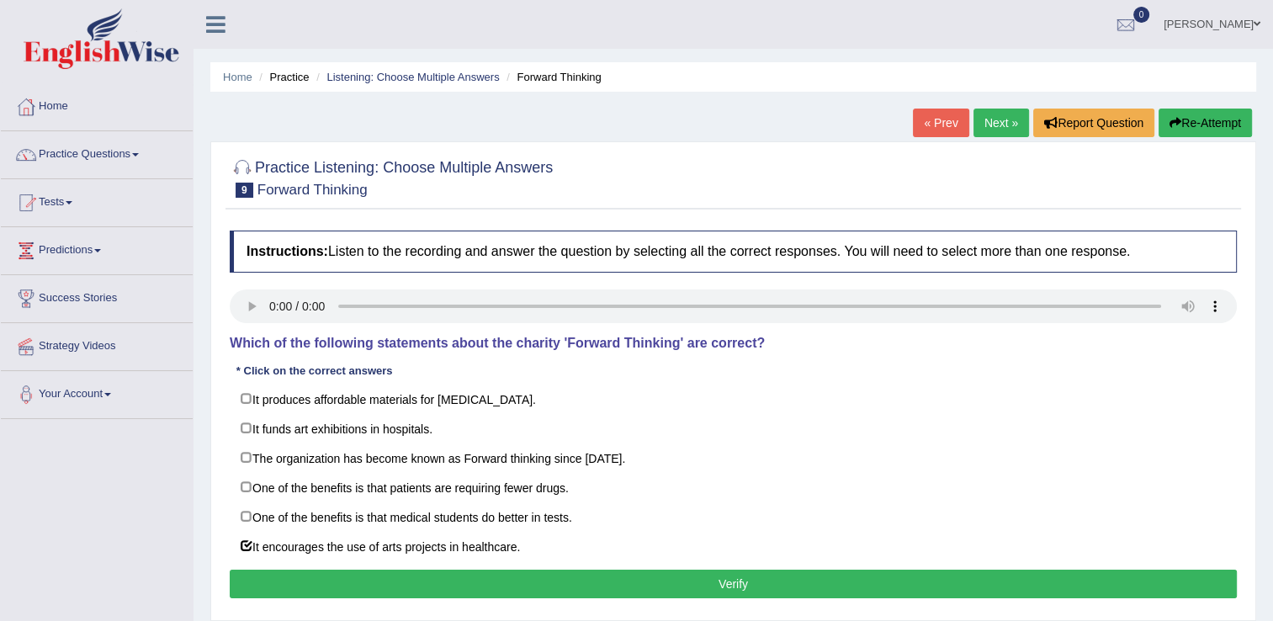
drag, startPoint x: 402, startPoint y: 522, endPoint x: 441, endPoint y: 567, distance: 59.7
click at [441, 567] on div "Instructions: Listen to the recording and answer the question by selecting all …" at bounding box center [732, 416] width 1015 height 389
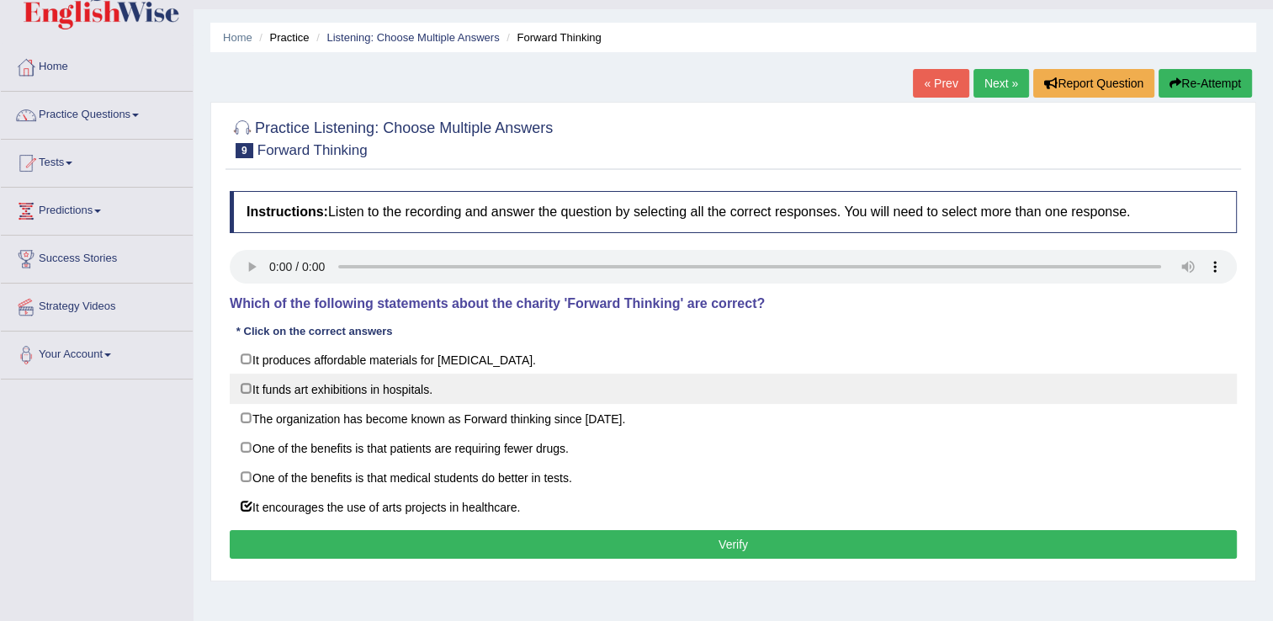
click at [303, 373] on label "It funds art exhibitions in hospitals." at bounding box center [733, 388] width 1007 height 30
checkbox input "true"
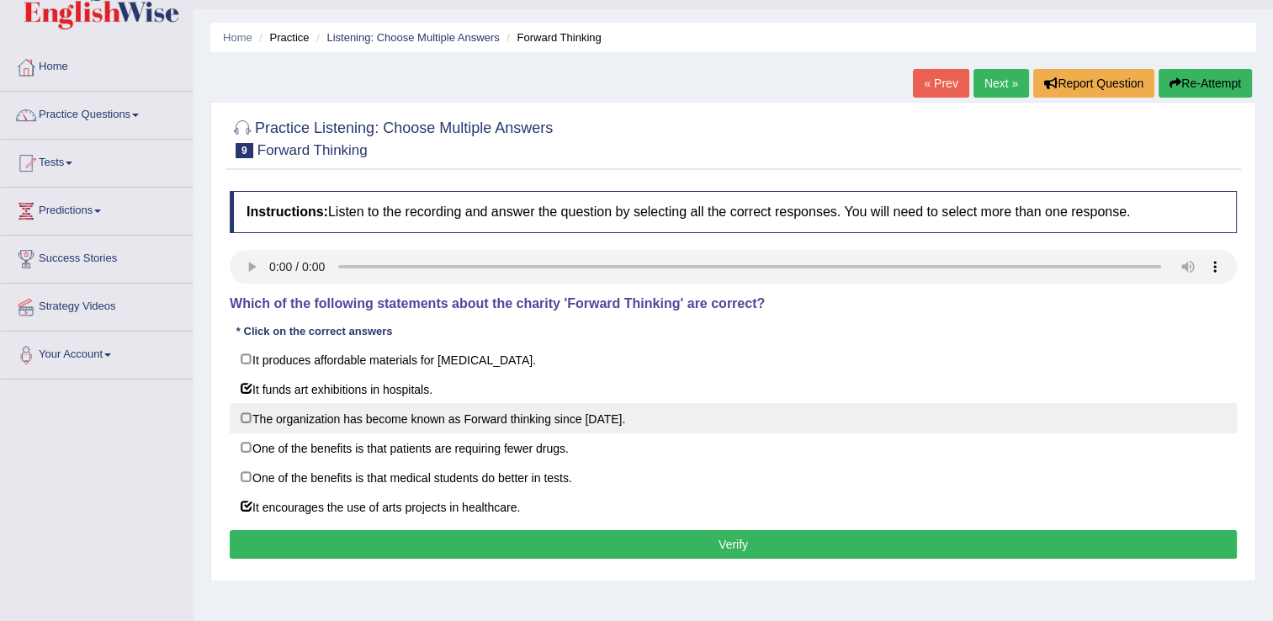
click at [369, 403] on label "The organization has become known as Forward thinking since 1986." at bounding box center [733, 418] width 1007 height 30
checkbox input "true"
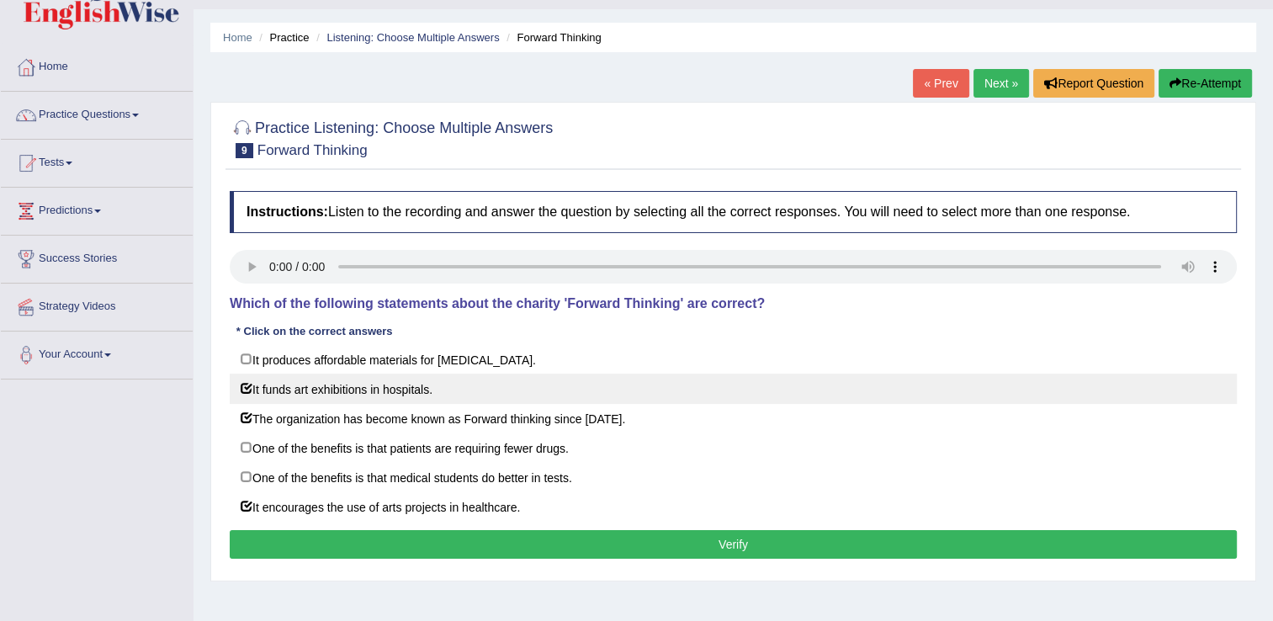
click at [370, 388] on label "It funds art exhibitions in hospitals." at bounding box center [733, 388] width 1007 height 30
checkbox input "false"
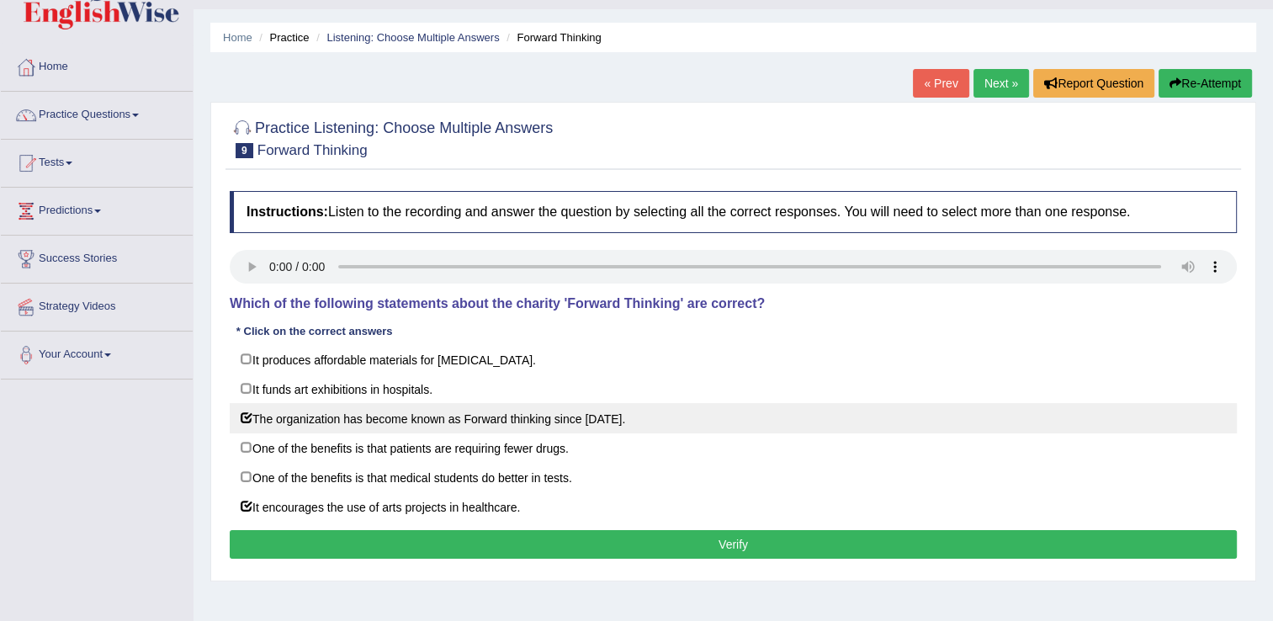
click at [368, 407] on label "The organization has become known as Forward thinking since 1986." at bounding box center [733, 418] width 1007 height 30
checkbox input "false"
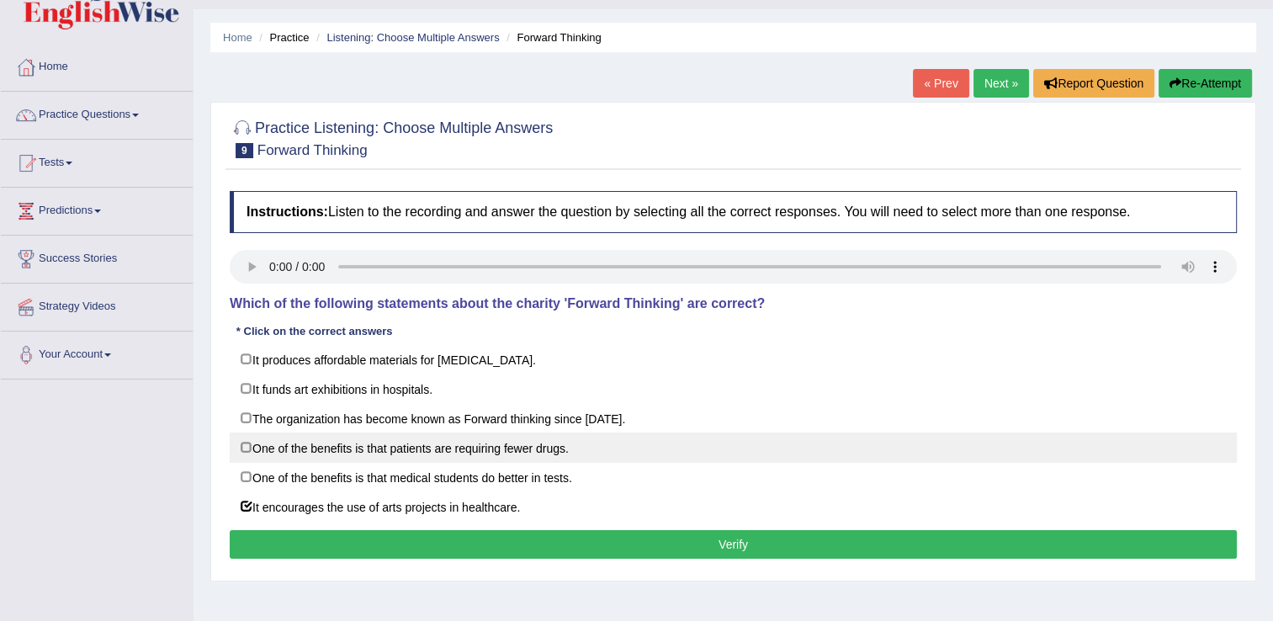
click at [250, 445] on label "One of the benefits is that patients are requiring fewer drugs." at bounding box center [733, 447] width 1007 height 30
checkbox input "true"
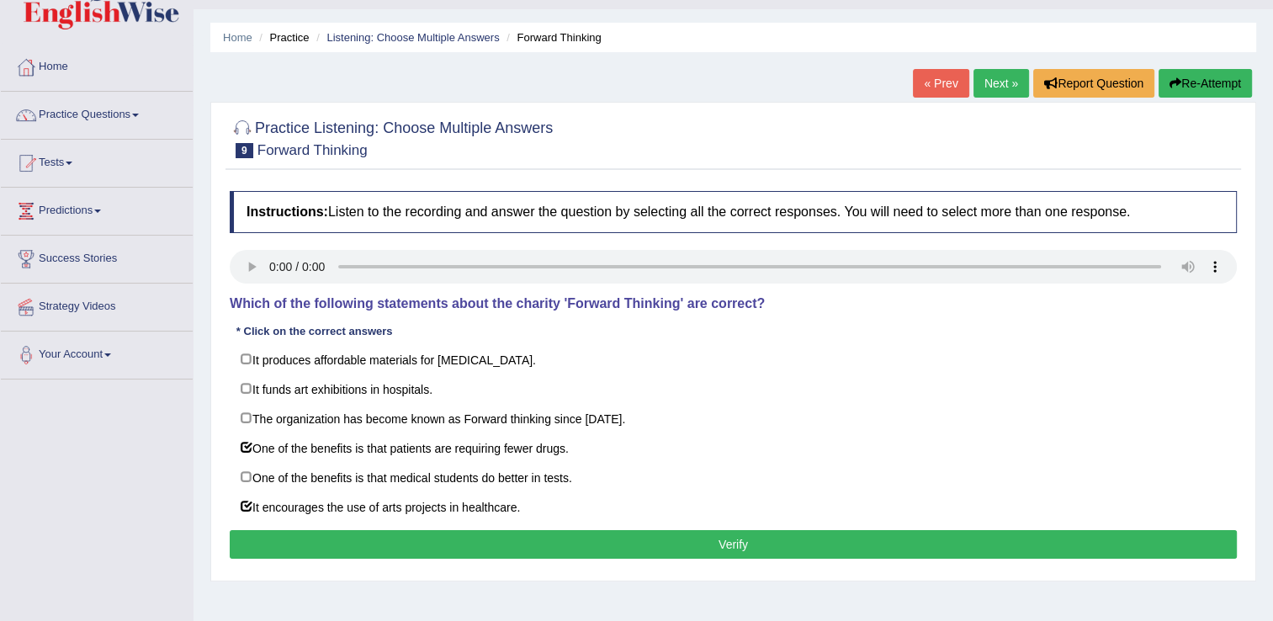
click at [306, 539] on button "Verify" at bounding box center [733, 544] width 1007 height 29
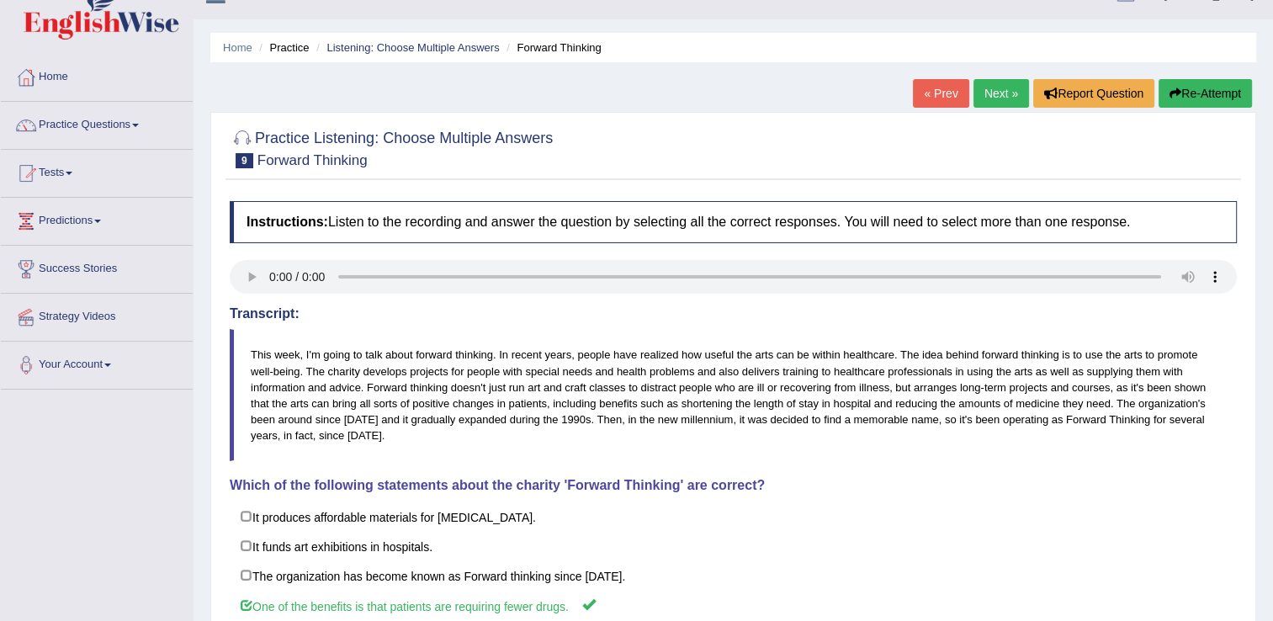
scroll to position [27, 0]
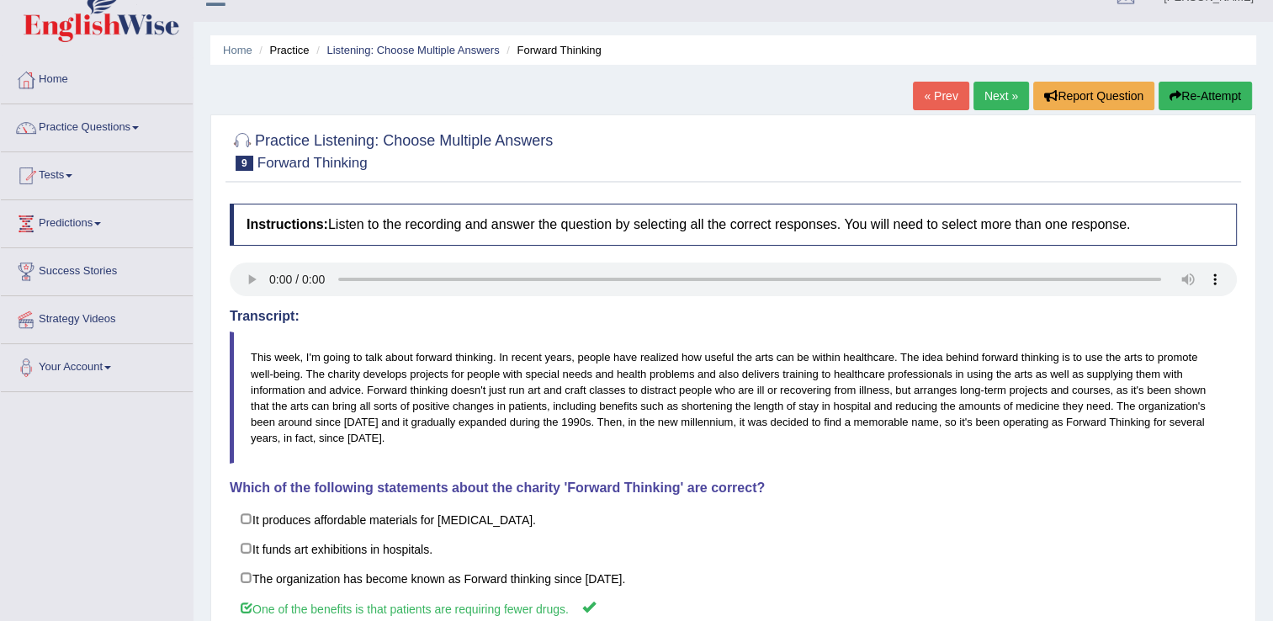
click at [988, 103] on link "Next »" at bounding box center [1001, 96] width 56 height 29
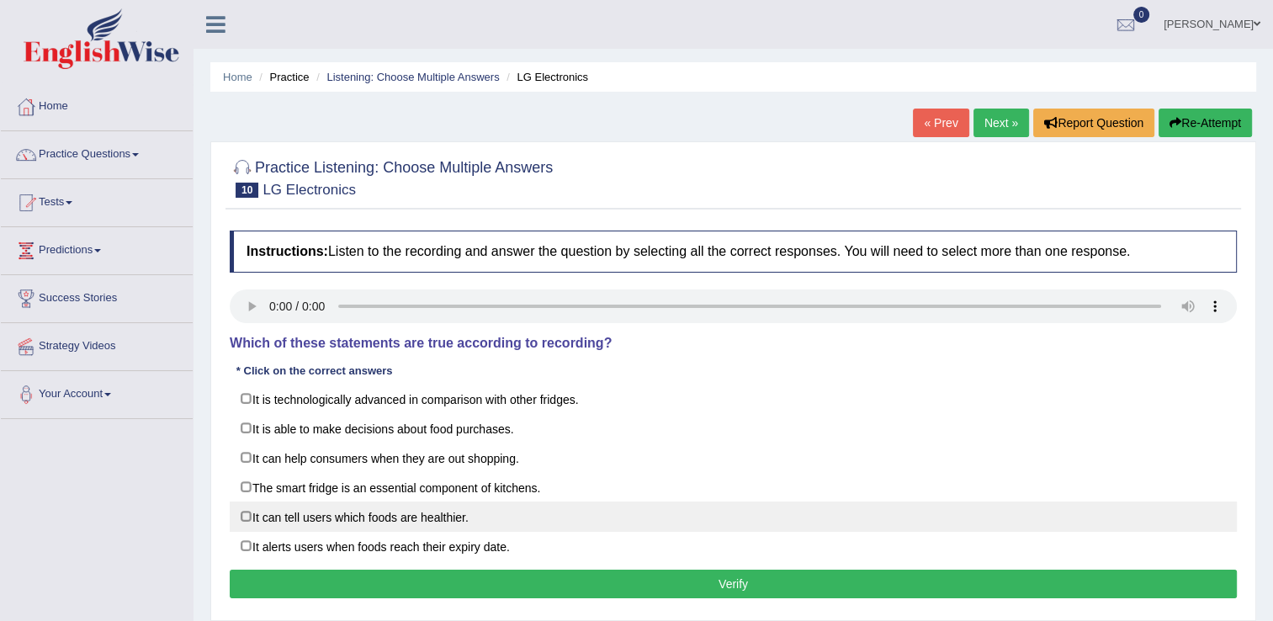
click at [256, 501] on label "It can tell users which foods are healthier." at bounding box center [733, 516] width 1007 height 30
checkbox input "true"
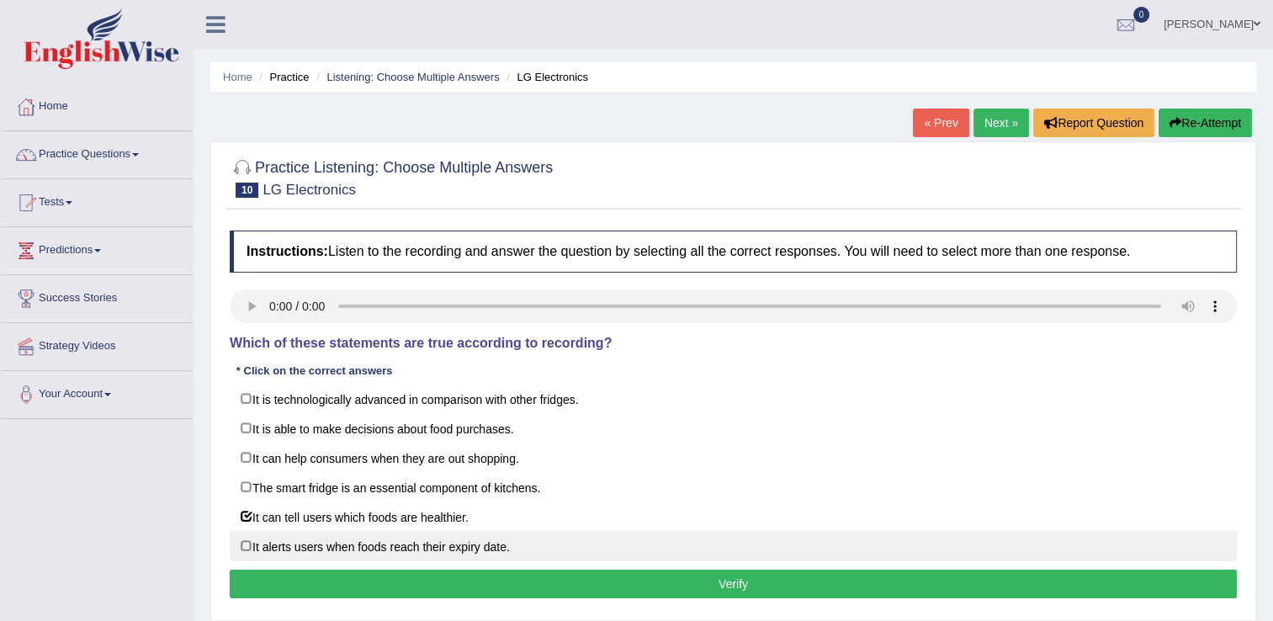
click at [246, 542] on label "It alerts users when foods reach their expiry date." at bounding box center [733, 546] width 1007 height 30
checkbox input "true"
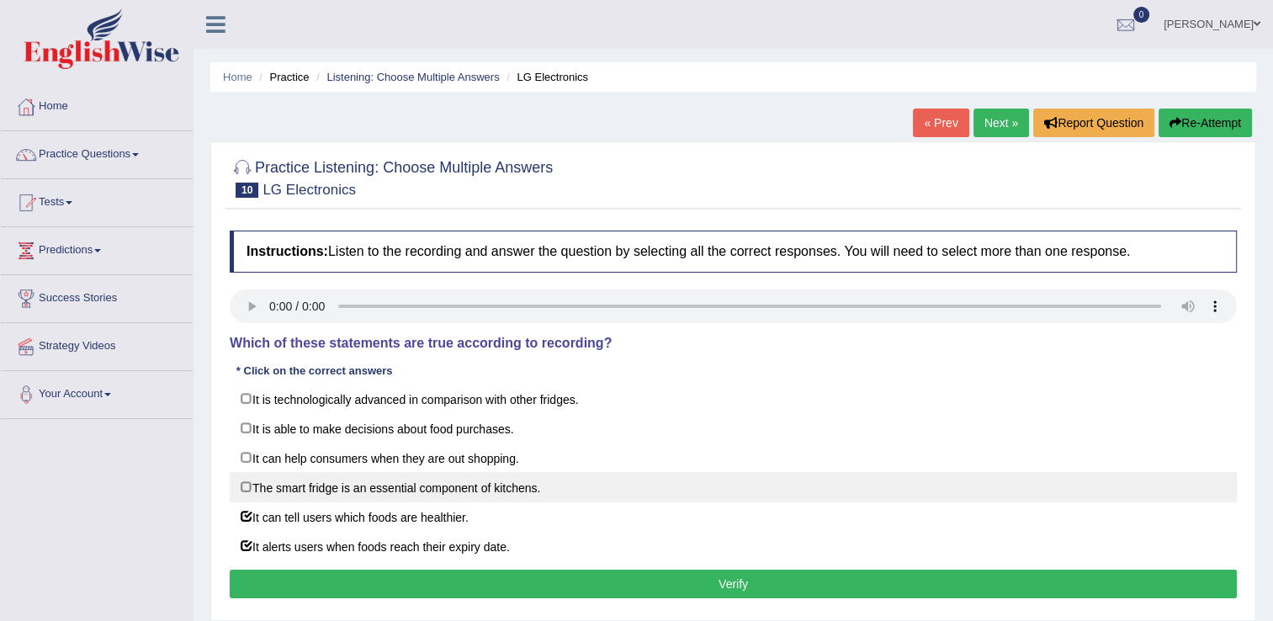
click at [236, 484] on label "The smart fridge is an essential component of kitchens." at bounding box center [733, 487] width 1007 height 30
checkbox input "true"
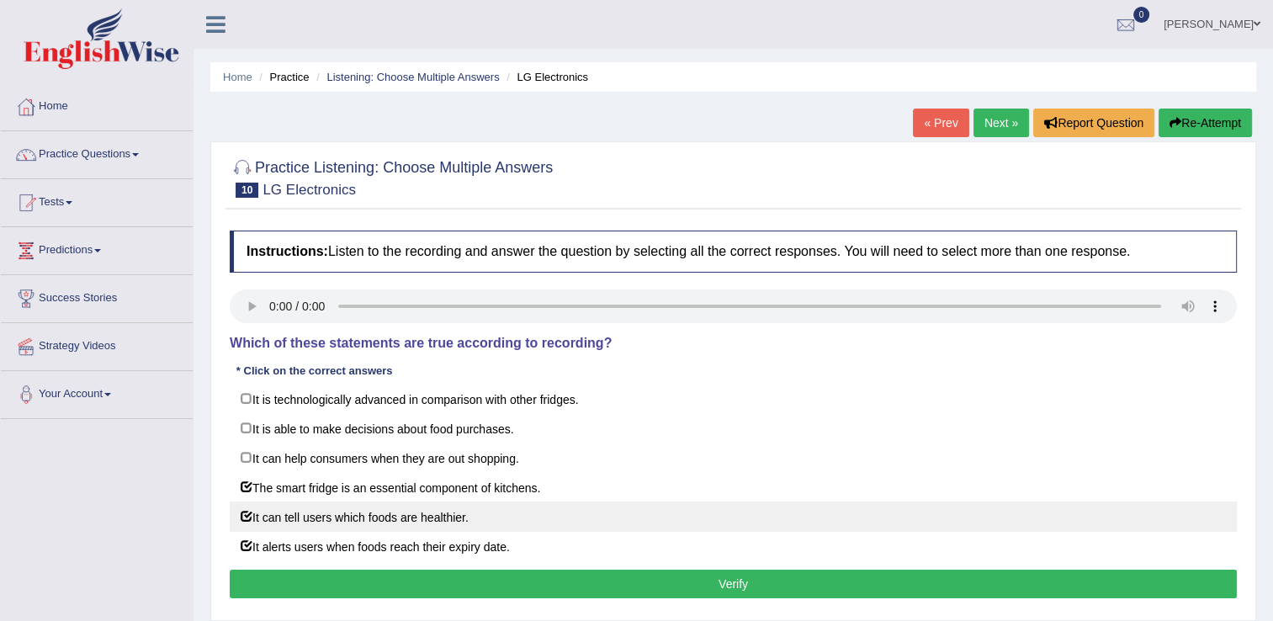
click at [249, 510] on label "It can tell users which foods are healthier." at bounding box center [733, 516] width 1007 height 30
checkbox input "false"
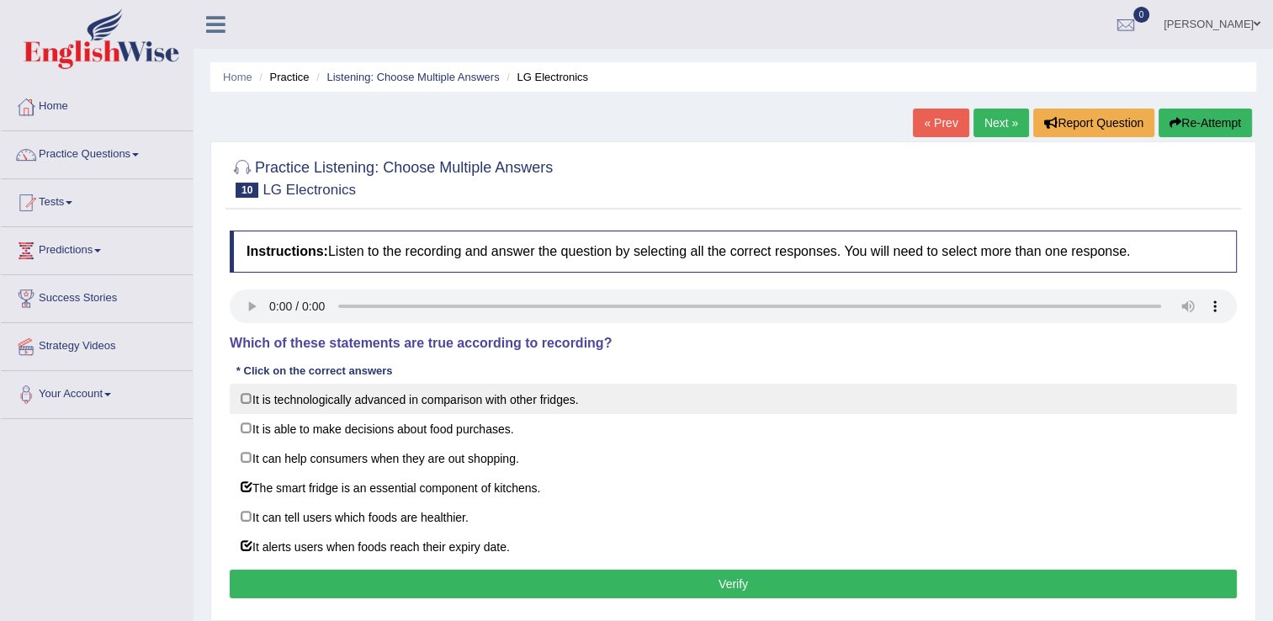
click at [241, 401] on label "It is technologically advanced in comparison with other fridges." at bounding box center [733, 399] width 1007 height 30
checkbox input "true"
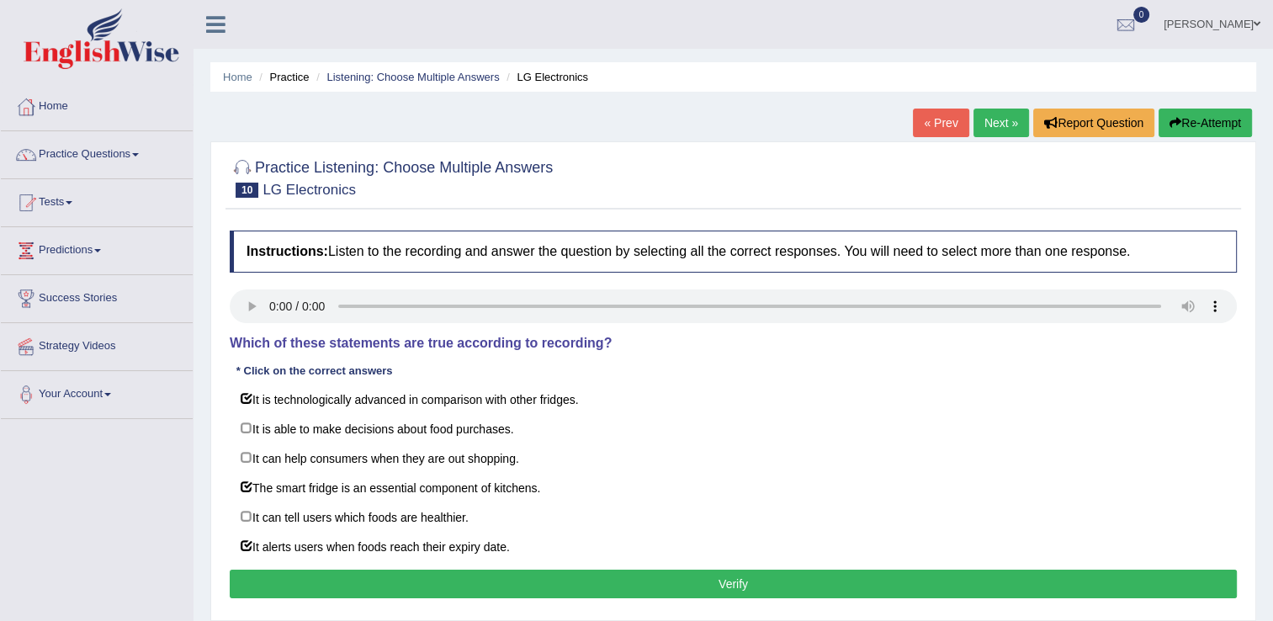
click at [309, 593] on button "Verify" at bounding box center [733, 584] width 1007 height 29
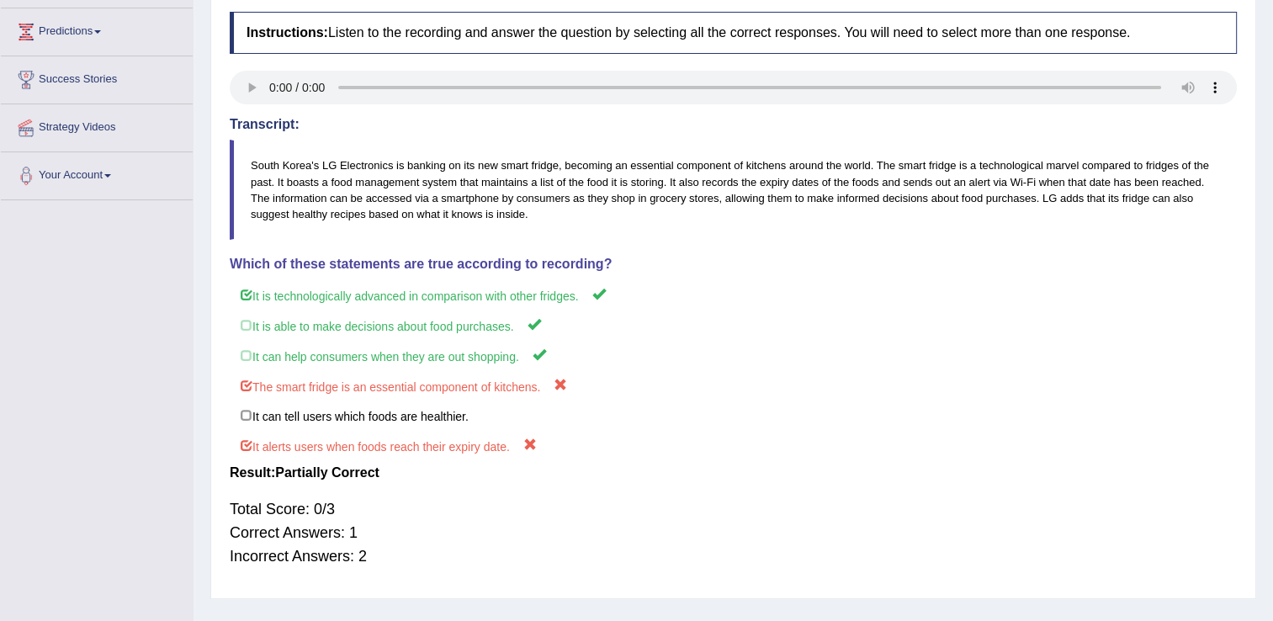
scroll to position [231, 0]
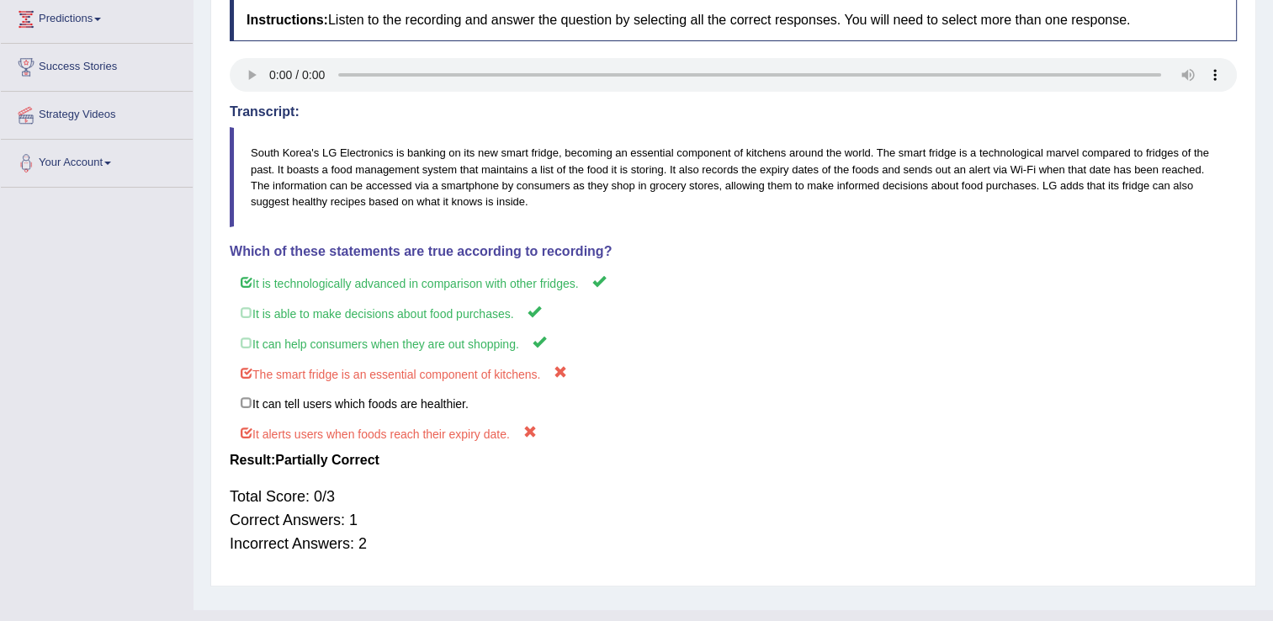
click at [1269, 97] on div "Home Practice Listening: Choose Multiple Answers LG Electronics « Prev Next » R…" at bounding box center [732, 189] width 1079 height 841
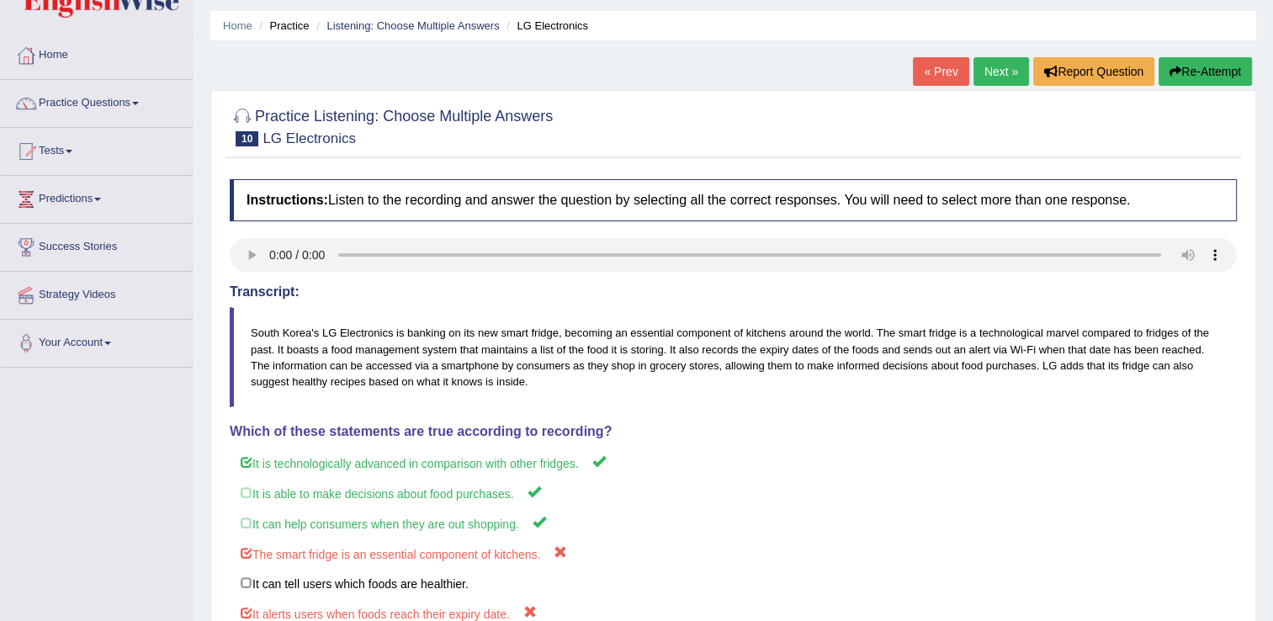
scroll to position [45, 0]
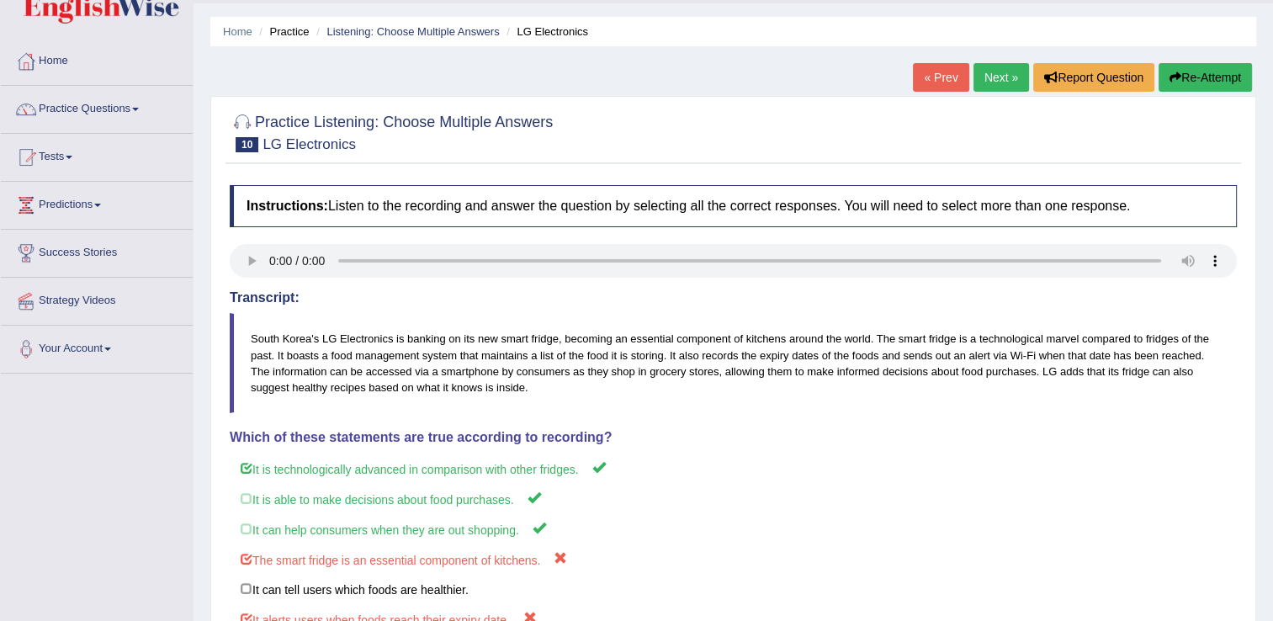
click at [1005, 85] on link "Next »" at bounding box center [1001, 77] width 56 height 29
